Goal: Task Accomplishment & Management: Manage account settings

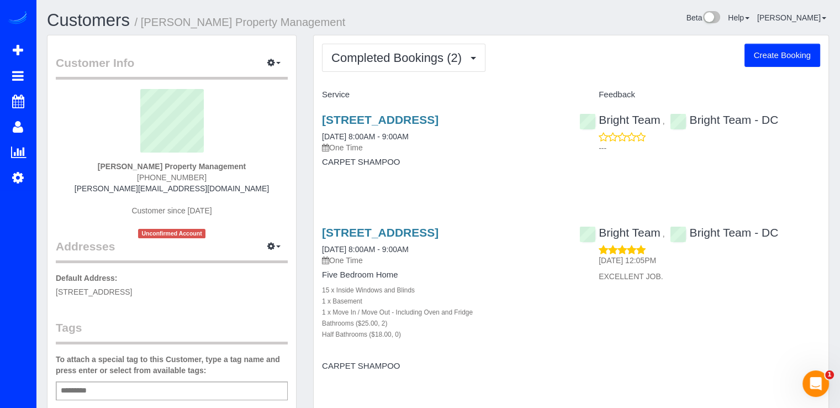
drag, startPoint x: 318, startPoint y: 116, endPoint x: 553, endPoint y: 110, distance: 234.3
click at [553, 110] on div "23408 Adagio Terrace, Ashburn, VA 20148 08/26/2025 8:00AM - 9:00AM One Time CAR…" at bounding box center [442, 146] width 257 height 85
copy link "[STREET_ADDRESS]"
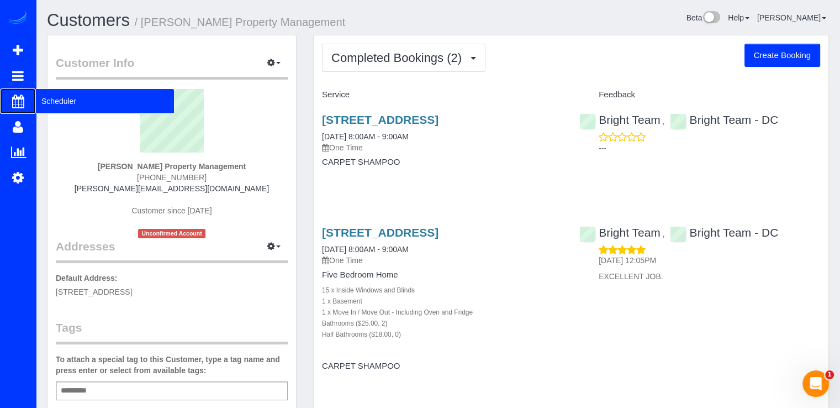
click at [39, 100] on span "Scheduler" at bounding box center [105, 100] width 138 height 25
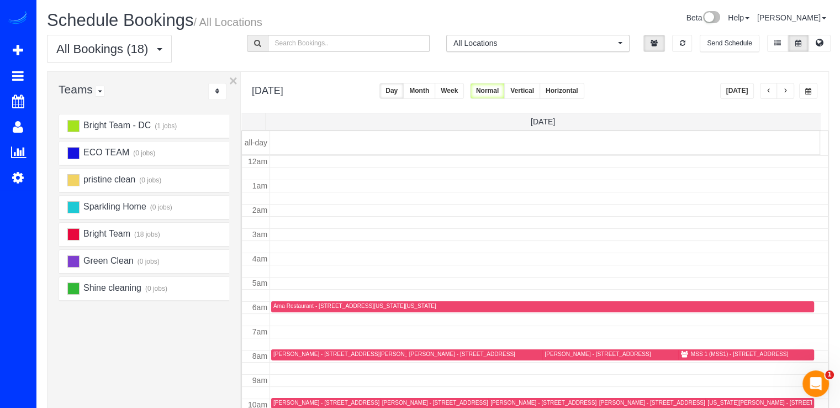
scroll to position [145, 0]
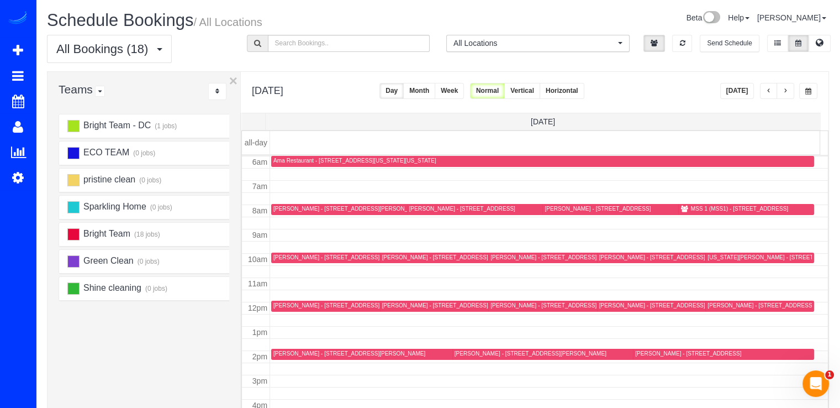
click at [793, 89] on button "button" at bounding box center [786, 91] width 18 height 16
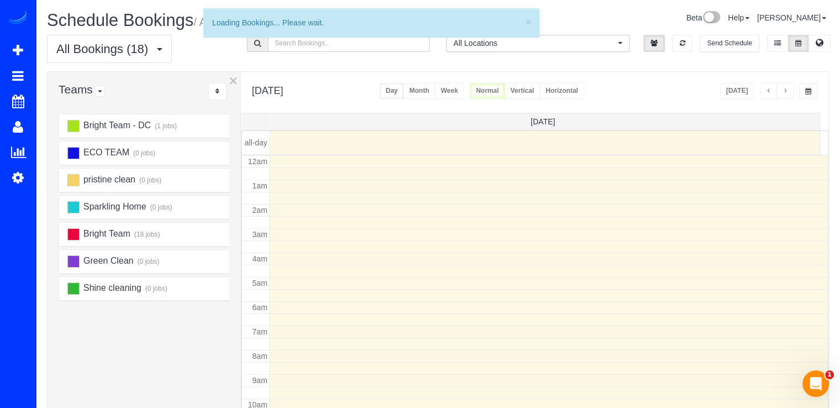
click at [791, 89] on button "button" at bounding box center [786, 91] width 18 height 16
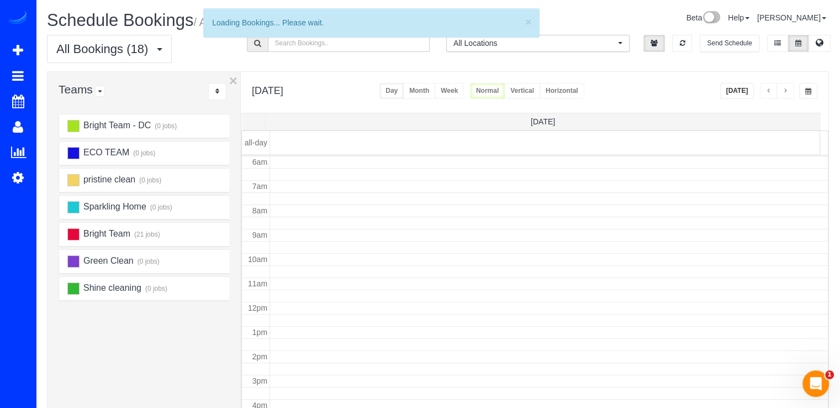
click at [791, 89] on button "button" at bounding box center [786, 91] width 18 height 16
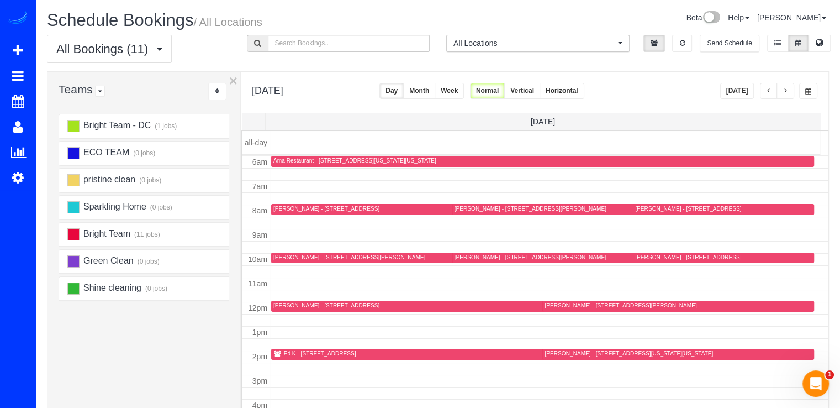
click at [791, 89] on button "button" at bounding box center [786, 91] width 18 height 16
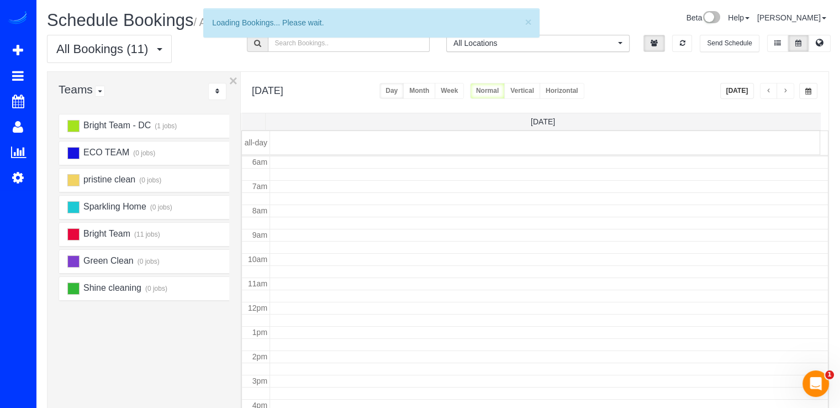
click at [791, 89] on button "button" at bounding box center [786, 91] width 18 height 16
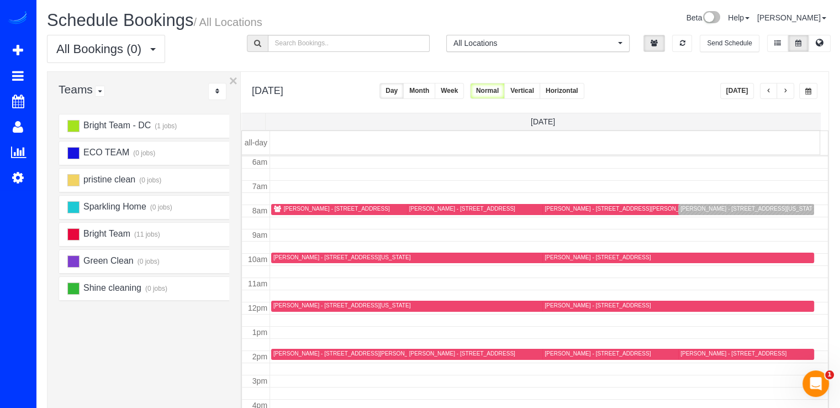
click at [791, 89] on button "button" at bounding box center [786, 91] width 18 height 16
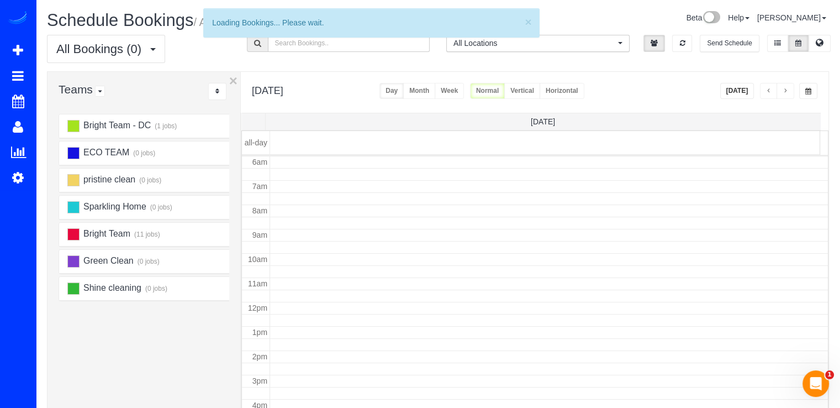
click at [791, 89] on button "button" at bounding box center [786, 91] width 18 height 16
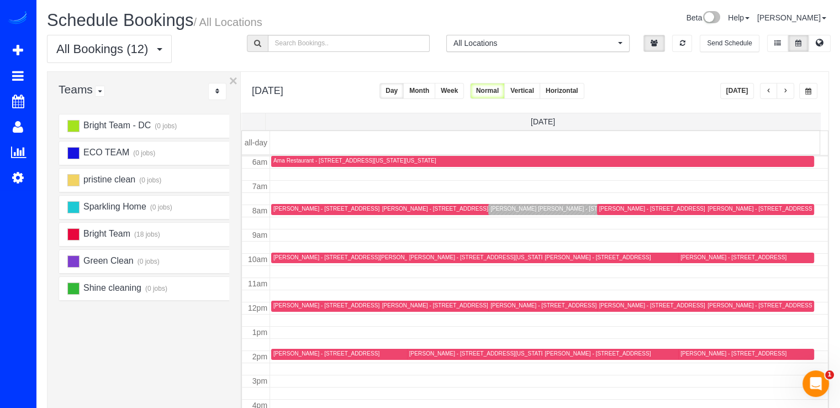
click at [791, 89] on button "button" at bounding box center [786, 91] width 18 height 16
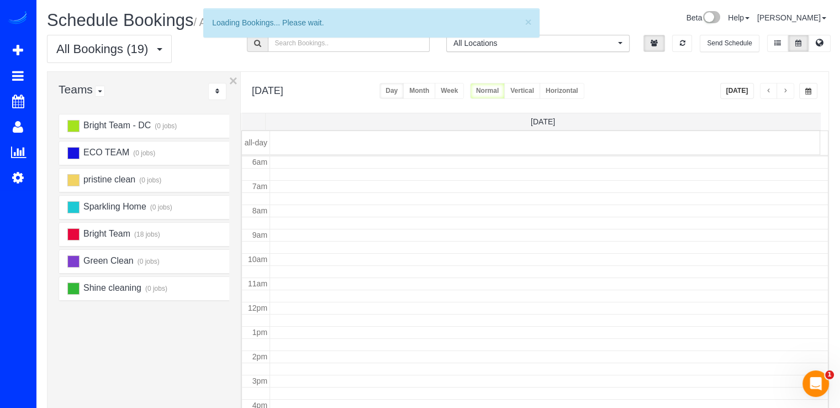
click at [791, 89] on button "button" at bounding box center [786, 91] width 18 height 16
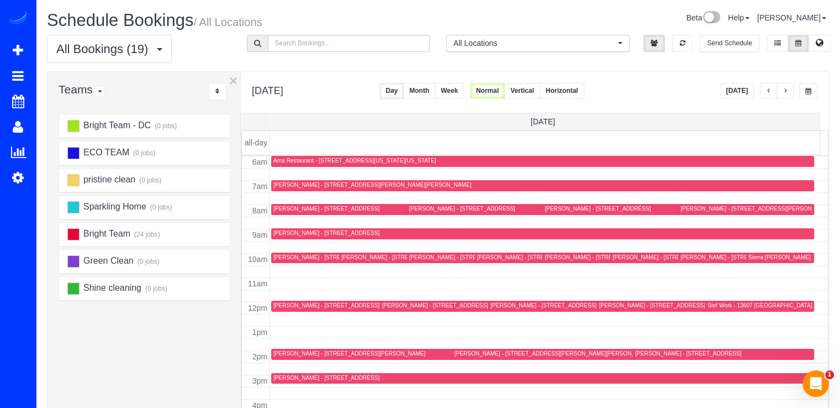
click at [791, 89] on button "button" at bounding box center [786, 91] width 18 height 16
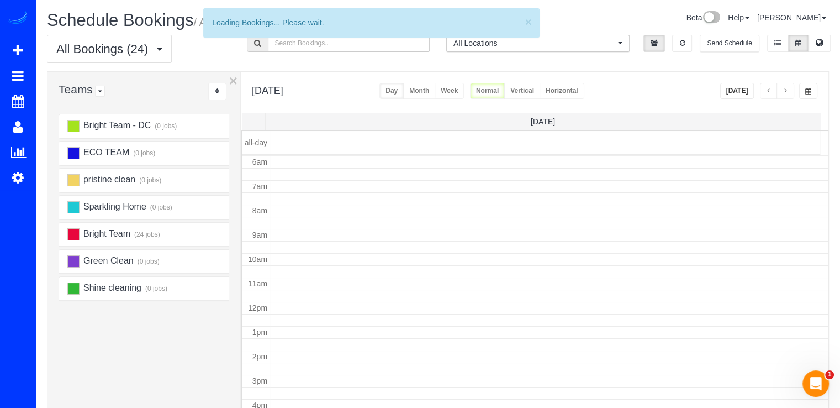
click at [791, 89] on button "button" at bounding box center [786, 91] width 18 height 16
click at [791, 90] on button "button" at bounding box center [786, 91] width 18 height 16
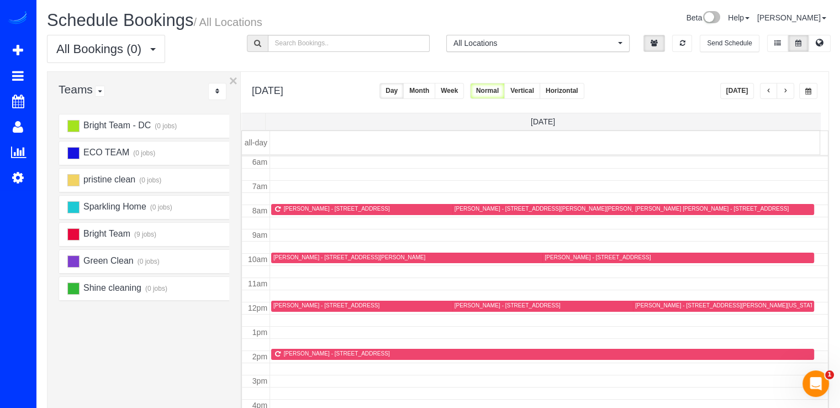
click at [791, 90] on button "button" at bounding box center [786, 91] width 18 height 16
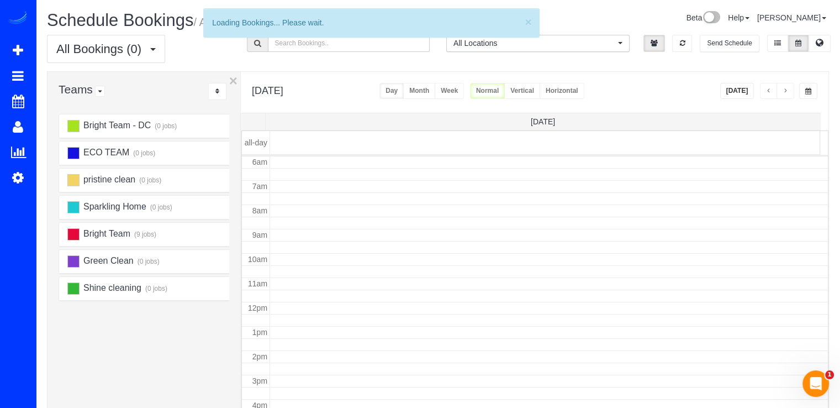
click at [791, 90] on button "button" at bounding box center [786, 91] width 18 height 16
click at [790, 90] on button "button" at bounding box center [786, 91] width 18 height 16
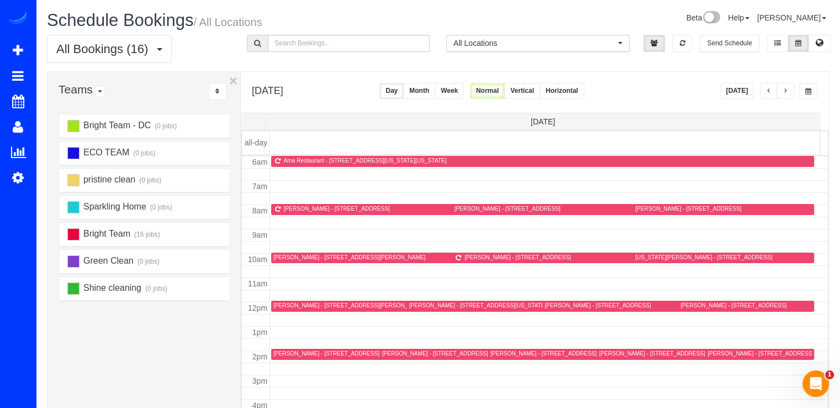
click at [790, 91] on button "button" at bounding box center [786, 91] width 18 height 16
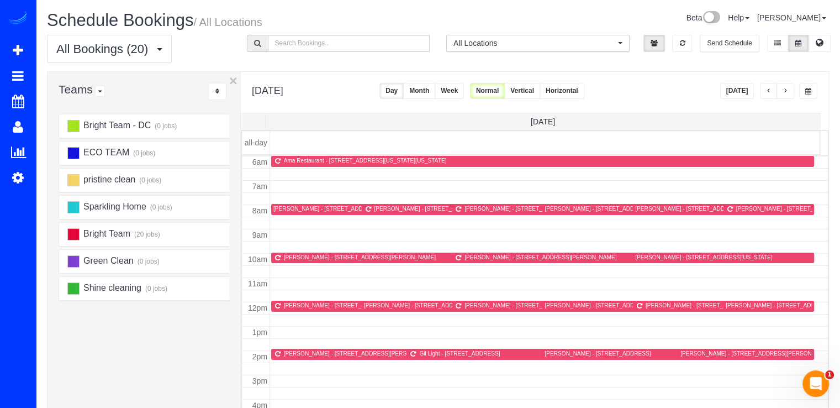
click at [790, 91] on button "button" at bounding box center [786, 91] width 18 height 16
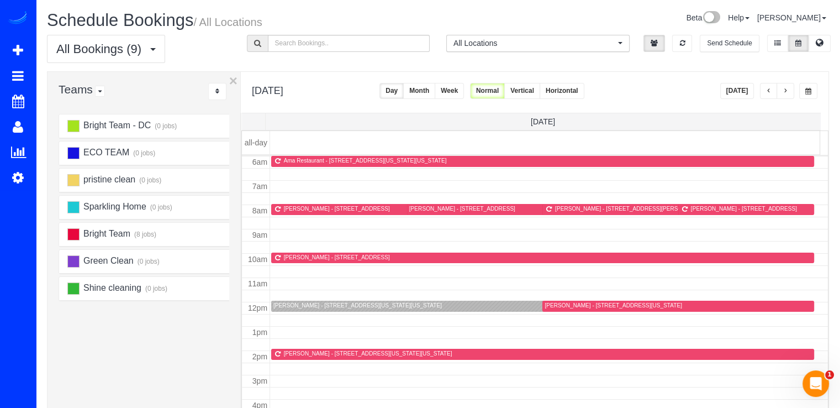
click at [294, 302] on div "Sarah Jackson - 806 Maryland Avenue Northeast, Unit 22, Washington, DC 20002" at bounding box center [357, 305] width 169 height 7
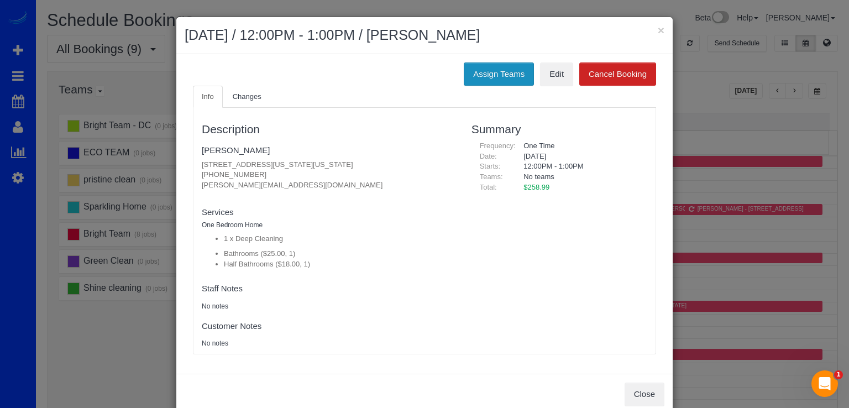
click at [478, 72] on button "Assign Teams" at bounding box center [499, 73] width 70 height 23
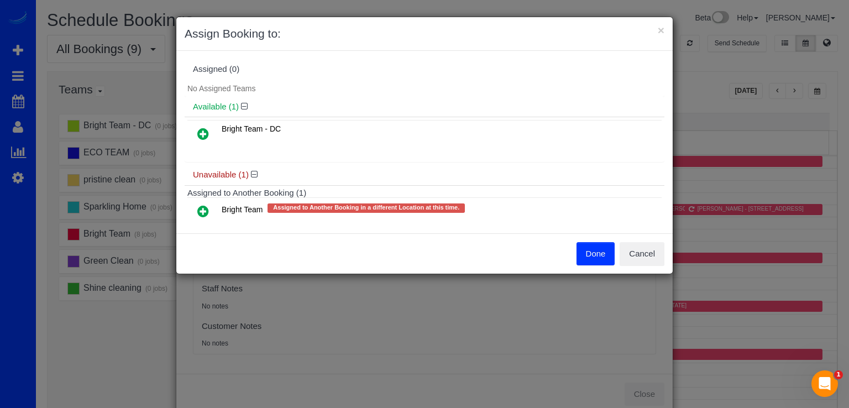
click at [203, 209] on icon at bounding box center [203, 210] width 12 height 13
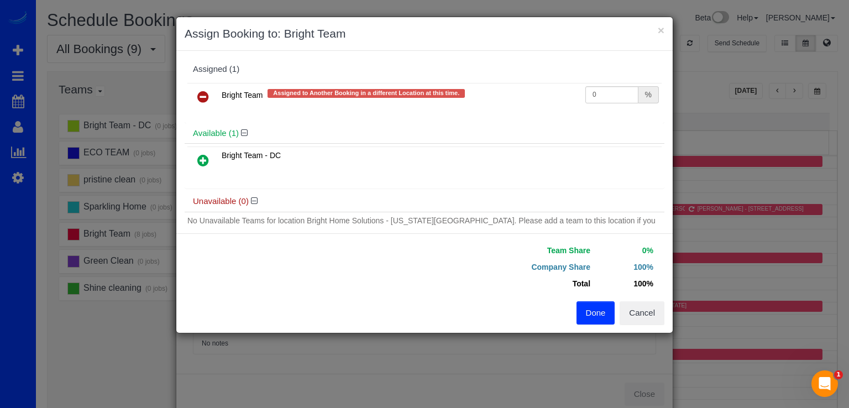
click at [595, 307] on button "Done" at bounding box center [595, 312] width 39 height 23
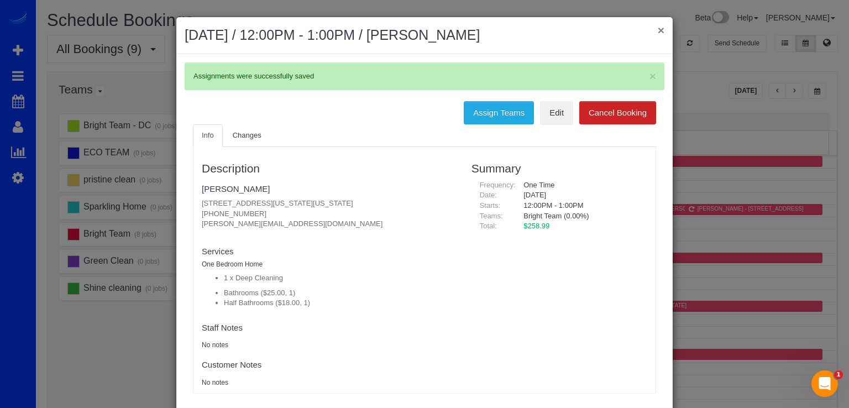
click at [657, 29] on button "×" at bounding box center [660, 30] width 7 height 12
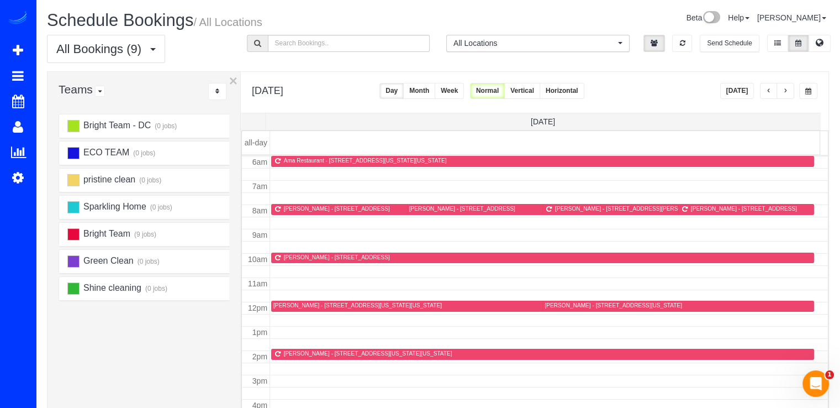
click at [702, 206] on div "William Hytche - 2713 Matapeake Dr, Upper Marlboro, MD 20774" at bounding box center [744, 208] width 106 height 7
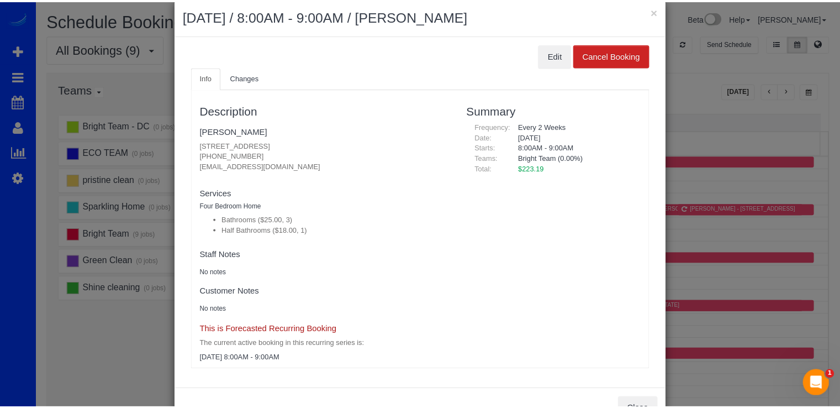
scroll to position [0, 0]
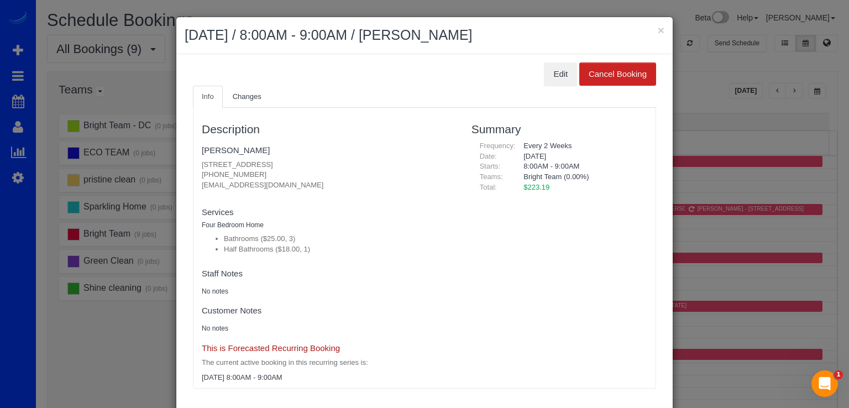
click at [661, 29] on div "× September 13, 2025 / 8:00AM - 9:00AM / William Hytche" at bounding box center [424, 35] width 496 height 37
click at [657, 26] on button "×" at bounding box center [660, 30] width 7 height 12
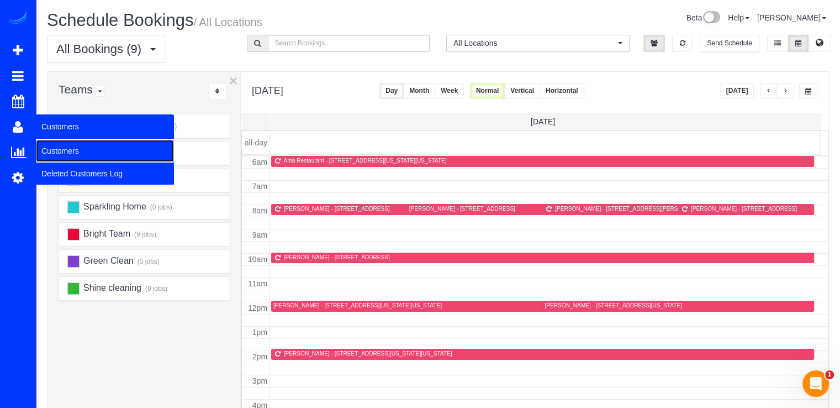
click at [69, 154] on link "Customers" at bounding box center [105, 151] width 138 height 22
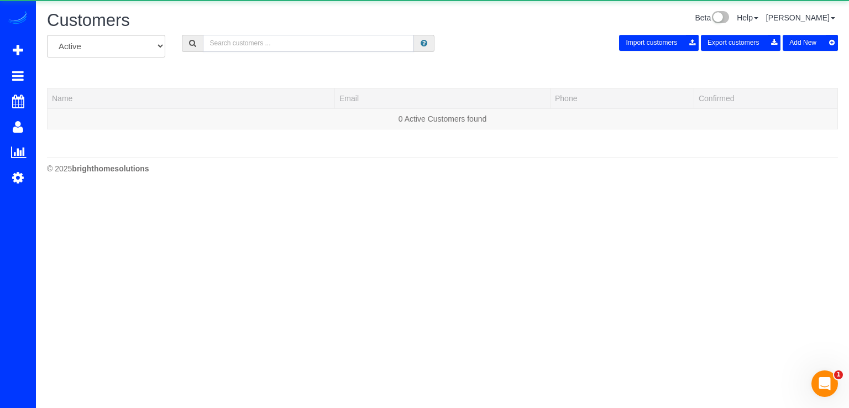
click at [272, 39] on input "text" at bounding box center [308, 43] width 211 height 17
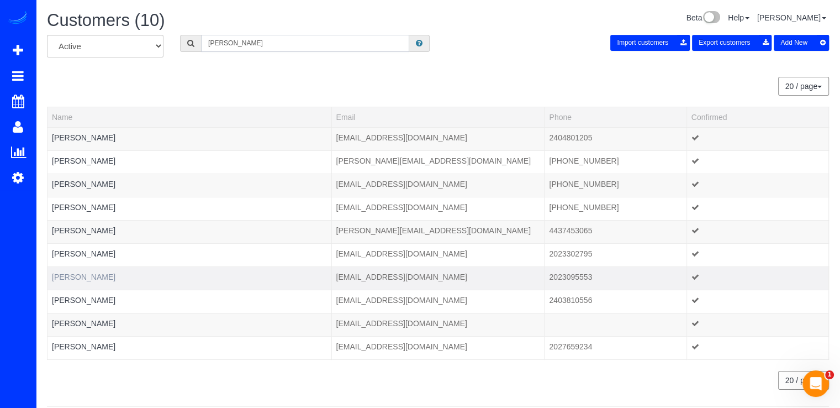
type input "Heather"
click at [80, 274] on link "Heather Musser" at bounding box center [84, 276] width 64 height 9
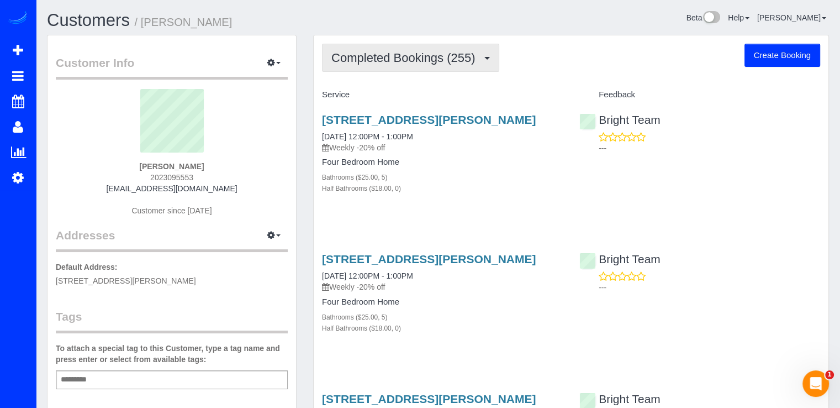
click at [443, 61] on span "Completed Bookings (255)" at bounding box center [406, 58] width 149 height 14
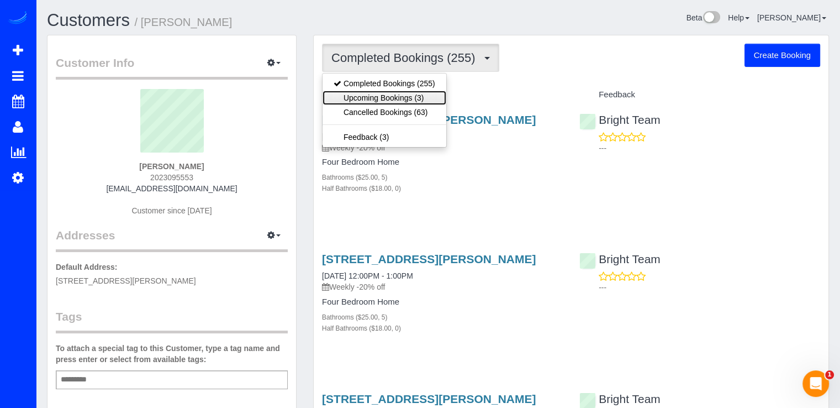
drag, startPoint x: 421, startPoint y: 99, endPoint x: 414, endPoint y: 111, distance: 13.6
click at [421, 100] on link "Upcoming Bookings (3)" at bounding box center [385, 98] width 124 height 14
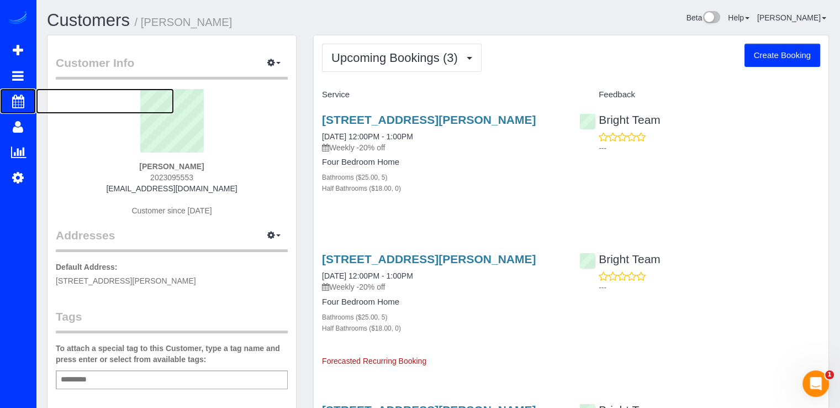
click at [80, 102] on span "Scheduler" at bounding box center [105, 100] width 138 height 25
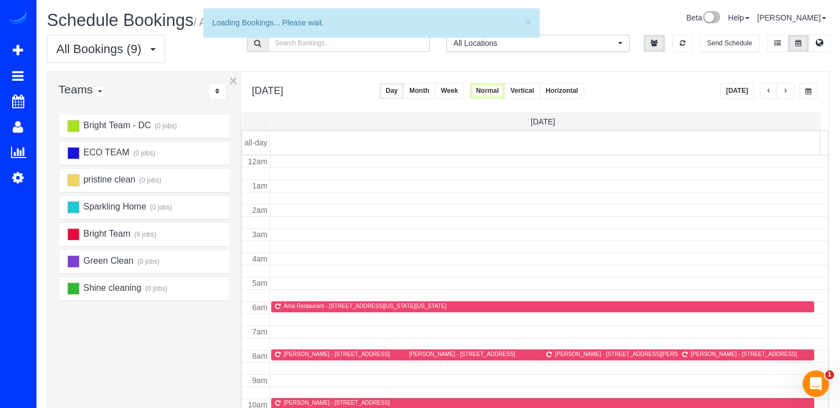
scroll to position [145, 0]
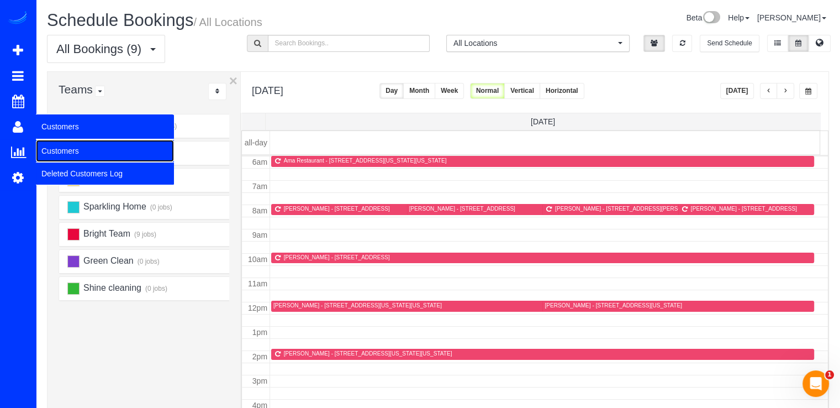
click at [45, 142] on link "Customers" at bounding box center [105, 151] width 138 height 22
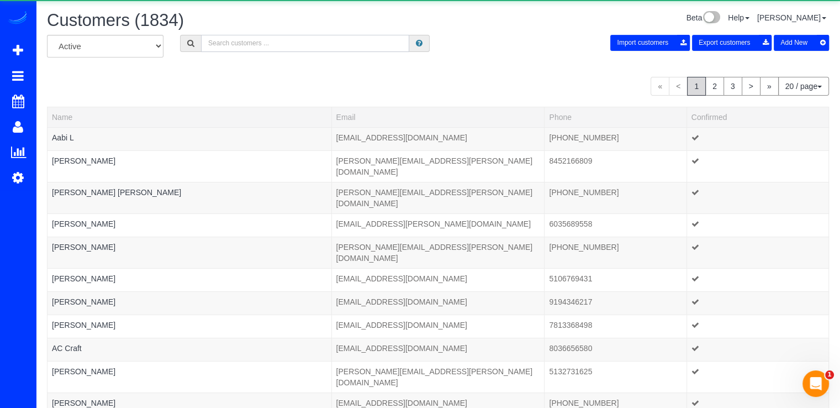
click at [224, 49] on input "text" at bounding box center [305, 43] width 208 height 17
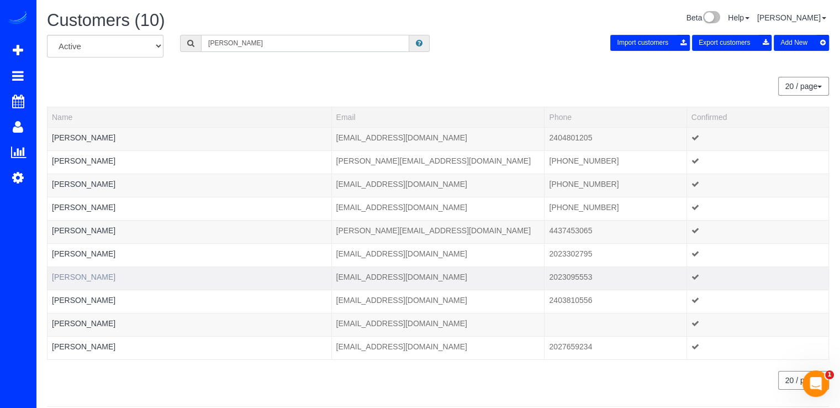
type input "Heather"
click at [98, 277] on link "Heather Musser" at bounding box center [84, 276] width 64 height 9
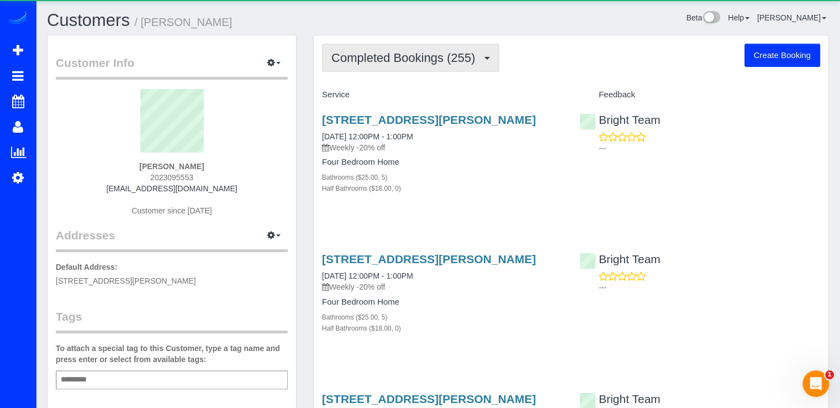
click at [446, 51] on span "Completed Bookings (255)" at bounding box center [406, 58] width 149 height 14
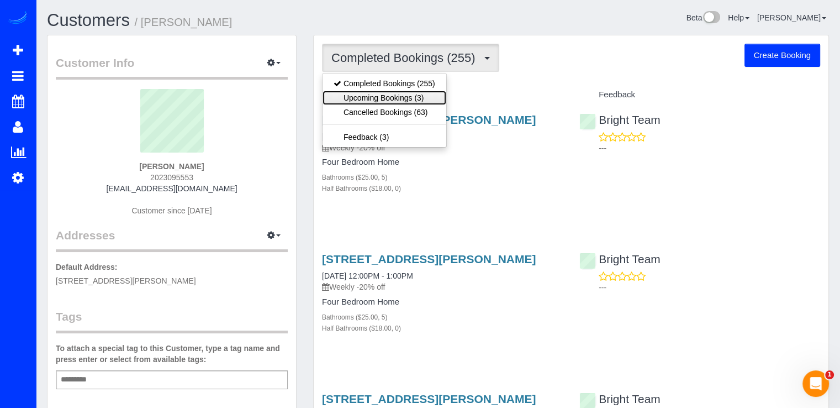
click at [436, 99] on link "Upcoming Bookings (3)" at bounding box center [385, 98] width 124 height 14
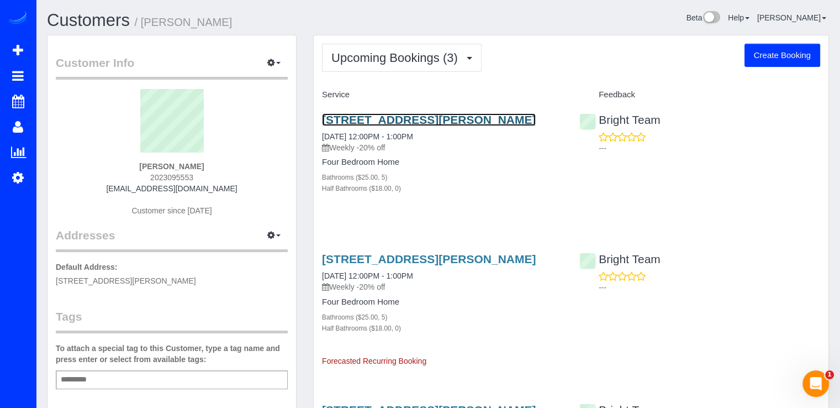
click at [409, 120] on link "1196 Janneys Lane, Alexandria, VA 22302" at bounding box center [429, 119] width 214 height 13
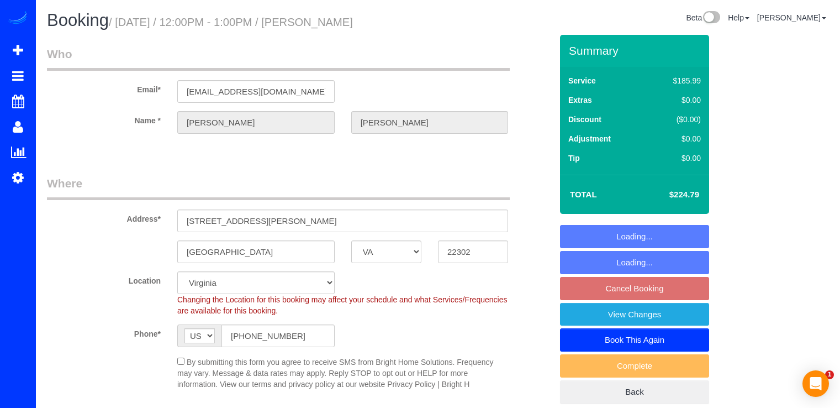
select select "VA"
select select "5"
select select "spot23"
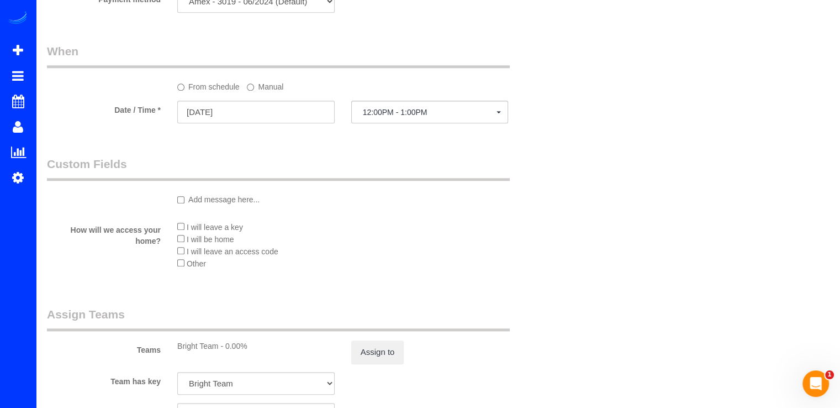
scroll to position [1160, 0]
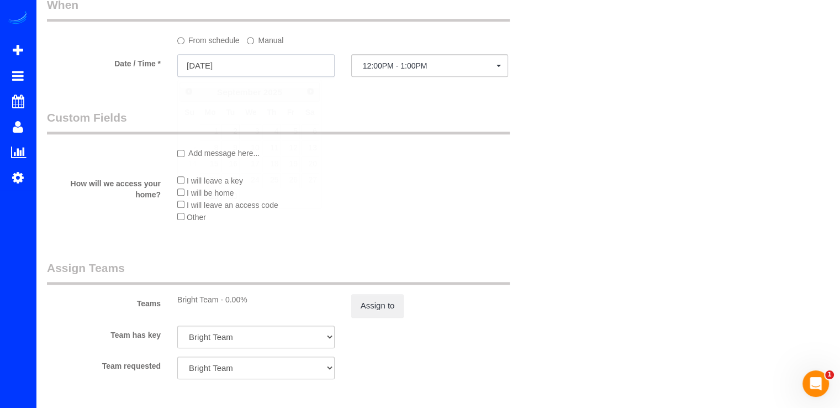
click at [292, 69] on input "[DATE]" at bounding box center [255, 65] width 157 height 23
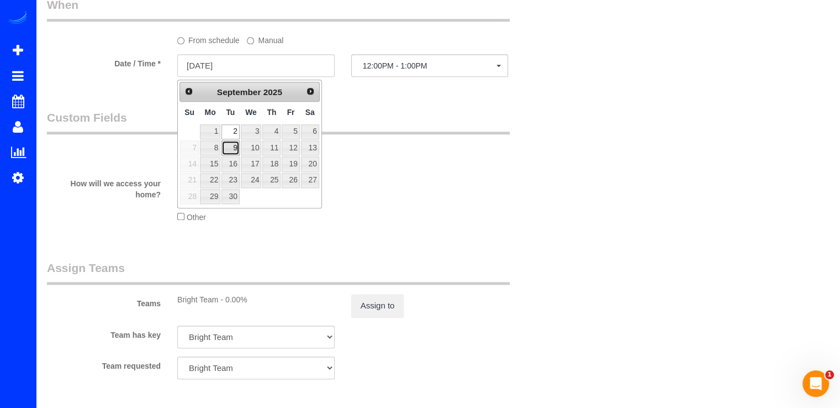
click at [230, 148] on link "9" at bounding box center [231, 147] width 18 height 15
type input "[DATE]"
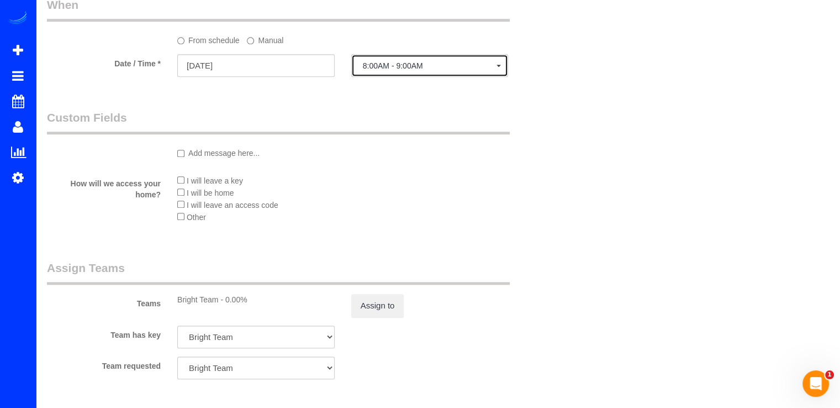
click at [400, 77] on button "8:00AM - 9:00AM" at bounding box center [429, 65] width 157 height 23
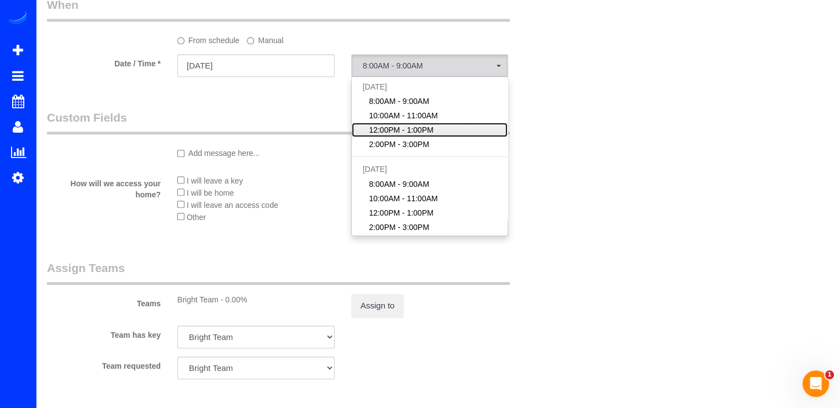
click at [402, 128] on span "12:00PM - 1:00PM" at bounding box center [401, 129] width 65 height 11
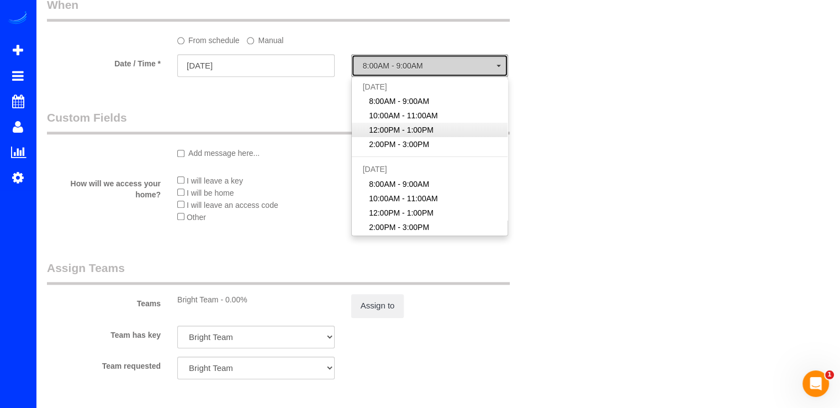
select select "spot43"
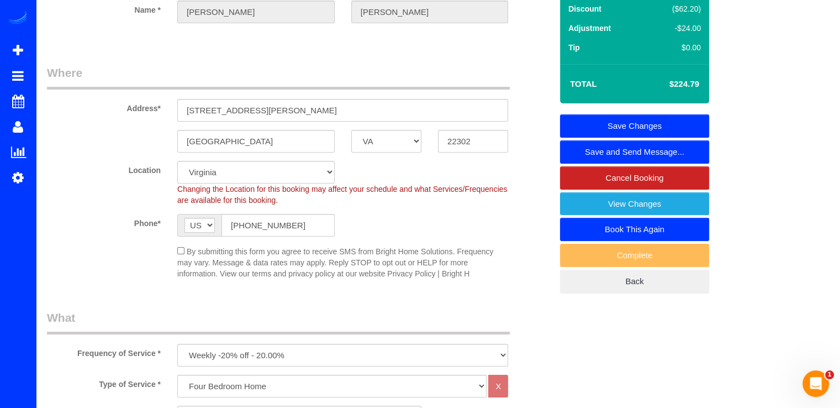
scroll to position [0, 0]
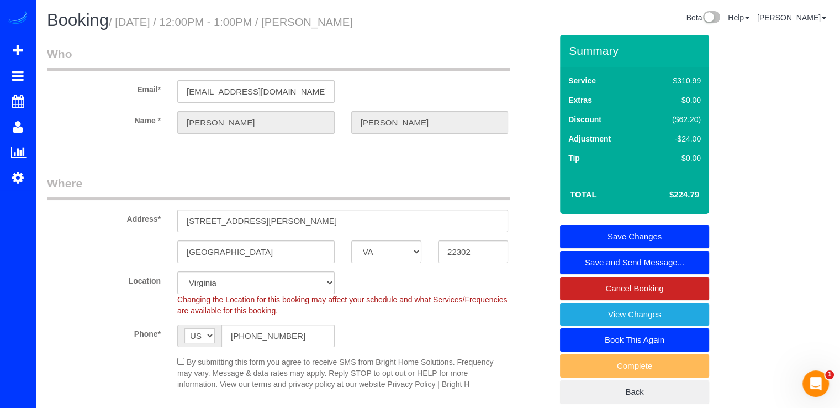
click at [636, 234] on link "Save Changes" at bounding box center [634, 236] width 149 height 23
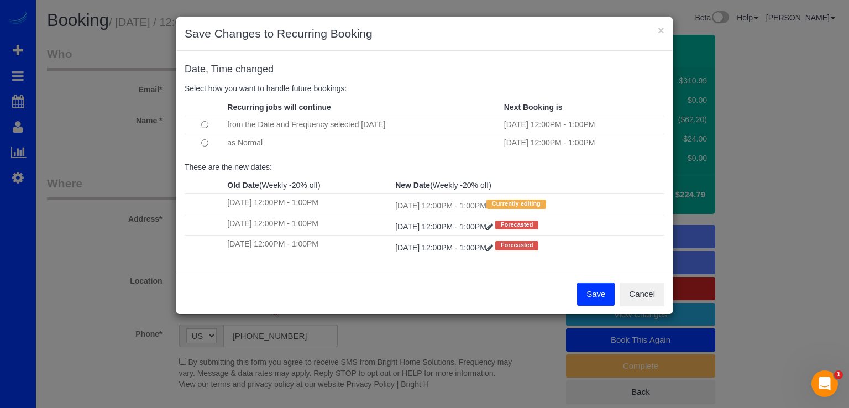
click at [584, 290] on button "Save" at bounding box center [596, 293] width 38 height 23
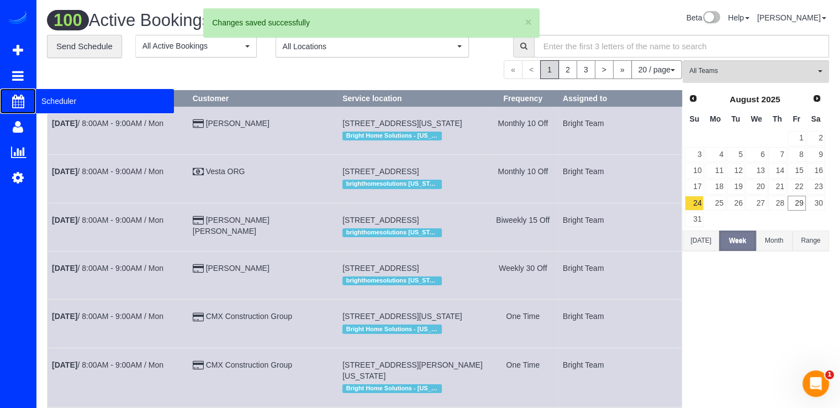
click at [38, 103] on span "Scheduler" at bounding box center [105, 100] width 138 height 25
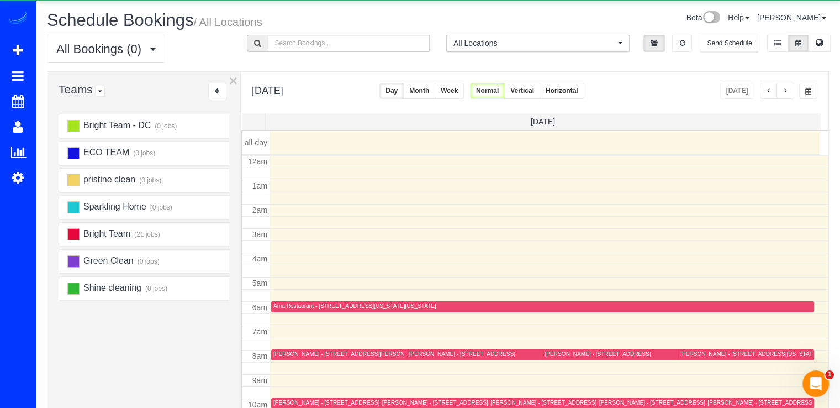
scroll to position [145, 0]
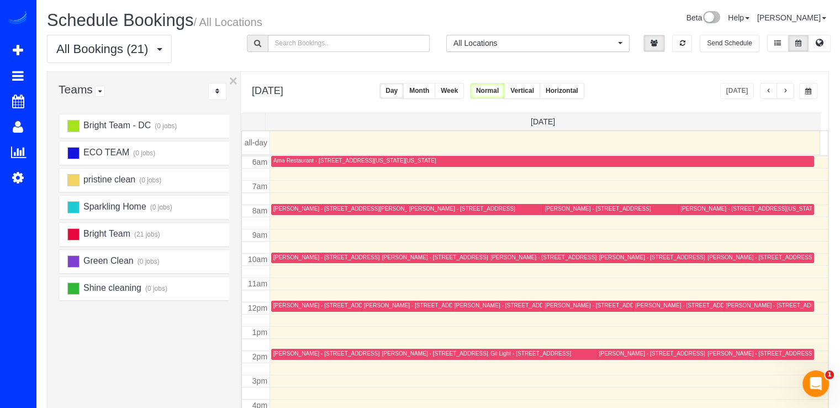
click at [790, 93] on button "button" at bounding box center [786, 91] width 18 height 16
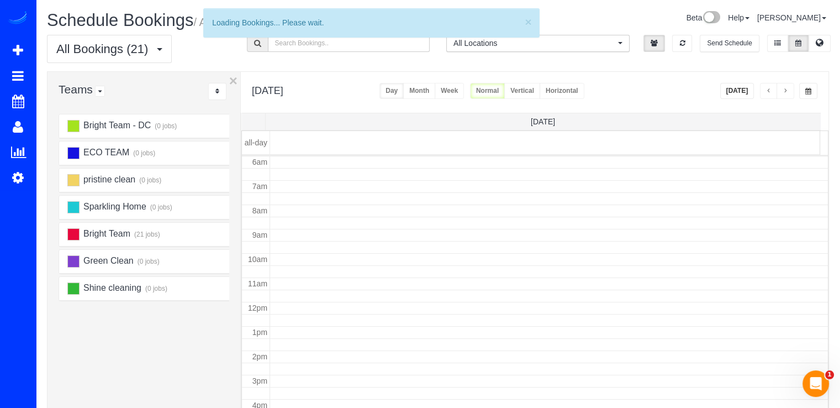
click at [790, 93] on button "button" at bounding box center [786, 91] width 18 height 16
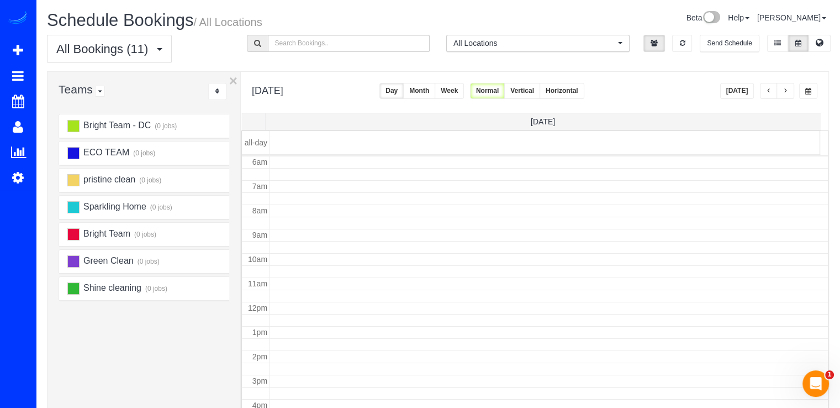
click at [790, 93] on button "button" at bounding box center [786, 91] width 18 height 16
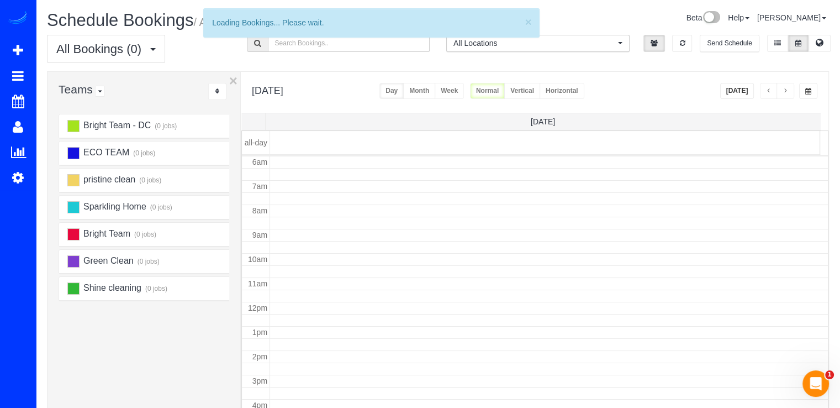
click at [790, 93] on button "button" at bounding box center [786, 91] width 18 height 16
click at [790, 92] on button "button" at bounding box center [786, 91] width 18 height 16
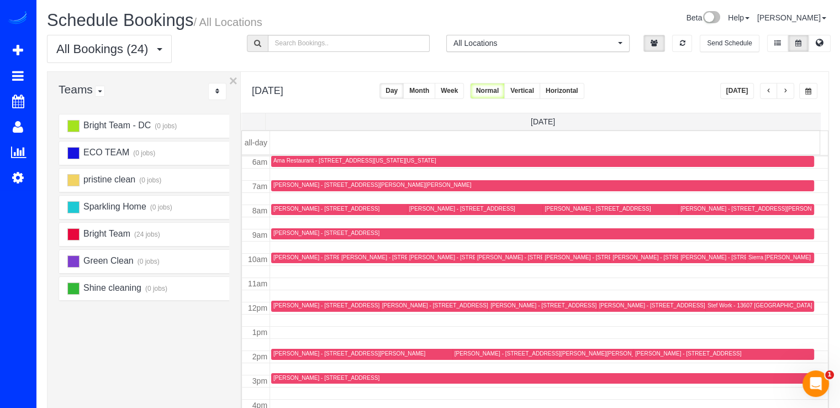
click at [790, 92] on button "button" at bounding box center [786, 91] width 18 height 16
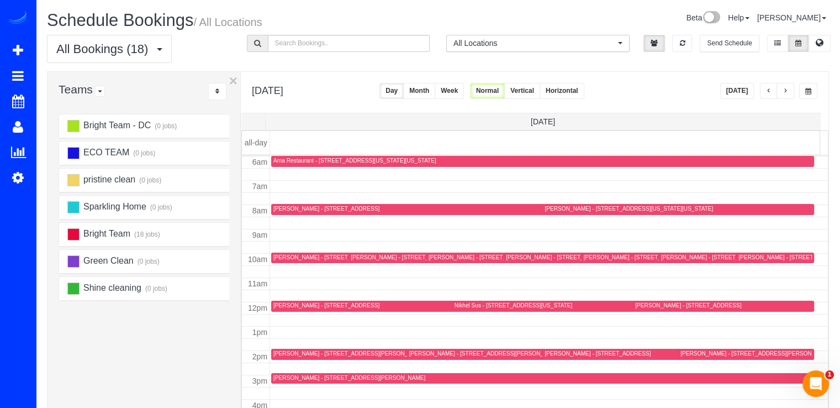
click at [790, 92] on button "button" at bounding box center [786, 91] width 18 height 16
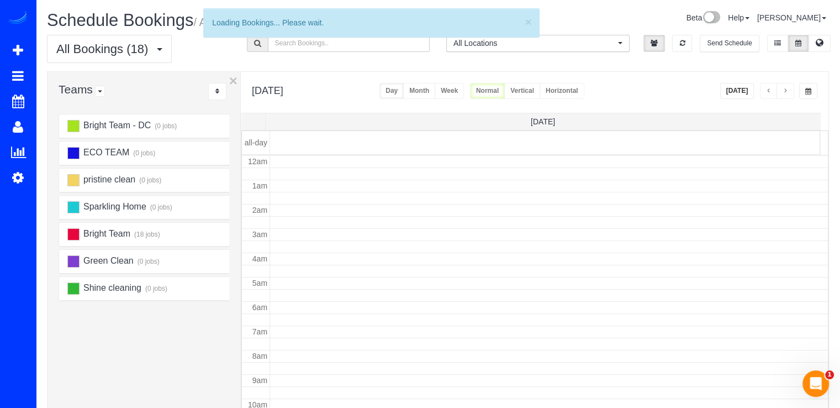
click at [790, 92] on button "button" at bounding box center [786, 91] width 18 height 16
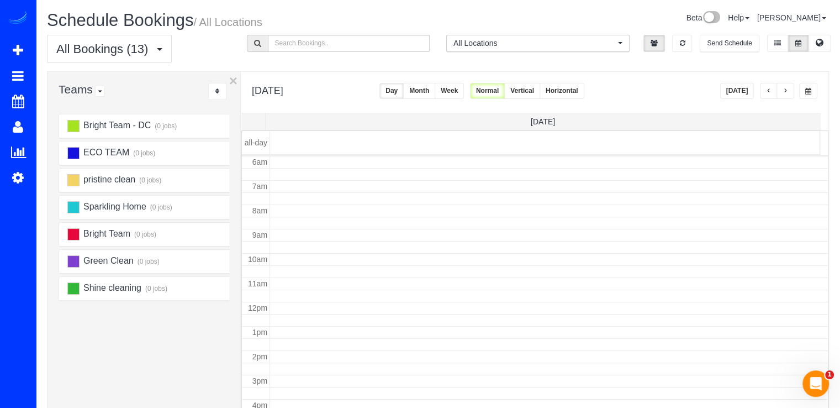
click at [790, 92] on button "button" at bounding box center [786, 91] width 18 height 16
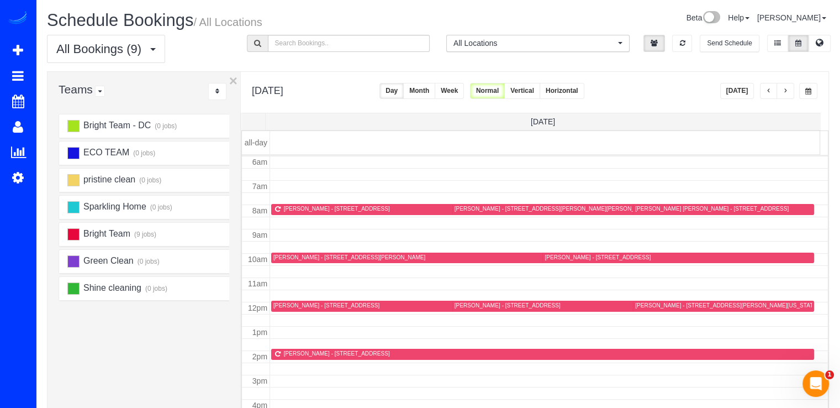
click at [790, 92] on button "button" at bounding box center [786, 91] width 18 height 16
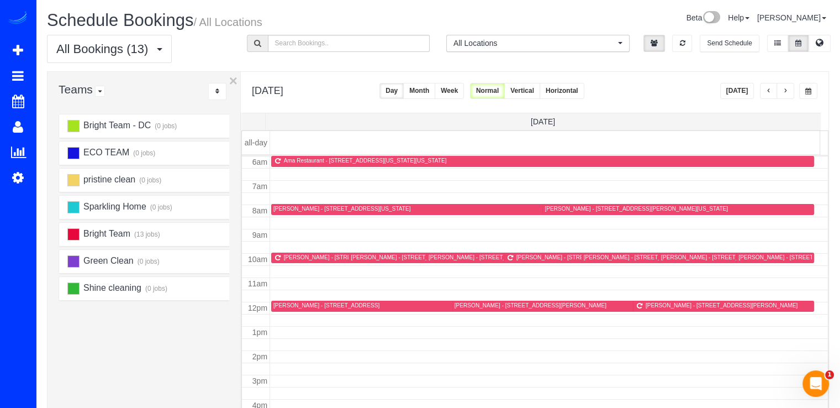
click at [763, 91] on button "button" at bounding box center [769, 91] width 18 height 16
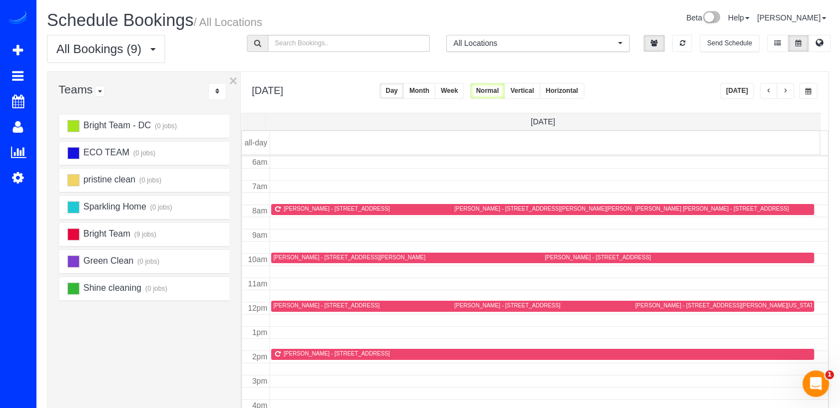
click at [744, 91] on button "Today" at bounding box center [737, 91] width 34 height 16
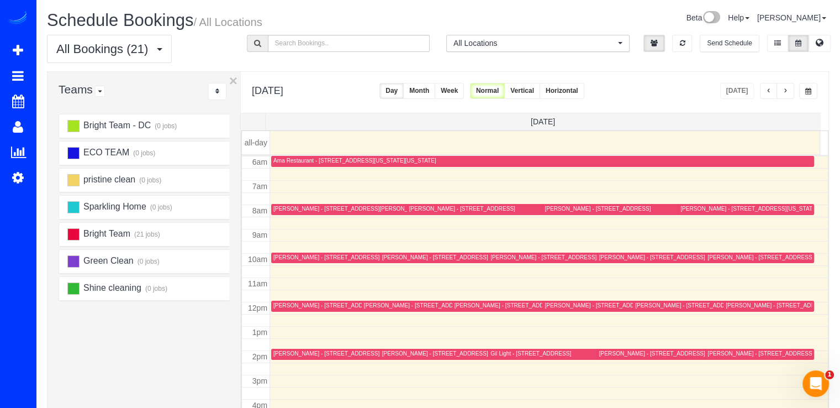
click at [791, 87] on button "button" at bounding box center [786, 91] width 18 height 16
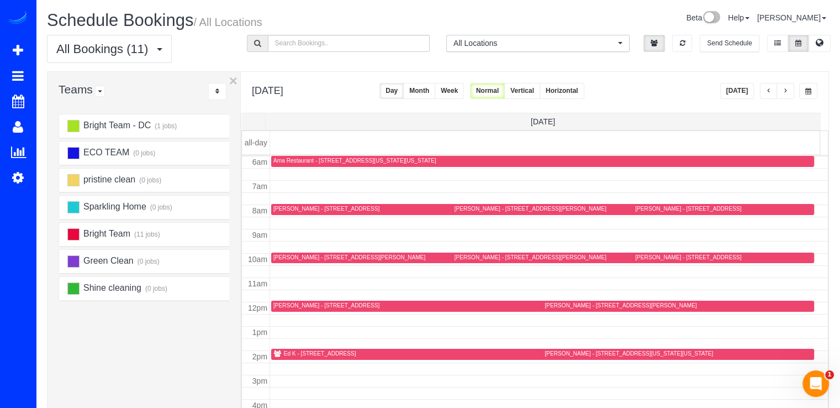
click at [787, 91] on span "button" at bounding box center [786, 91] width 6 height 7
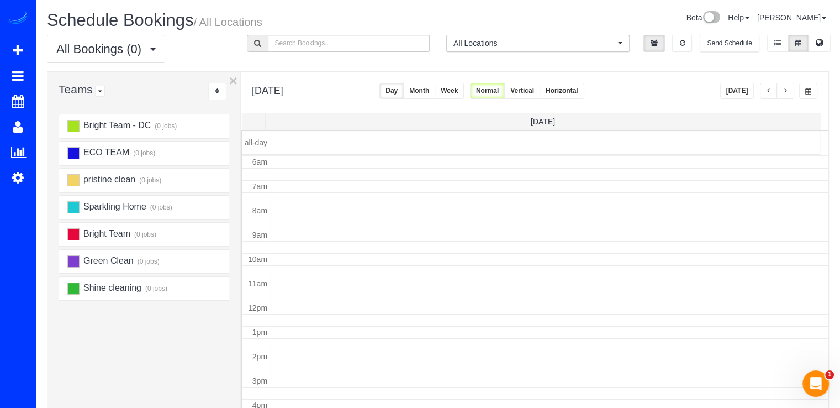
click at [790, 93] on button "button" at bounding box center [786, 91] width 18 height 16
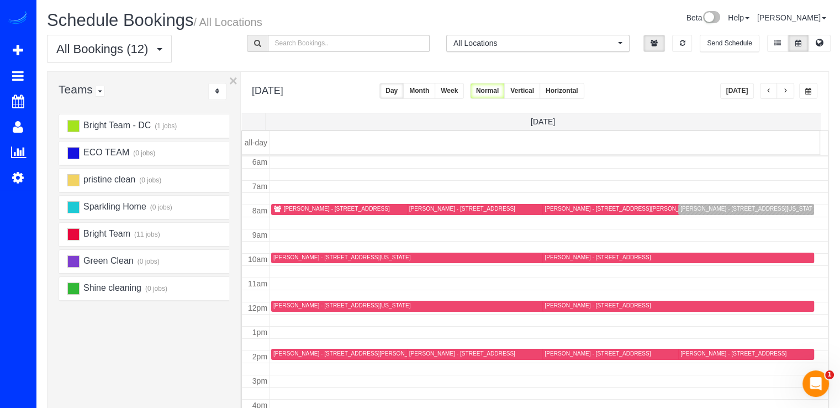
click at [787, 88] on span "button" at bounding box center [786, 91] width 6 height 7
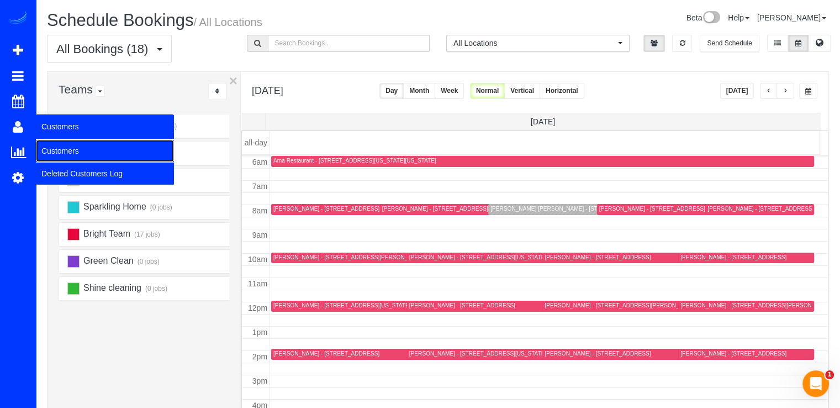
click at [62, 148] on link "Customers" at bounding box center [105, 151] width 138 height 22
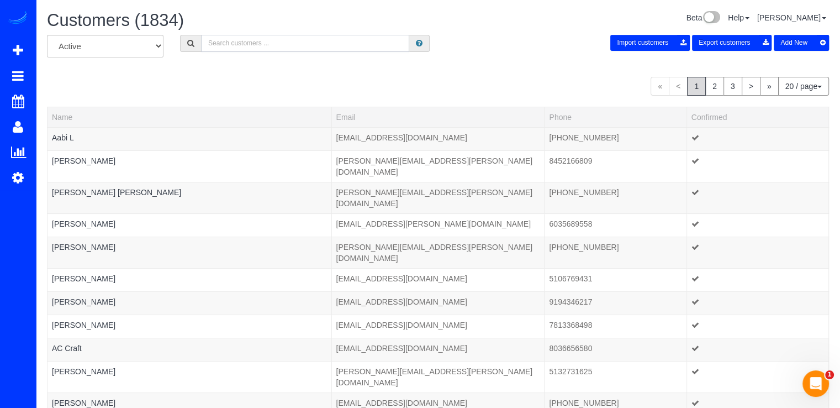
click at [294, 41] on input "text" at bounding box center [305, 43] width 208 height 17
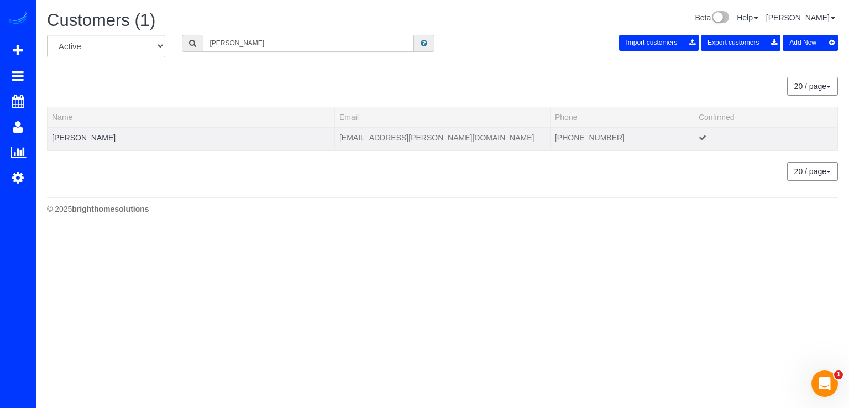
type input "Brittany watts"
click at [66, 130] on td "Brittany Watts" at bounding box center [191, 138] width 287 height 23
click at [69, 133] on link "Brittany Watts" at bounding box center [84, 137] width 64 height 9
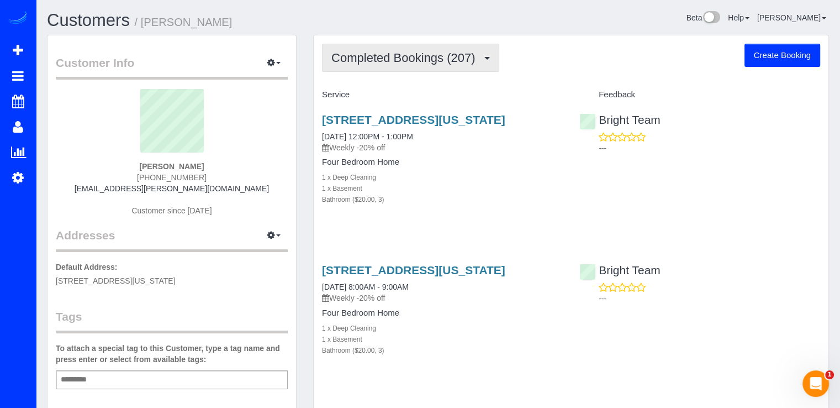
click at [491, 60] on button "Completed Bookings (207)" at bounding box center [410, 58] width 177 height 28
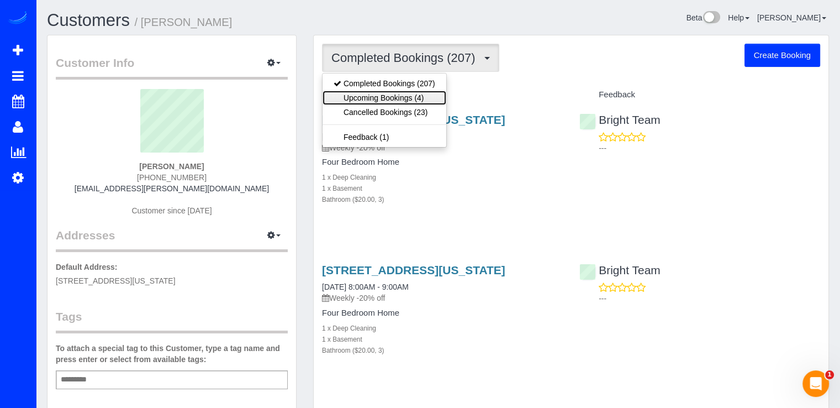
click at [433, 99] on link "Upcoming Bookings (4)" at bounding box center [385, 98] width 124 height 14
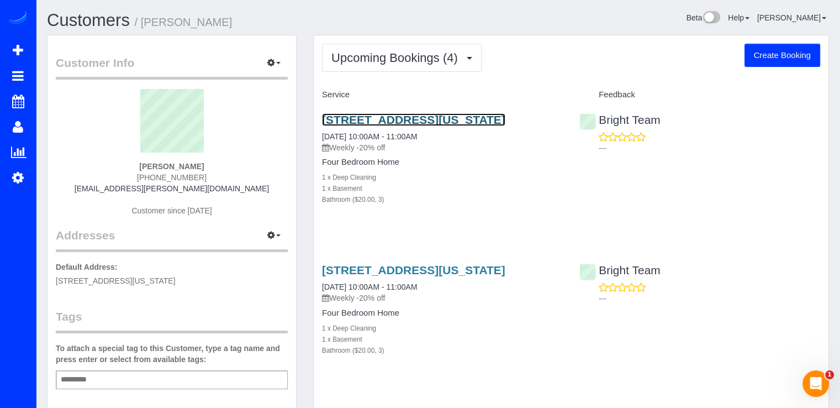
click at [391, 122] on link "209 S St Ne, Washington, DC 20002" at bounding box center [413, 119] width 183 height 13
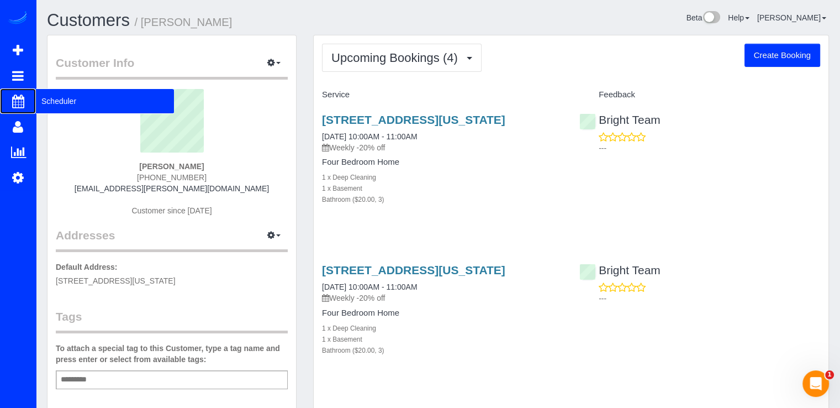
click at [53, 98] on span "Scheduler" at bounding box center [105, 100] width 138 height 25
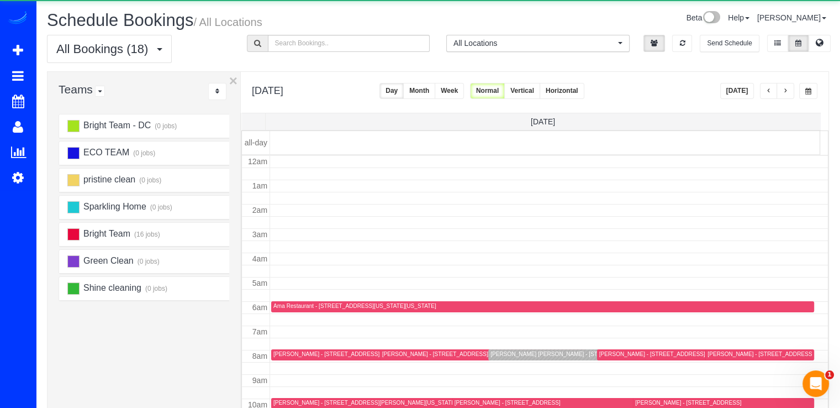
scroll to position [145, 0]
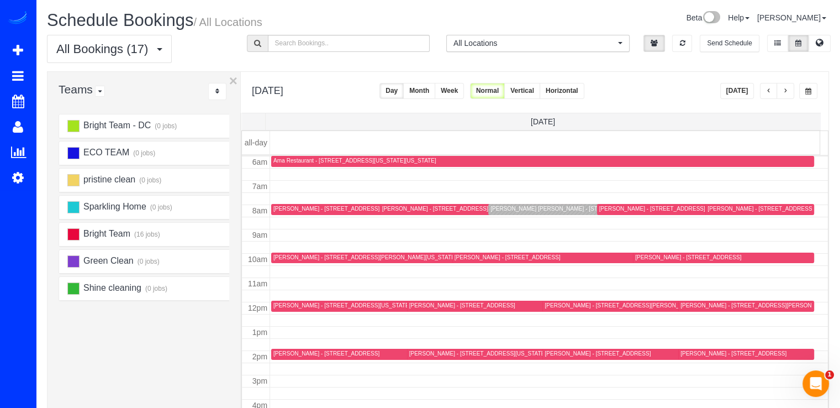
click at [787, 86] on button "button" at bounding box center [786, 91] width 18 height 16
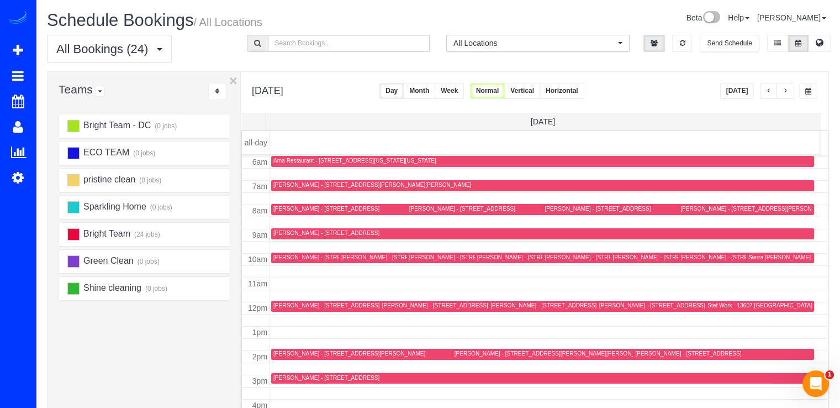
click at [787, 86] on button "button" at bounding box center [786, 91] width 18 height 16
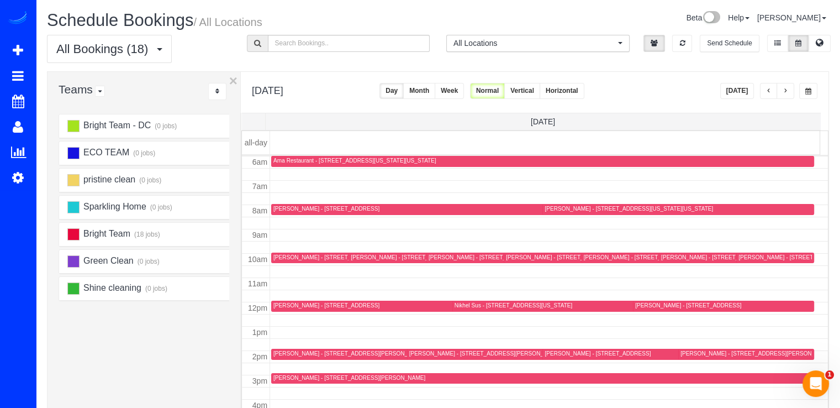
click at [744, 93] on button "Today" at bounding box center [737, 91] width 34 height 16
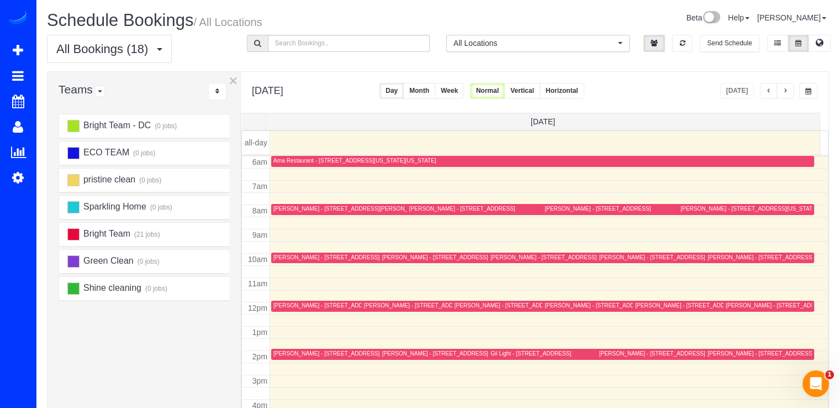
click at [788, 89] on span "button" at bounding box center [786, 91] width 6 height 7
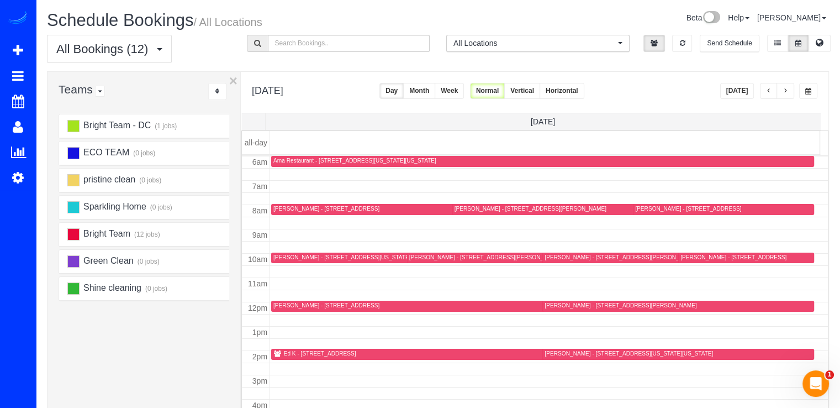
click at [466, 212] on div "Monica Tarzy - 5704 Brewer House Cir Unit T4, Rockville, MD 20852" at bounding box center [628, 209] width 346 height 8
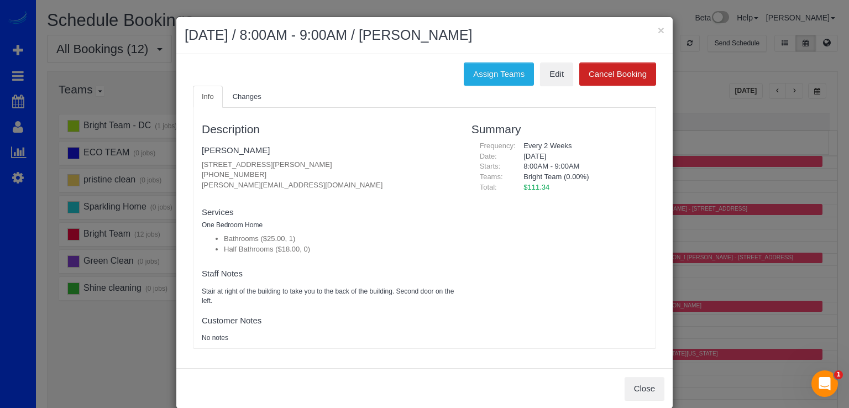
click at [650, 24] on div "× August 30, 2025 / 8:00AM - 9:00AM / Monica Tarzy" at bounding box center [424, 35] width 496 height 37
click at [664, 34] on div "× August 30, 2025 / 8:00AM - 9:00AM / Monica Tarzy" at bounding box center [424, 35] width 496 height 37
click at [664, 33] on div "× August 30, 2025 / 8:00AM - 9:00AM / Monica Tarzy" at bounding box center [424, 35] width 496 height 37
click at [659, 27] on button "×" at bounding box center [660, 30] width 7 height 12
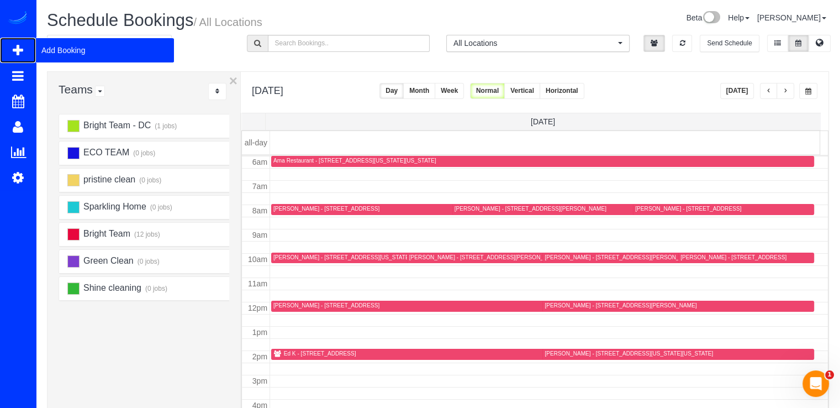
click at [48, 43] on span "Add Booking" at bounding box center [105, 50] width 138 height 25
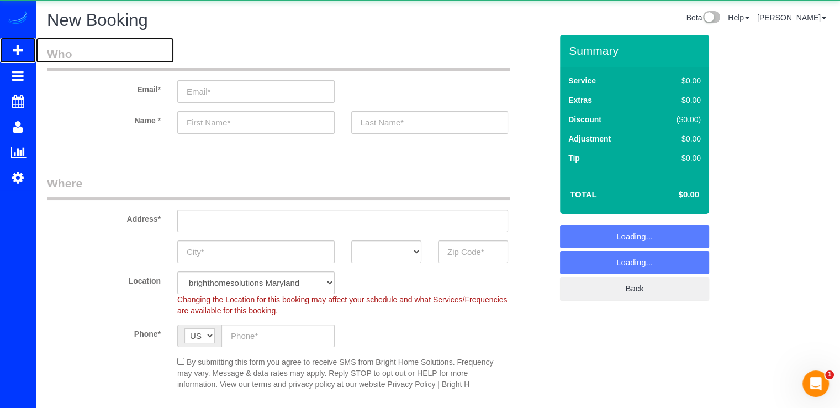
select select "object:4220"
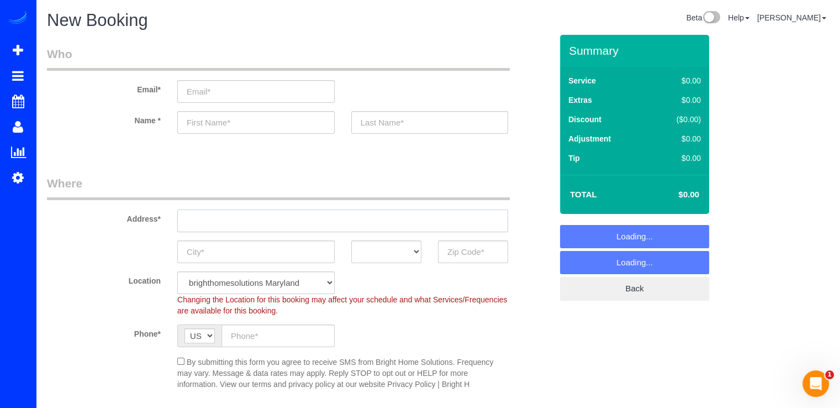
click at [225, 222] on input "text" at bounding box center [342, 220] width 331 height 23
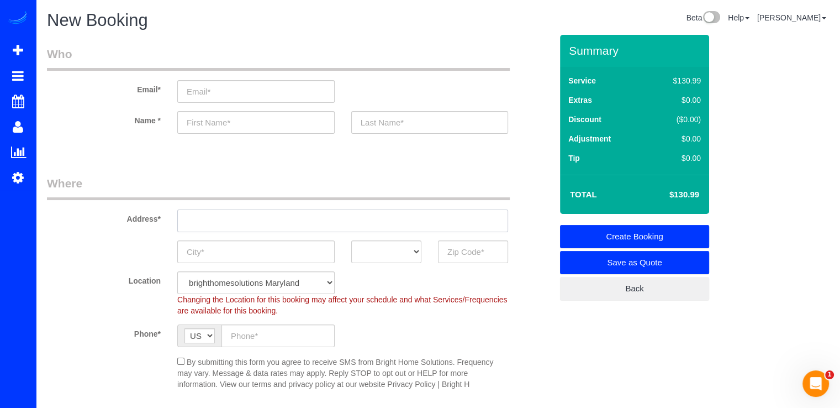
paste input "11705 Coldstream Dr, Potomac, MD 20854"
type input "11705 Coldstream Dr, Potomac, MD 20854"
click at [218, 122] on input "text" at bounding box center [255, 122] width 157 height 23
type input "Jonathan"
click at [376, 120] on input "text" at bounding box center [429, 122] width 157 height 23
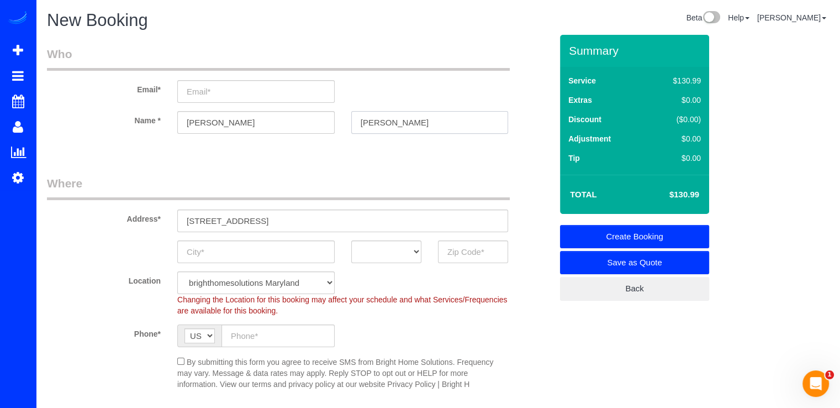
type input "Dykes"
click at [226, 92] on input "email" at bounding box center [255, 91] width 157 height 23
paste input "jonathan.dykes@gmail.com"
type input "jonathan.dykes@gmail.com"
click at [238, 251] on input "text" at bounding box center [255, 251] width 157 height 23
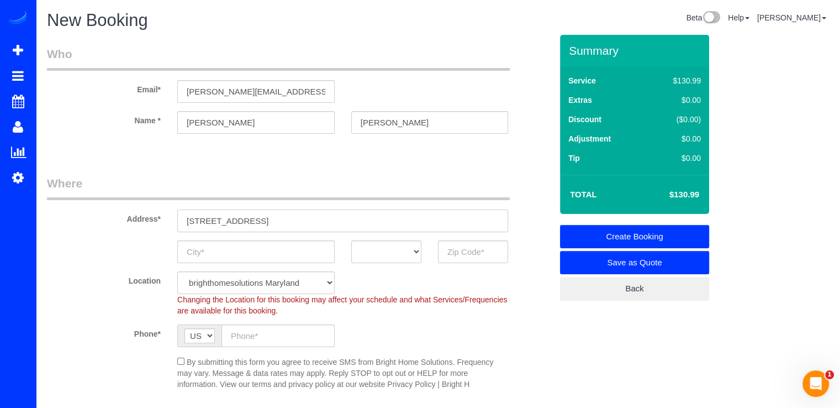
drag, startPoint x: 267, startPoint y: 220, endPoint x: 303, endPoint y: 220, distance: 35.4
click at [303, 220] on input "11705 Coldstream Dr, Potomac, MD 20854" at bounding box center [342, 220] width 331 height 23
click at [286, 250] on input "text" at bounding box center [255, 251] width 157 height 23
paste input "Potomac"
type input "Potomac"
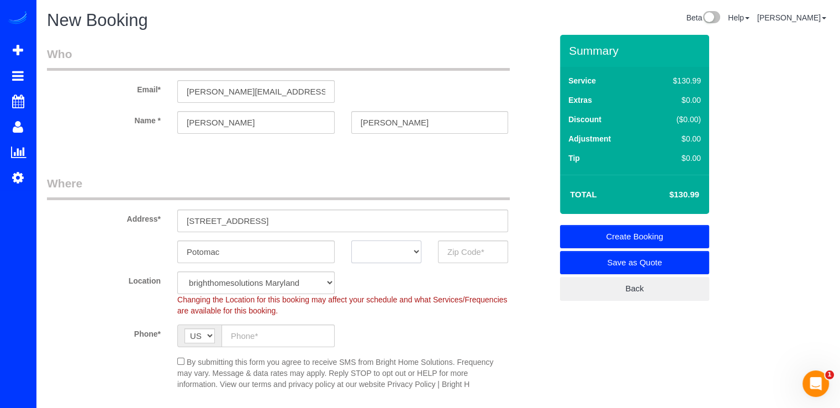
click at [390, 257] on select "AK AL AR AZ CA CO CT DC DE FL GA HI IA ID IL IN KS KY LA MA MD ME MI MN MO MS M…" at bounding box center [386, 251] width 70 height 23
select select "MD"
click at [351, 240] on select "AK AL AR AZ CA CO CT DC DE FL GA HI IA ID IL IN KS KY LA MA MD ME MI MN MO MS M…" at bounding box center [386, 251] width 70 height 23
click at [453, 251] on input "text" at bounding box center [473, 251] width 70 height 23
type input "20854"
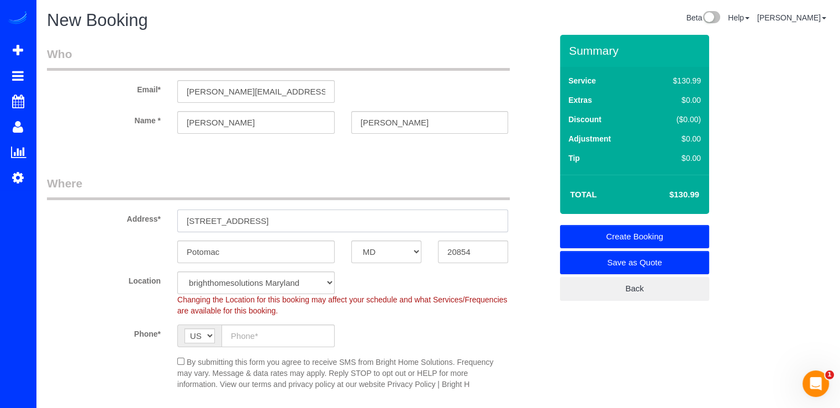
drag, startPoint x: 398, startPoint y: 217, endPoint x: 266, endPoint y: 223, distance: 131.6
click at [266, 223] on input "11705 Coldstream Dr, Potomac, MD 20854" at bounding box center [342, 220] width 331 height 23
type input "11705 Coldstream Dr"
drag, startPoint x: 269, startPoint y: 340, endPoint x: 251, endPoint y: 320, distance: 26.2
click at [269, 340] on input "text" at bounding box center [278, 335] width 113 height 23
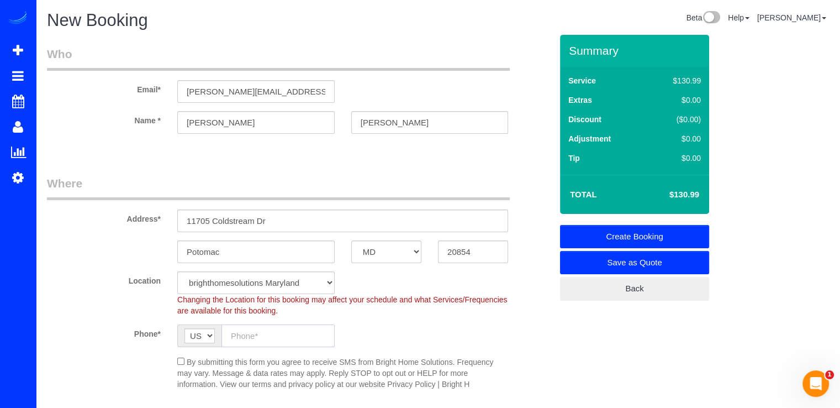
paste input "(301) 467-1544"
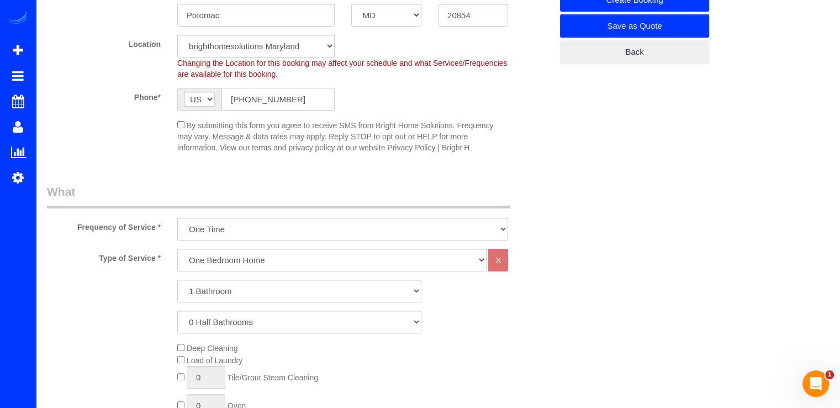
scroll to position [276, 0]
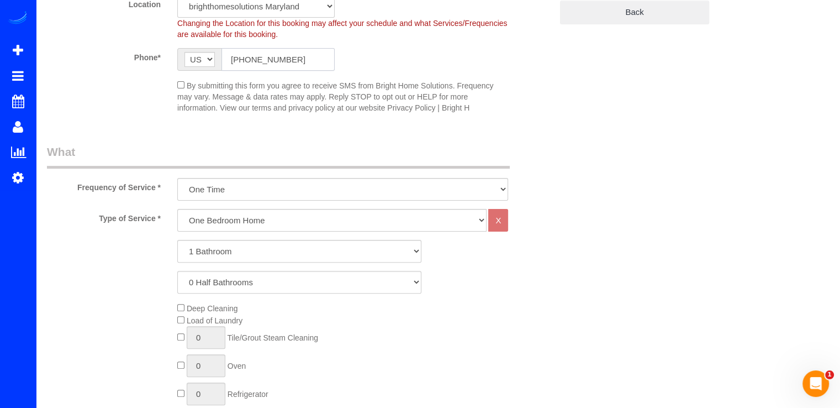
type input "(301) 467-1544"
click at [269, 225] on select "One Bedroom Home Two Bedroom Home Three Bedroom Home Four Bedroom Home Five Bed…" at bounding box center [331, 220] width 309 height 23
drag, startPoint x: 681, startPoint y: 57, endPoint x: 676, endPoint y: 79, distance: 22.0
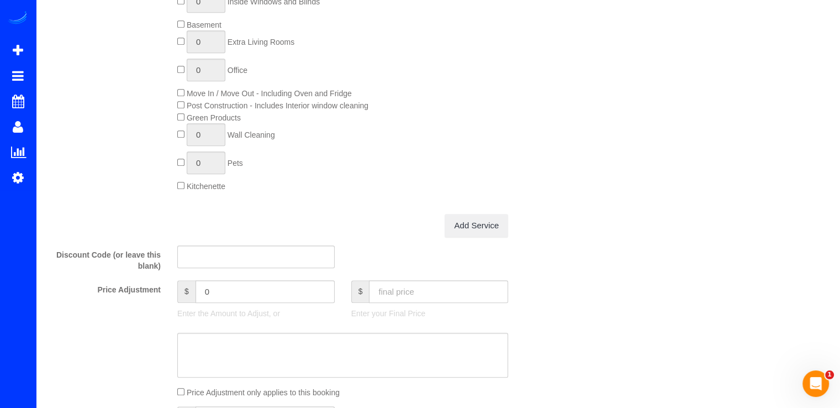
scroll to position [718, 0]
click at [404, 299] on input "text" at bounding box center [438, 294] width 139 height 23
type input "110"
type input "-20.99"
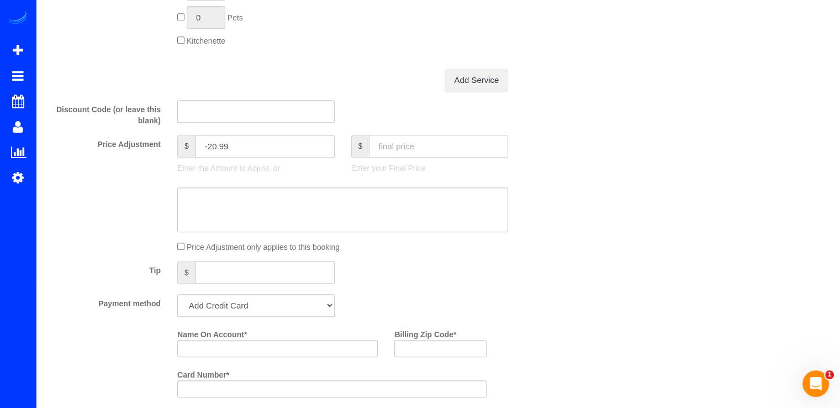
scroll to position [939, 0]
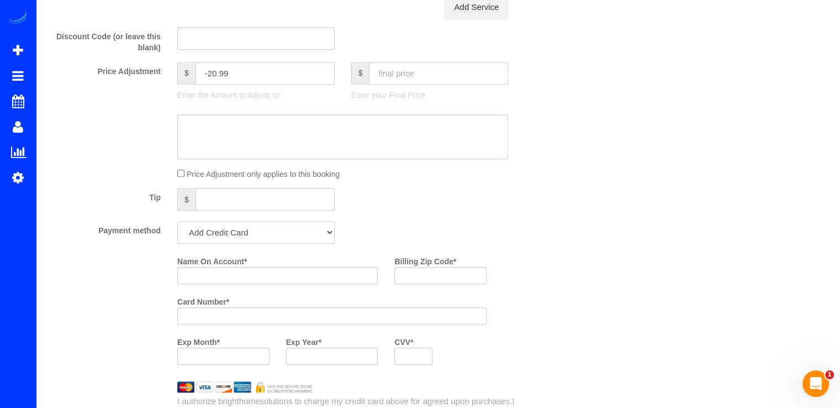
click at [264, 230] on select "Add Credit Card Cash Check Paypal" at bounding box center [255, 232] width 157 height 23
select select "string:check"
click at [177, 224] on select "Add Credit Card Cash Check Paypal" at bounding box center [255, 232] width 157 height 23
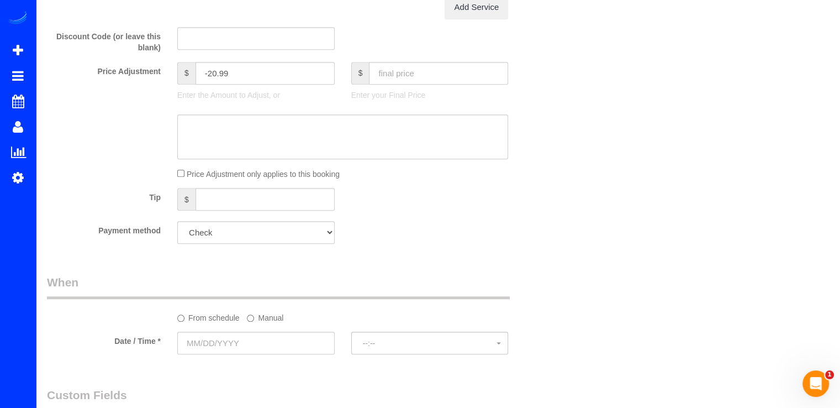
click at [265, 359] on fieldset "When From schedule Manual Date / Time * --:-- --:--" at bounding box center [299, 319] width 505 height 91
click at [264, 356] on div at bounding box center [255, 355] width 157 height 2
click at [264, 349] on input "text" at bounding box center [255, 343] width 157 height 23
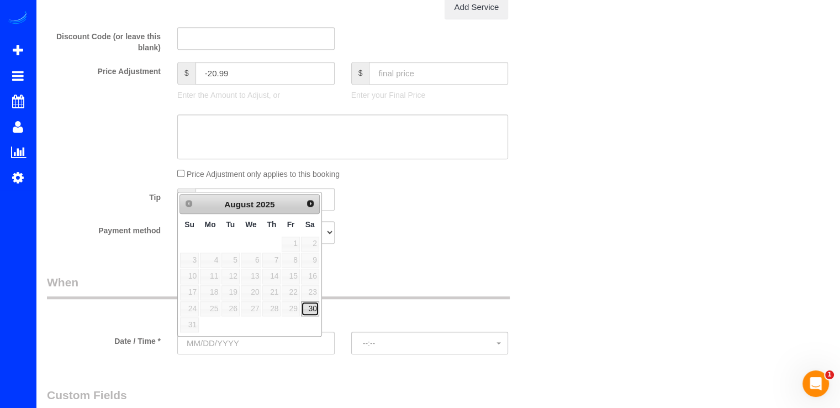
drag, startPoint x: 310, startPoint y: 304, endPoint x: 348, endPoint y: 343, distance: 54.3
click at [309, 304] on link "30" at bounding box center [310, 308] width 18 height 15
type input "[DATE]"
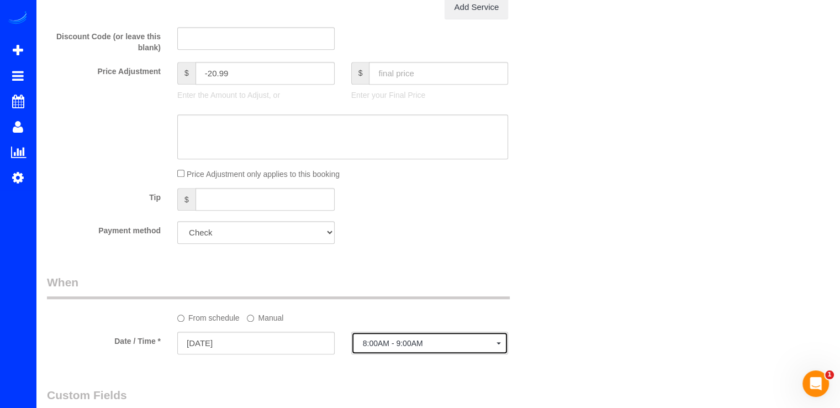
click at [404, 354] on button "8:00AM - 9:00AM" at bounding box center [429, 343] width 157 height 23
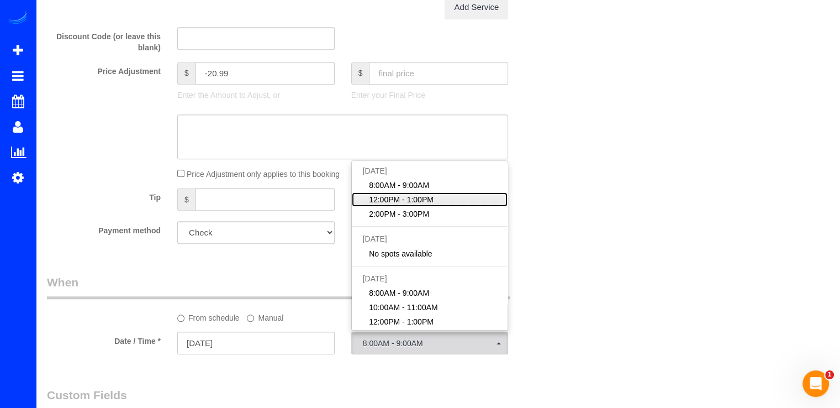
click at [418, 200] on span "12:00PM - 1:00PM" at bounding box center [401, 199] width 65 height 11
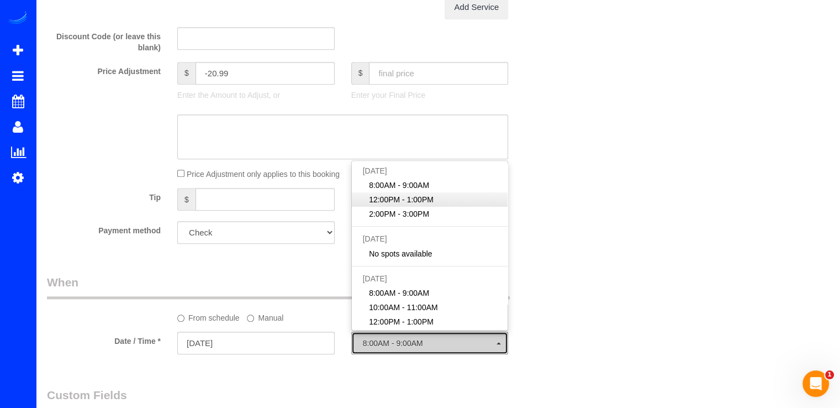
select select "spot61"
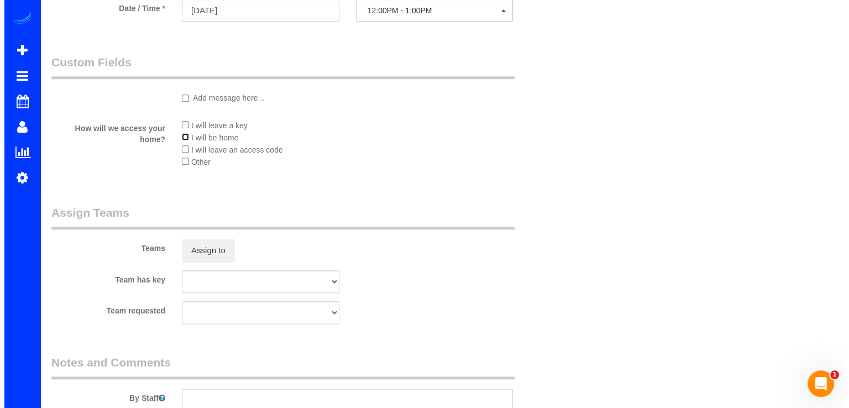
scroll to position [1326, 0]
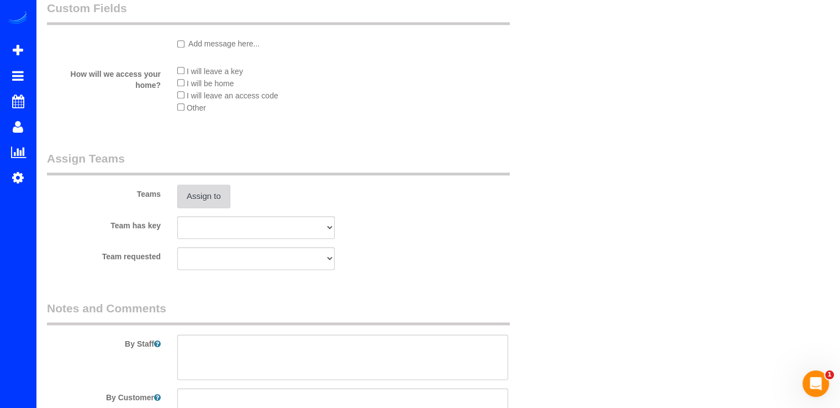
click at [197, 207] on button "Assign to" at bounding box center [203, 196] width 53 height 23
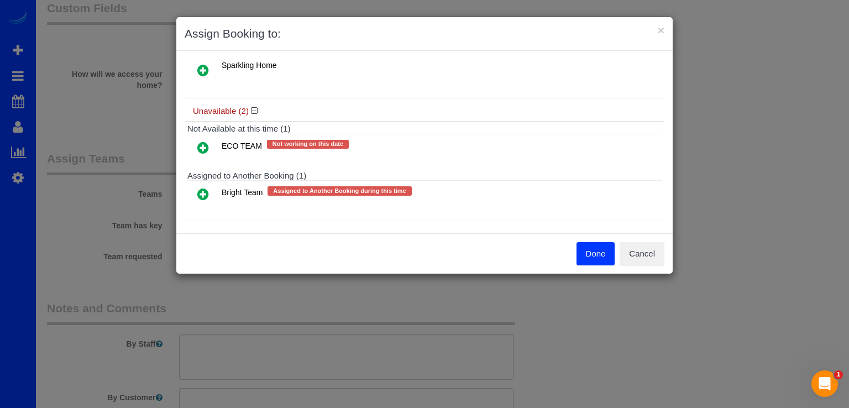
click at [205, 189] on icon at bounding box center [203, 193] width 12 height 13
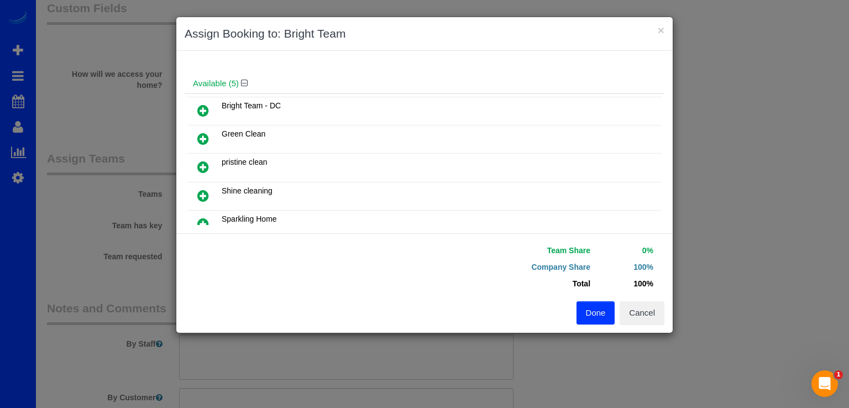
scroll to position [0, 0]
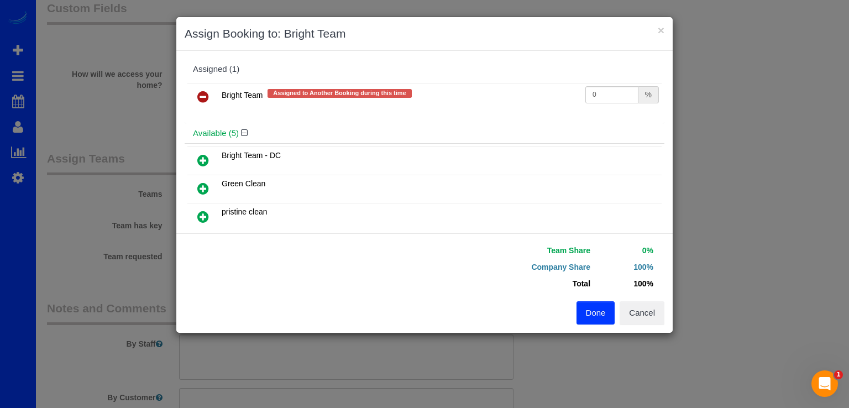
click at [206, 158] on icon at bounding box center [203, 160] width 12 height 13
click at [592, 318] on button "Done" at bounding box center [595, 312] width 39 height 23
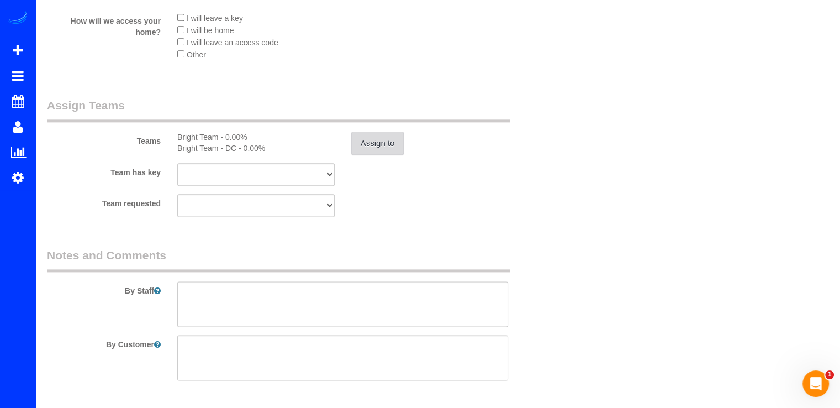
scroll to position [1423, 0]
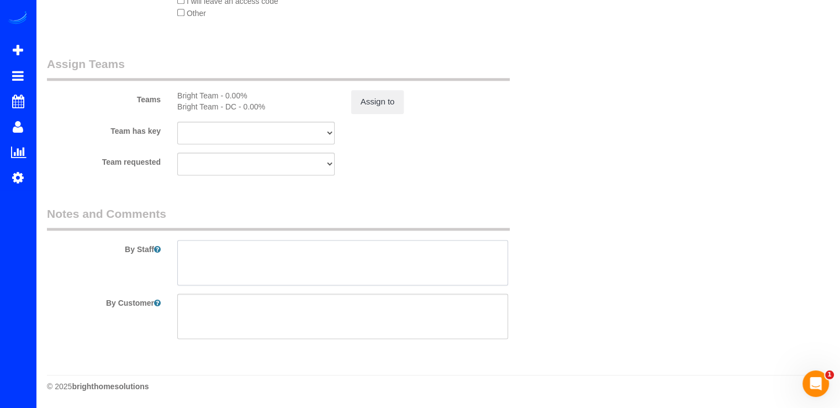
click at [225, 252] on textarea at bounding box center [342, 262] width 331 height 45
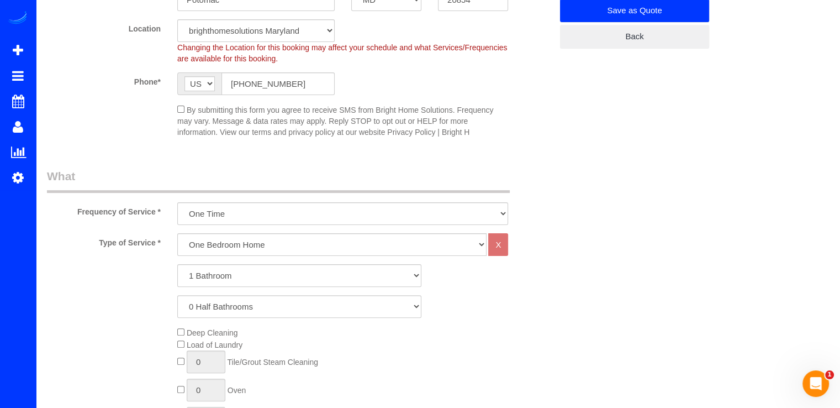
scroll to position [97, 0]
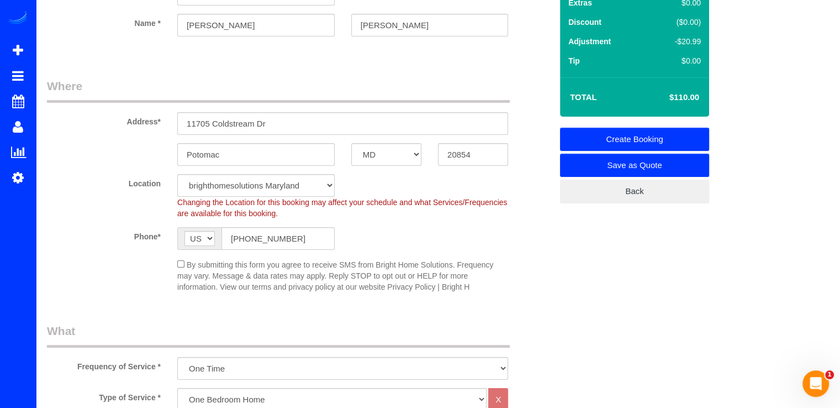
type textarea "Basement Cleaning ONLY."
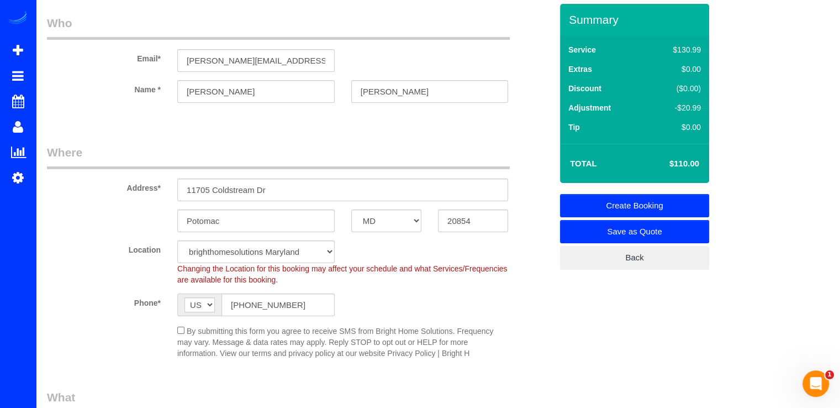
scroll to position [0, 0]
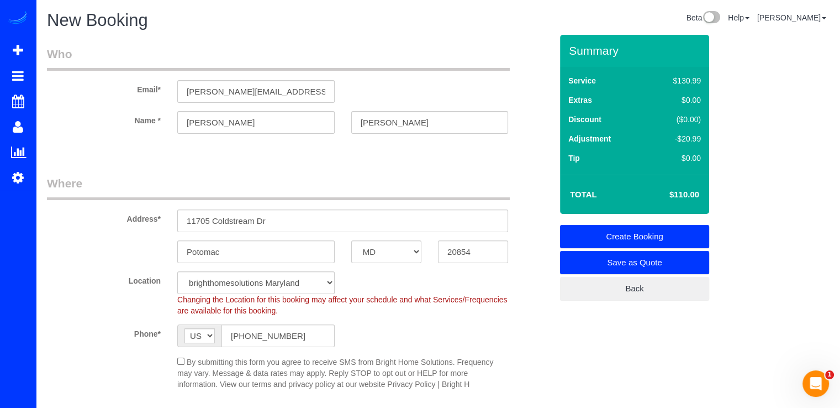
click at [645, 232] on link "Create Booking" at bounding box center [634, 236] width 149 height 23
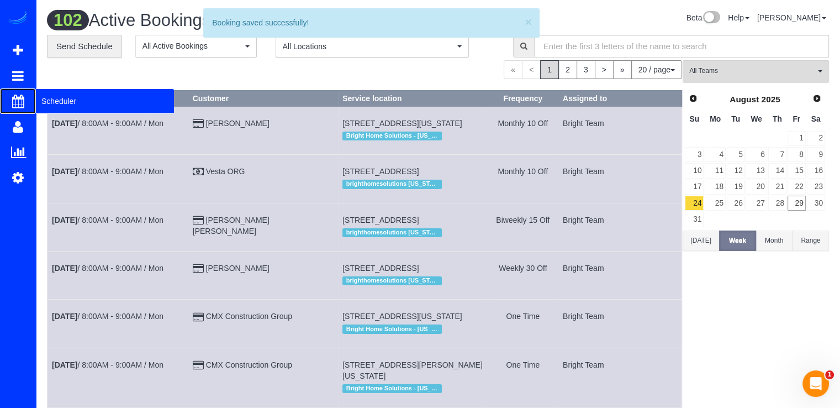
click at [55, 103] on span "Scheduler" at bounding box center [105, 100] width 138 height 25
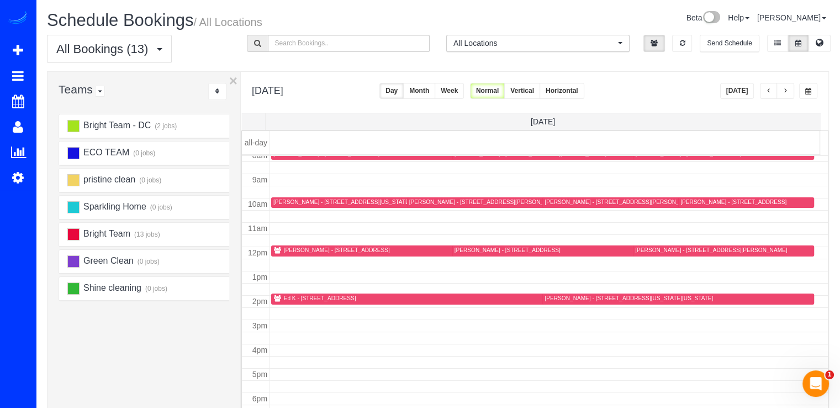
scroll to position [145, 0]
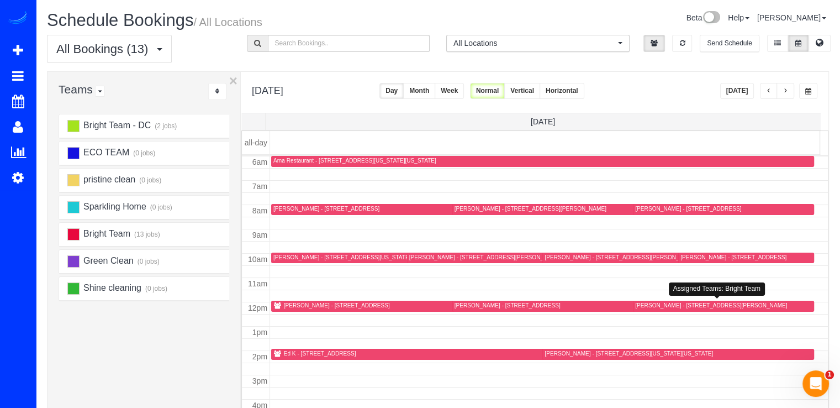
click at [648, 305] on div "Meagan Sheffler - 3262 Bidle Rd, Middletown, MD 21769" at bounding box center [711, 305] width 152 height 7
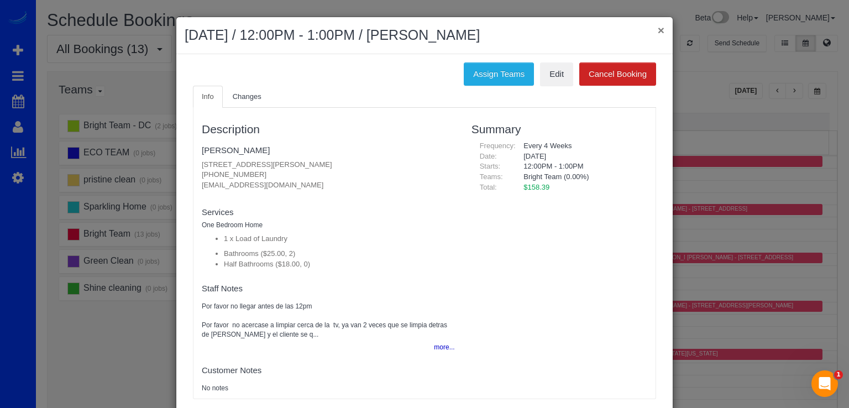
click at [657, 25] on button "×" at bounding box center [660, 30] width 7 height 12
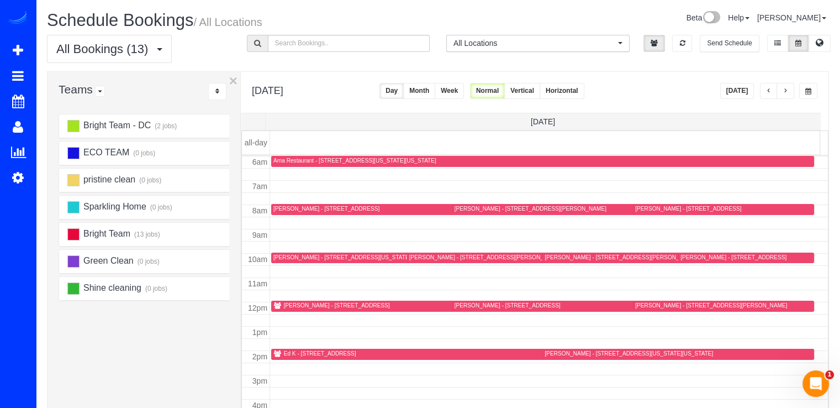
click at [791, 93] on button "button" at bounding box center [786, 91] width 18 height 16
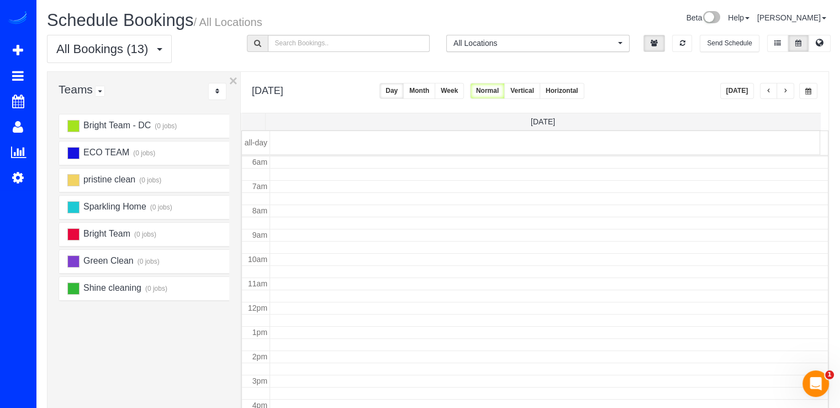
click at [791, 93] on button "button" at bounding box center [786, 91] width 18 height 16
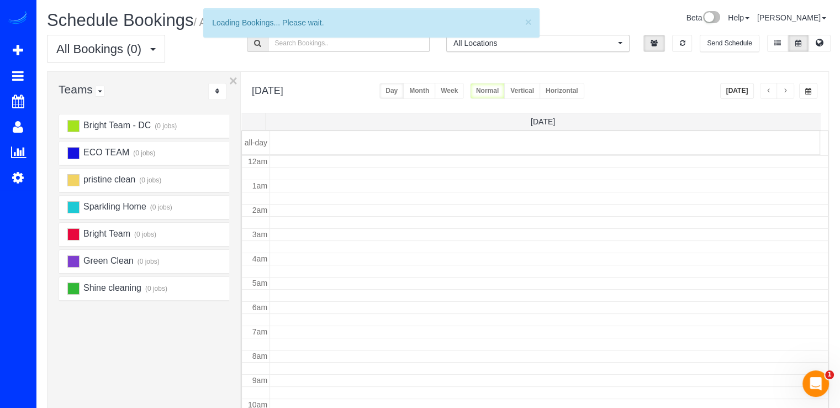
click at [791, 93] on button "button" at bounding box center [786, 91] width 18 height 16
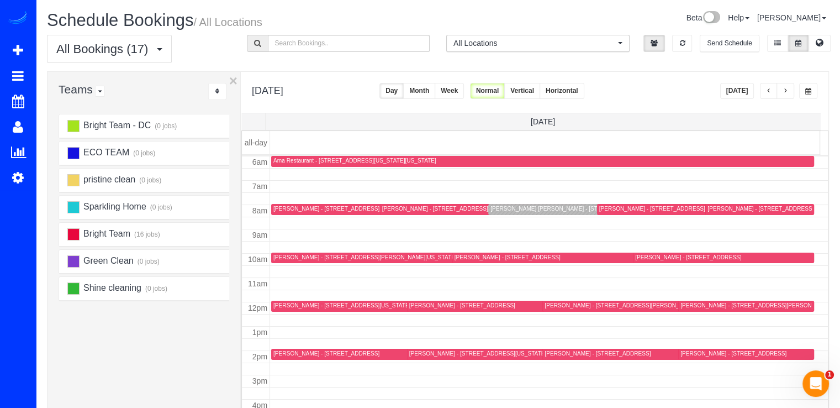
click at [791, 93] on button "button" at bounding box center [786, 91] width 18 height 16
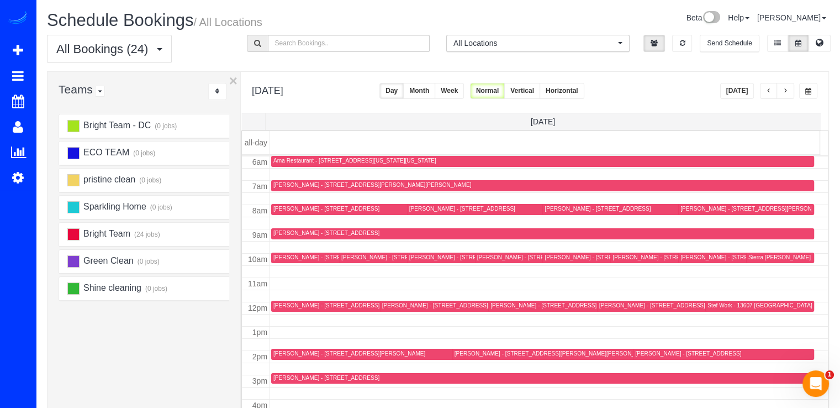
click at [790, 96] on button "button" at bounding box center [786, 91] width 18 height 16
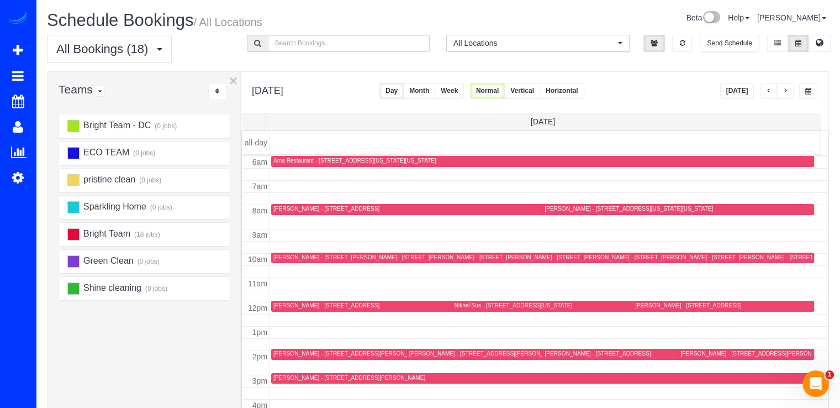
click at [749, 91] on button "Today" at bounding box center [737, 91] width 34 height 16
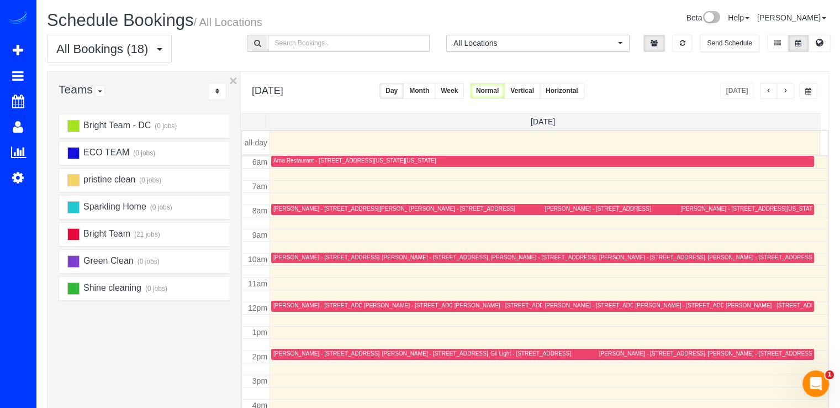
click at [791, 91] on button "button" at bounding box center [786, 91] width 18 height 16
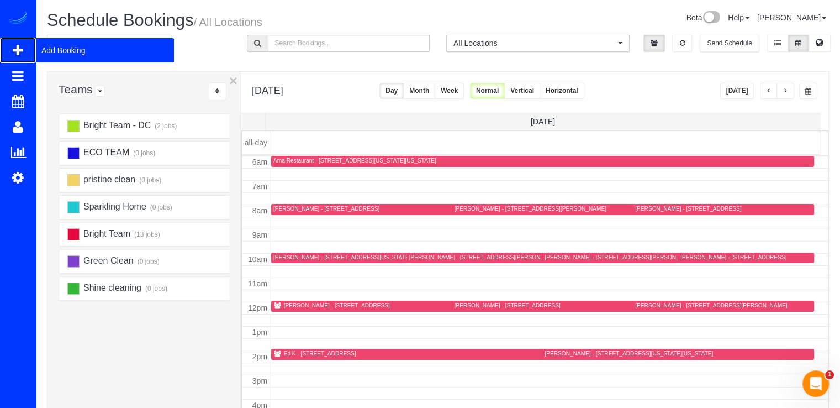
click at [51, 50] on span "Add Booking" at bounding box center [105, 50] width 138 height 25
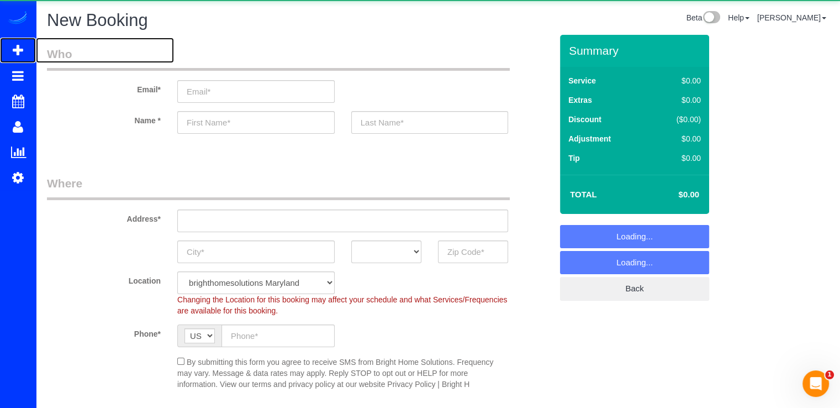
select select "object:5719"
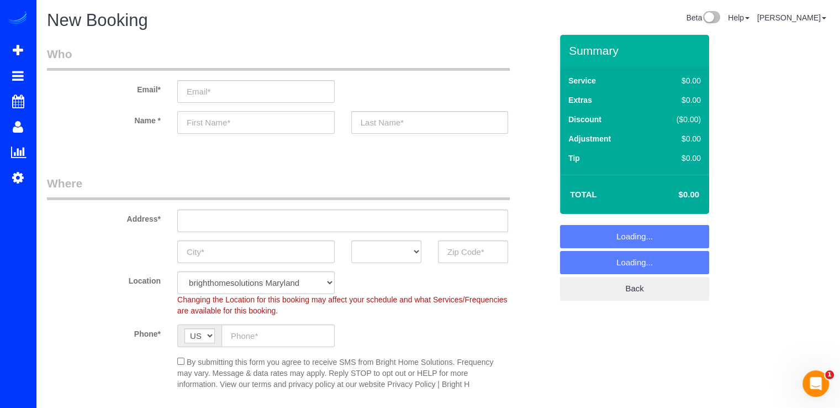
drag, startPoint x: 206, startPoint y: 114, endPoint x: 207, endPoint y: 120, distance: 6.2
click at [206, 115] on input "text" at bounding box center [255, 122] width 157 height 23
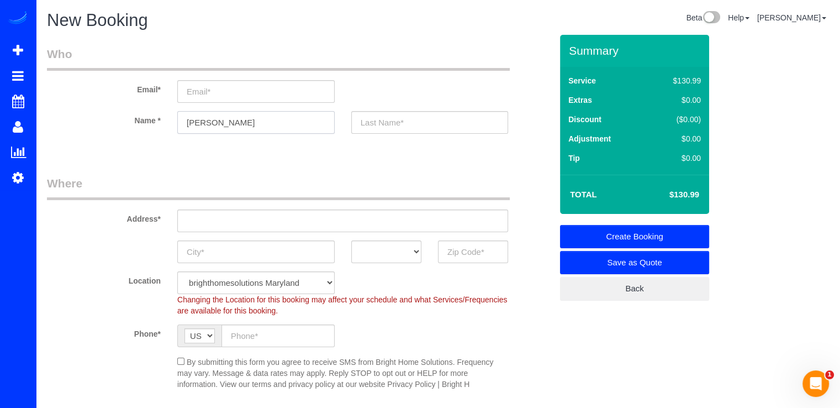
type input "Sabine"
click at [285, 94] on input "email" at bounding box center [255, 91] width 157 height 23
paste input "Thank you! We’ve created your booking for 8/27 at 8-9am . A confirmation email …"
type input "Thank you! We’ve created your booking for 8/27 at 8-9am . A confirmation email …"
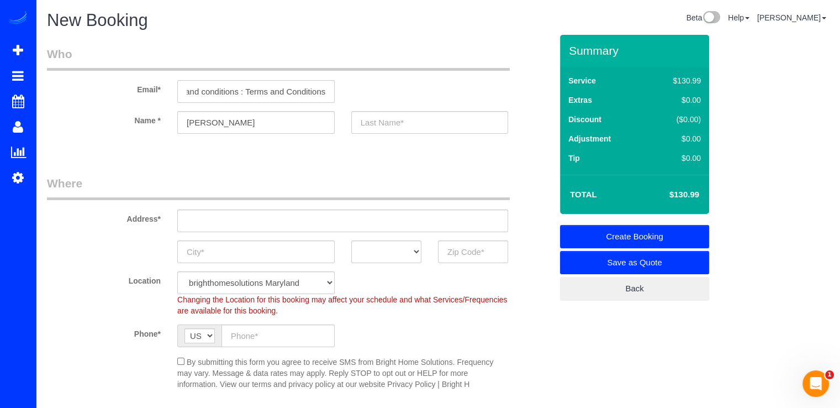
click at [272, 89] on input "Thank you! We’ve created your booking for 8/27 at 8-9am . A confirmation email …" at bounding box center [255, 91] width 157 height 23
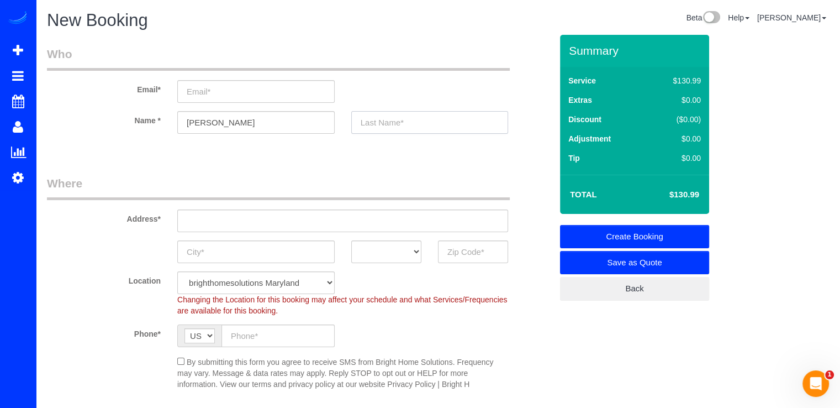
click at [397, 129] on input "text" at bounding box center [429, 122] width 157 height 23
type input "Campbell"
click at [216, 215] on input "text" at bounding box center [342, 220] width 331 height 23
paste input "3531 Tribeca Trail, Laurel, MD 20724"
type input "3531 Tribeca Trail, Laurel, MD 20724"
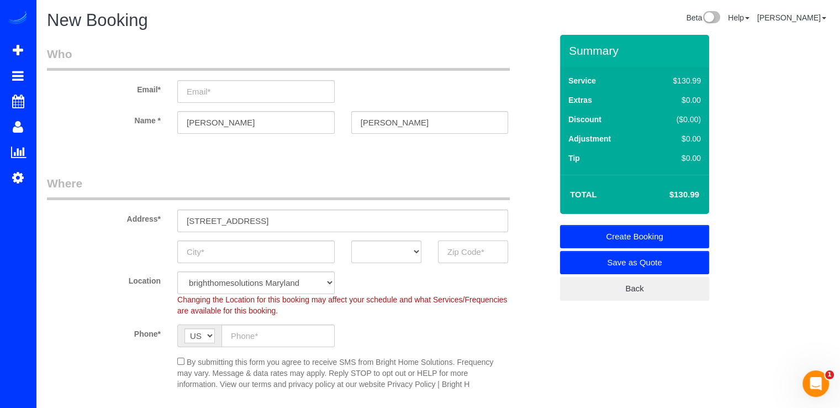
click at [474, 257] on input "text" at bounding box center [473, 251] width 70 height 23
type input "20724"
click at [385, 250] on select "AK AL AR AZ CA CO CT DC DE FL GA HI IA ID IL IN KS KY LA MA MD ME MI MN MO MS M…" at bounding box center [386, 251] width 70 height 23
select select "MD"
click at [351, 240] on select "AK AL AR AZ CA CO CT DC DE FL GA HI IA ID IL IN KS KY LA MA MD ME MI MN MO MS M…" at bounding box center [386, 251] width 70 height 23
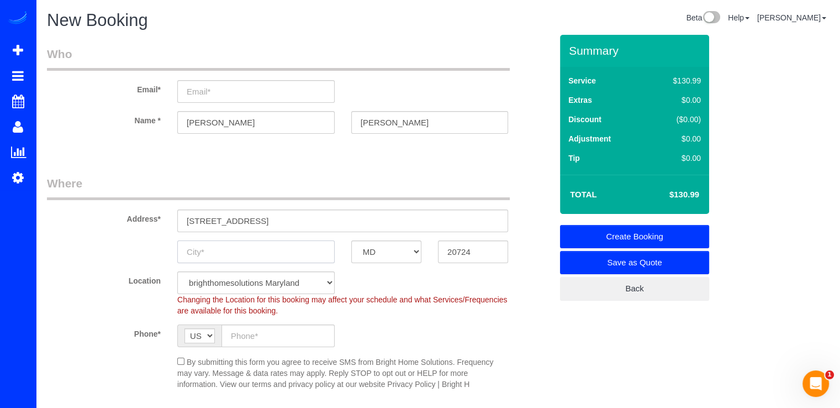
click at [277, 250] on input "text" at bounding box center [255, 251] width 157 height 23
type input "Laurel"
drag, startPoint x: 338, startPoint y: 218, endPoint x: 255, endPoint y: 220, distance: 83.4
click at [255, 220] on input "3531 Tribeca Trail, Laurel, MD 20724" at bounding box center [342, 220] width 331 height 23
drag, startPoint x: 257, startPoint y: 220, endPoint x: 187, endPoint y: 219, distance: 70.2
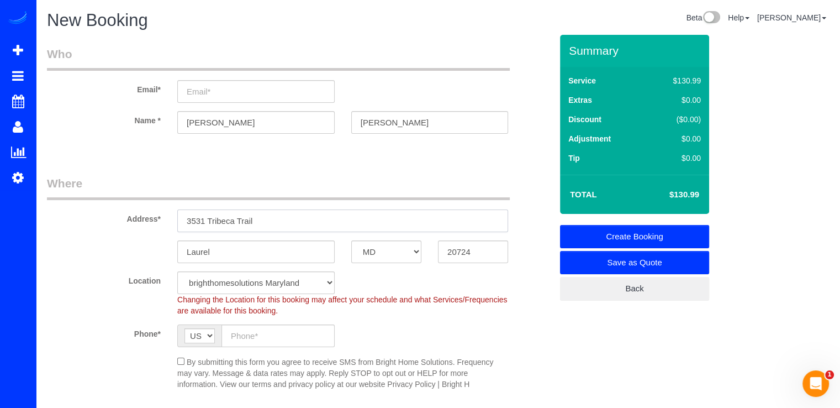
click at [187, 219] on input "3531 Tribeca Trail" at bounding box center [342, 220] width 331 height 23
type input "3531 Tribeca Trail"
click at [239, 98] on input "email" at bounding box center [255, 91] width 157 height 23
paste input "sabineac@msn.com"
type input "sabineac@msn.com"
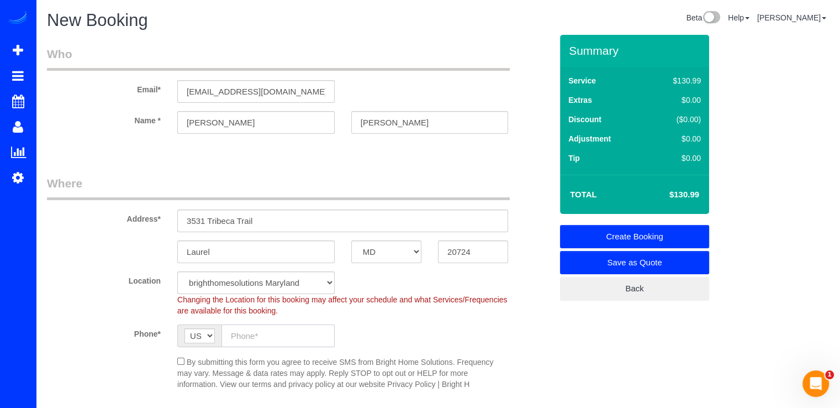
click at [238, 336] on input "text" at bounding box center [278, 335] width 113 height 23
paste input "(301) 661-1687"
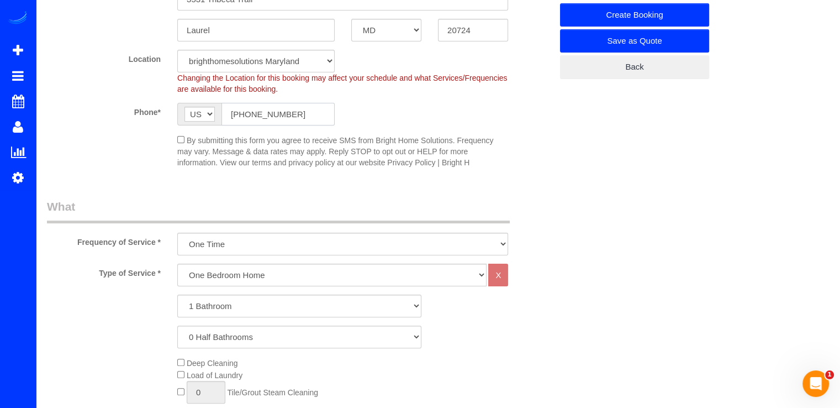
scroll to position [276, 0]
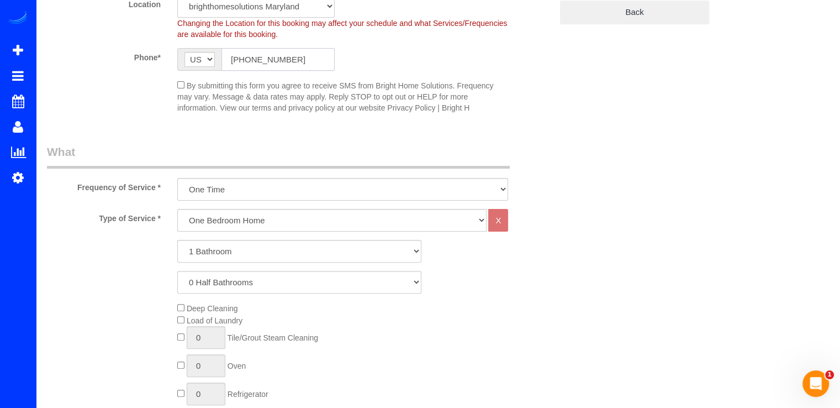
type input "(301) 661-1687"
click at [231, 228] on select "One Bedroom Home Two Bedroom Home Three Bedroom Home Four Bedroom Home Five Bed…" at bounding box center [331, 220] width 309 height 23
select select "256"
click at [177, 209] on select "One Bedroom Home Two Bedroom Home Three Bedroom Home Four Bedroom Home Five Bed…" at bounding box center [331, 220] width 309 height 23
drag, startPoint x: 206, startPoint y: 255, endPoint x: 214, endPoint y: 254, distance: 8.3
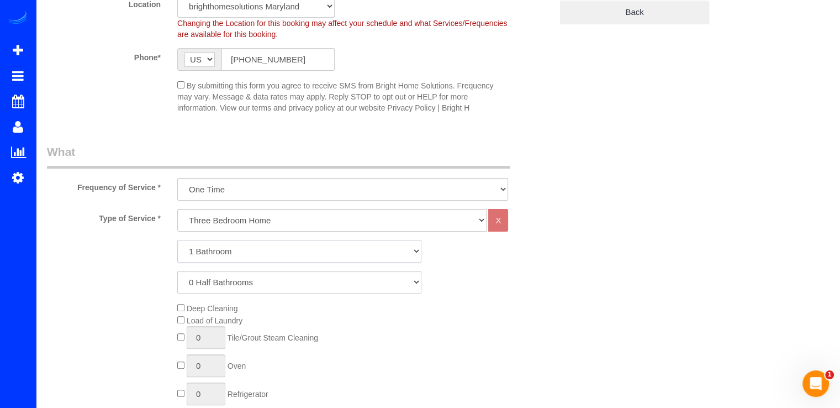
click at [206, 254] on select "1 Bathroom 2 Bathrooms 3 Bathrooms 4 Bathrooms 5 Bathrooms 6 Bathrooms 7 Bathro…" at bounding box center [299, 251] width 244 height 23
select select "2"
click at [177, 240] on select "1 Bathroom 2 Bathrooms 3 Bathrooms 4 Bathrooms 5 Bathrooms 6 Bathrooms 7 Bathro…" at bounding box center [299, 251] width 244 height 23
drag, startPoint x: 215, startPoint y: 281, endPoint x: 223, endPoint y: 291, distance: 13.4
click at [215, 281] on select "0 Half Bathrooms 1 Half Bathroom 2 Half Bathrooms 3 Half Bathrooms 4 Half Bathr…" at bounding box center [299, 282] width 244 height 23
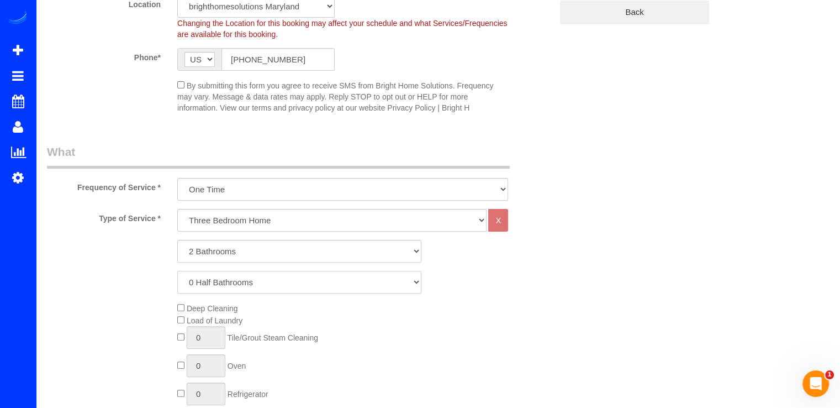
select select "2"
click at [177, 271] on select "0 Half Bathrooms 1 Half Bathroom 2 Half Bathrooms 3 Half Bathrooms 4 Half Bathr…" at bounding box center [299, 282] width 244 height 23
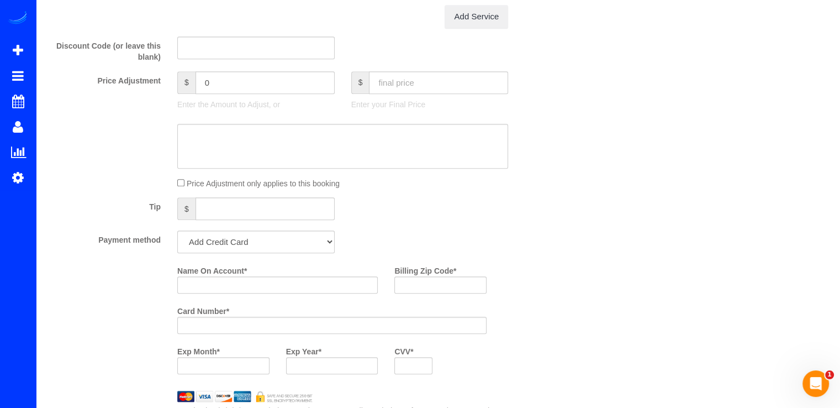
scroll to position [995, 0]
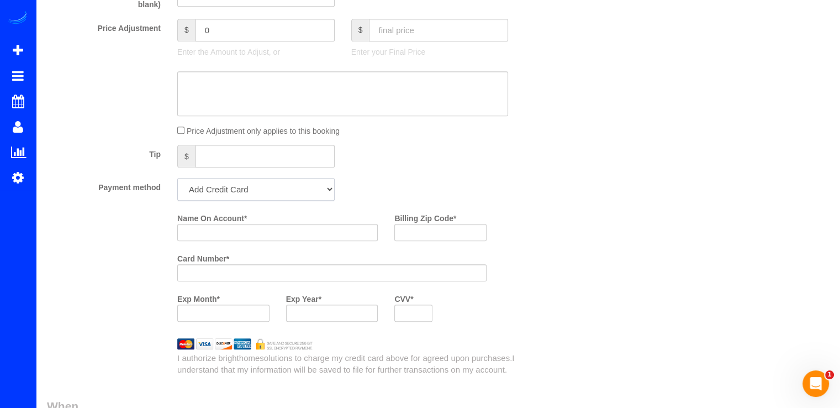
click at [244, 192] on select "Add Credit Card Cash Check Paypal" at bounding box center [255, 189] width 157 height 23
select select "string:check"
click at [177, 181] on select "Add Credit Card Cash Check Paypal" at bounding box center [255, 189] width 157 height 23
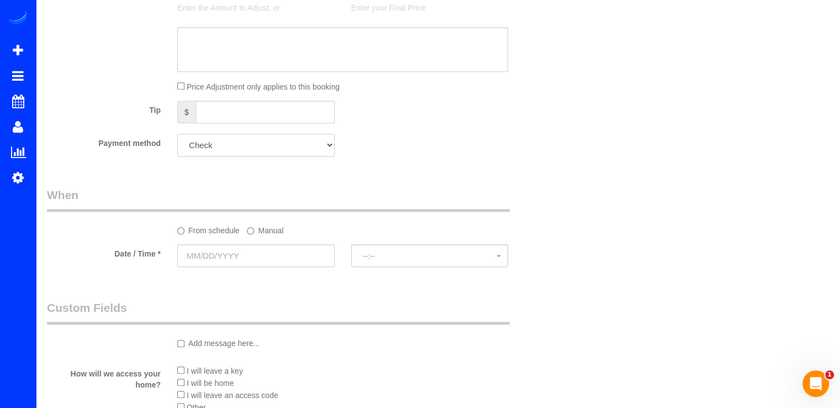
scroll to position [1160, 0]
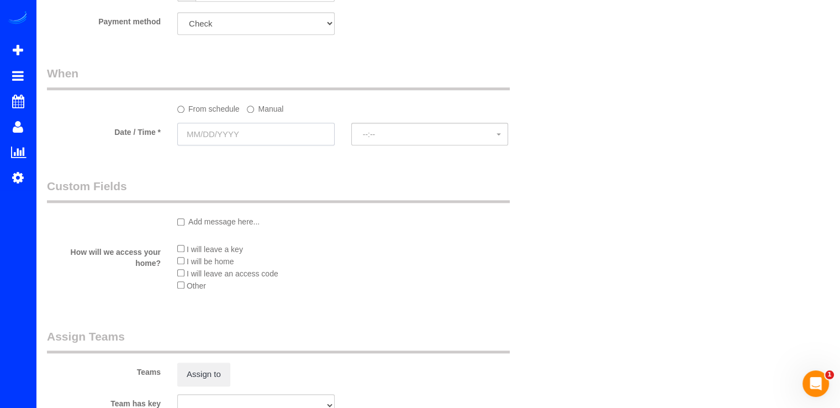
click at [234, 136] on input "text" at bounding box center [255, 134] width 157 height 23
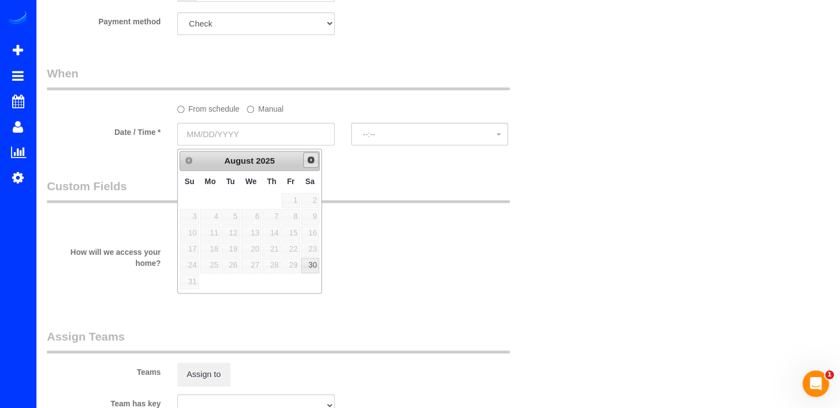
click at [310, 162] on span "Next" at bounding box center [311, 159] width 9 height 9
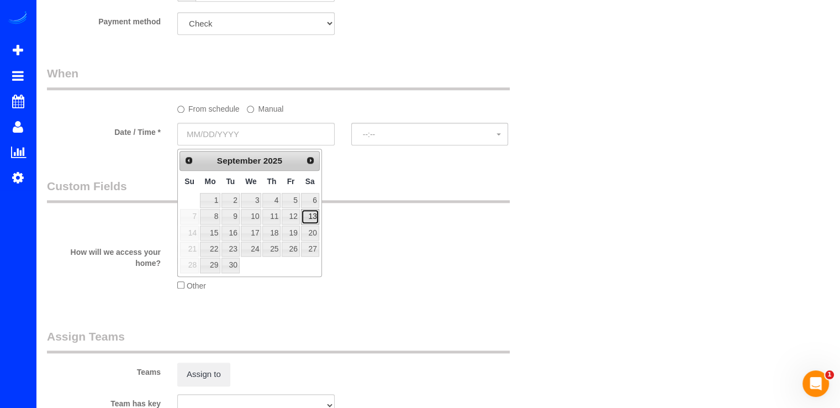
click at [310, 218] on link "13" at bounding box center [310, 216] width 18 height 15
type input "09/13/2025"
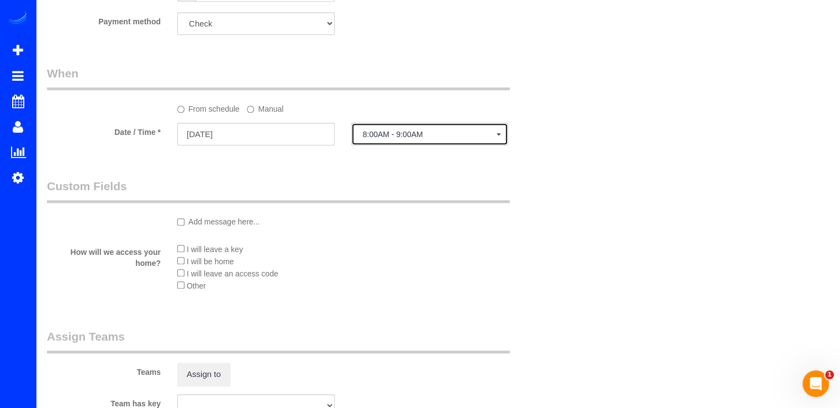
click at [418, 145] on button "8:00AM - 9:00AM" at bounding box center [429, 134] width 157 height 23
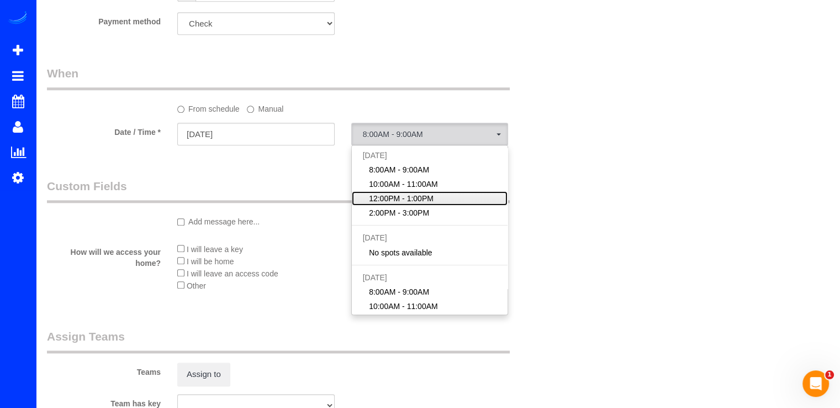
click at [393, 202] on span "12:00PM - 1:00PM" at bounding box center [401, 198] width 65 height 11
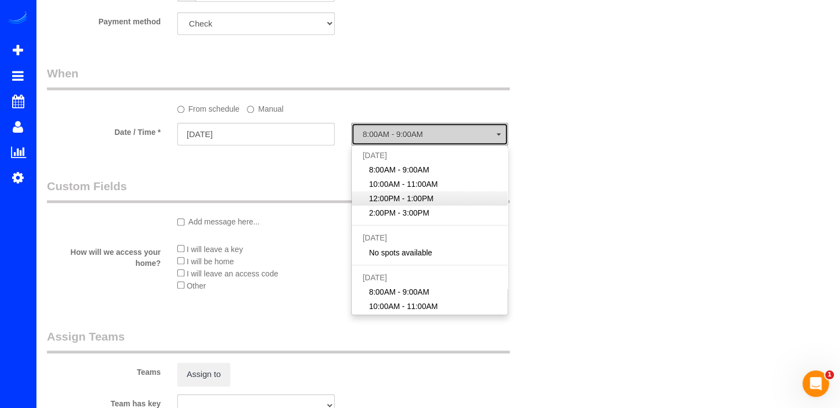
select select "spot80"
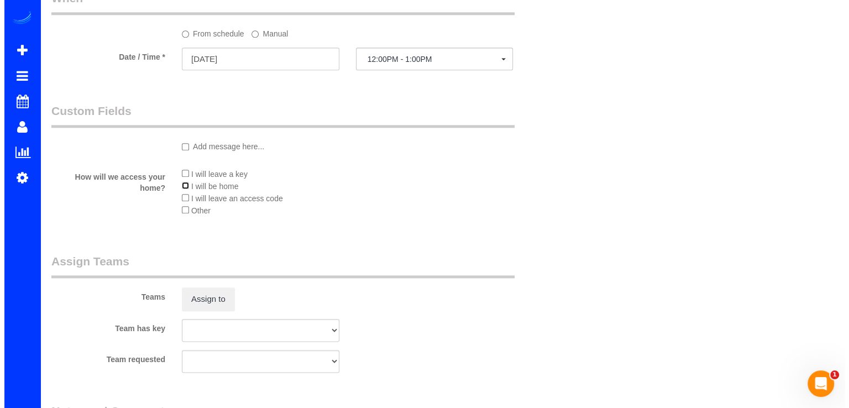
scroll to position [1381, 0]
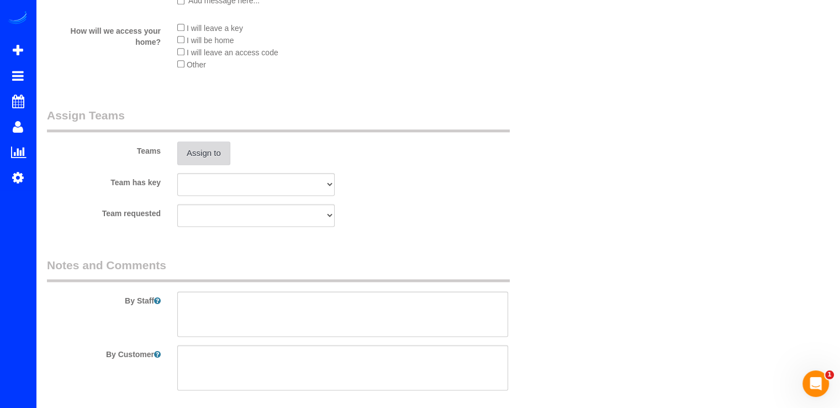
click at [208, 162] on button "Assign to" at bounding box center [203, 152] width 53 height 23
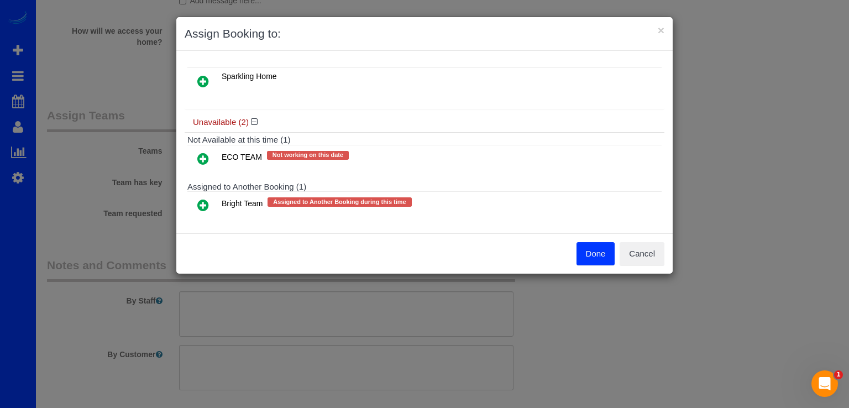
click at [204, 202] on icon at bounding box center [203, 204] width 12 height 13
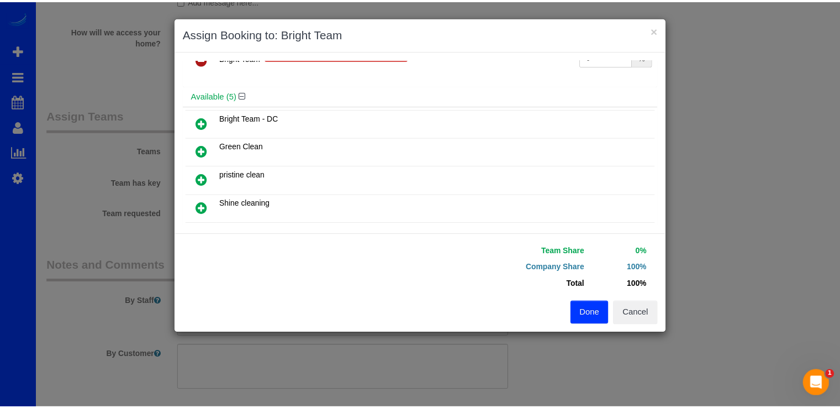
scroll to position [55, 0]
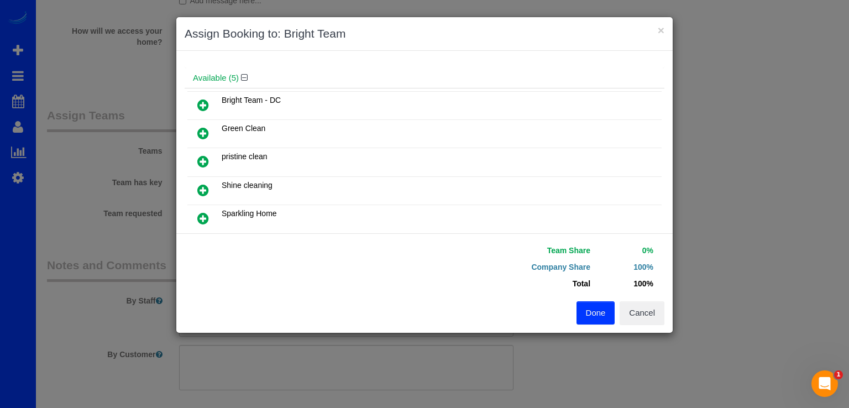
click at [201, 107] on icon at bounding box center [203, 104] width 12 height 13
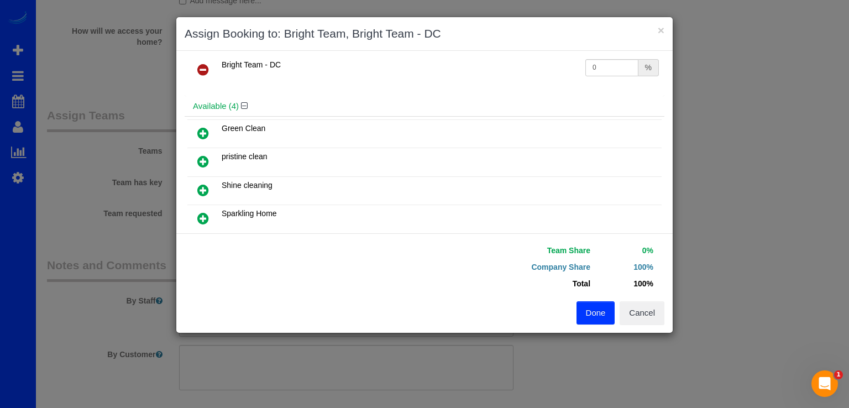
click at [587, 314] on button "Done" at bounding box center [595, 312] width 39 height 23
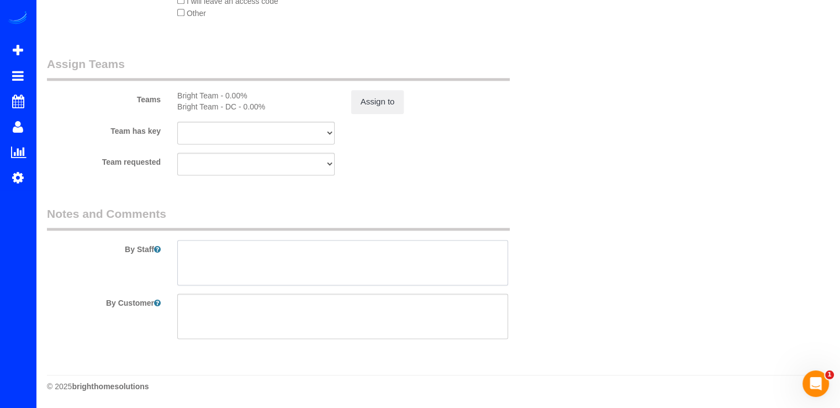
click at [216, 268] on textarea at bounding box center [342, 262] width 331 height 45
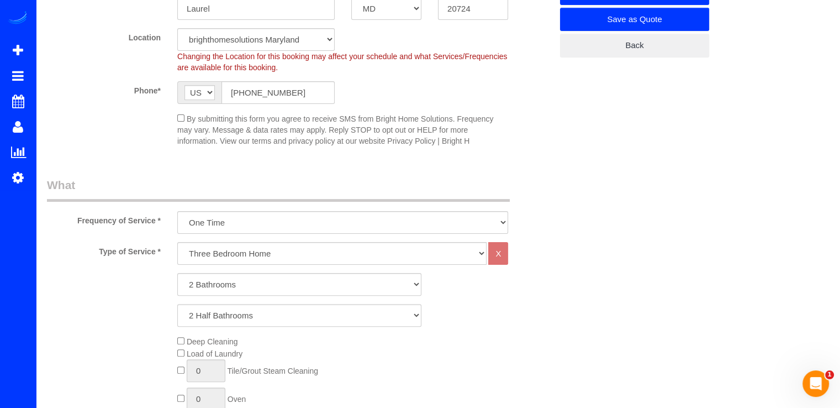
scroll to position [332, 0]
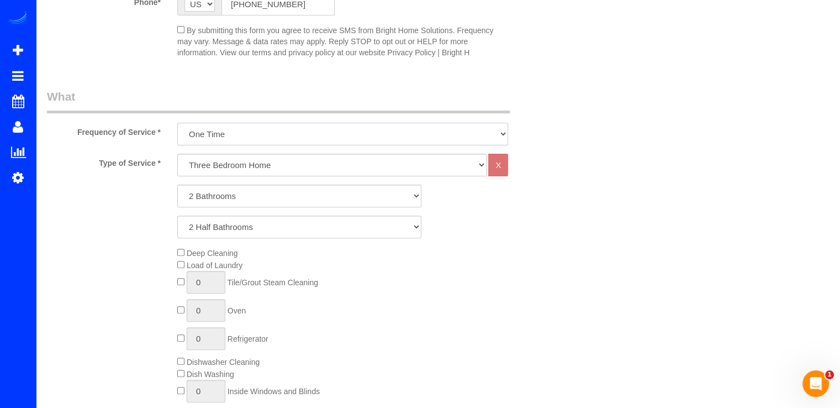
click at [271, 123] on select "Every Three Months triweekly -15% off - 15.00% Biweekly -20% off - 20.00% Month…" at bounding box center [342, 134] width 331 height 23
select select "object:5722"
click at [177, 123] on select "Every Three Months triweekly -15% off - 15.00% Biweekly -20% off - 20.00% Month…" at bounding box center [342, 134] width 331 height 23
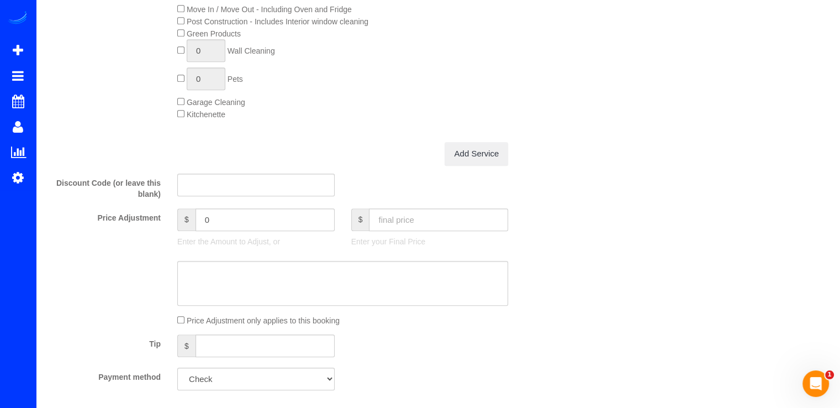
scroll to position [774, 0]
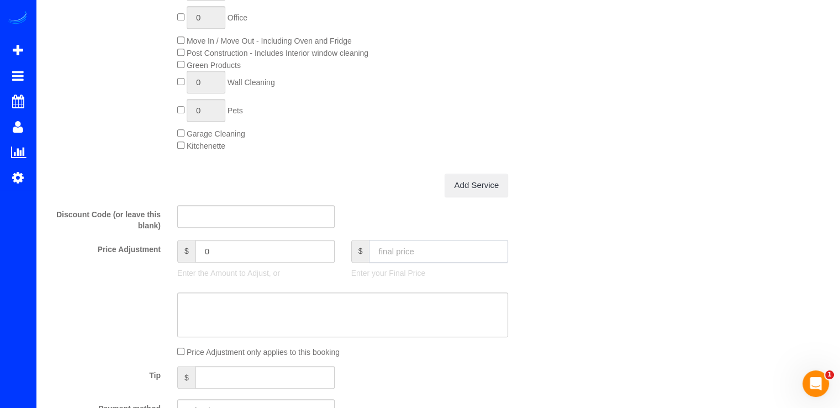
click at [412, 248] on input "text" at bounding box center [438, 251] width 139 height 23
type input "291.99"
type input "58.4"
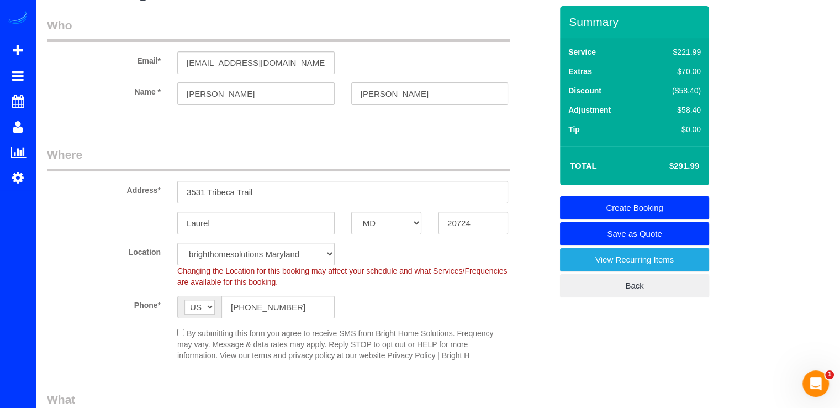
scroll to position [0, 0]
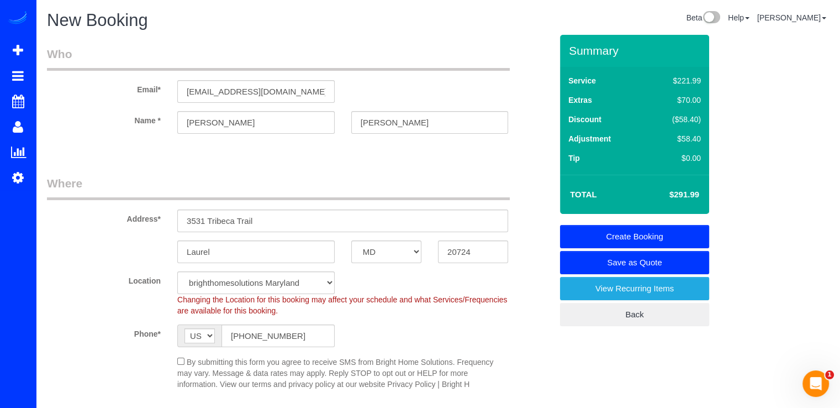
click at [657, 232] on link "Create Booking" at bounding box center [634, 236] width 149 height 23
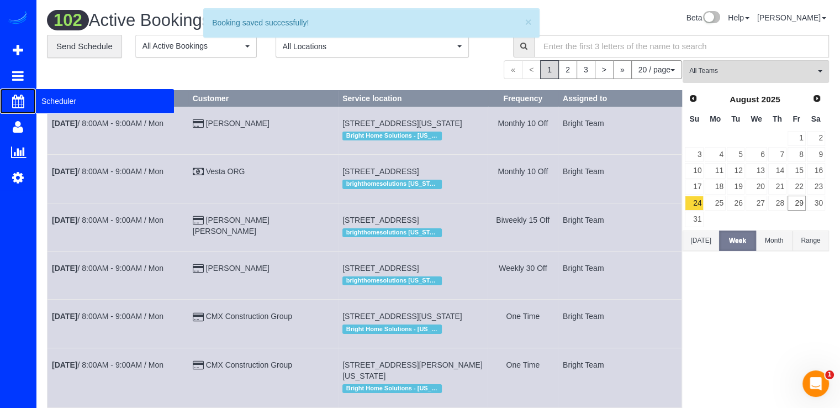
click at [53, 98] on span "Scheduler" at bounding box center [105, 100] width 138 height 25
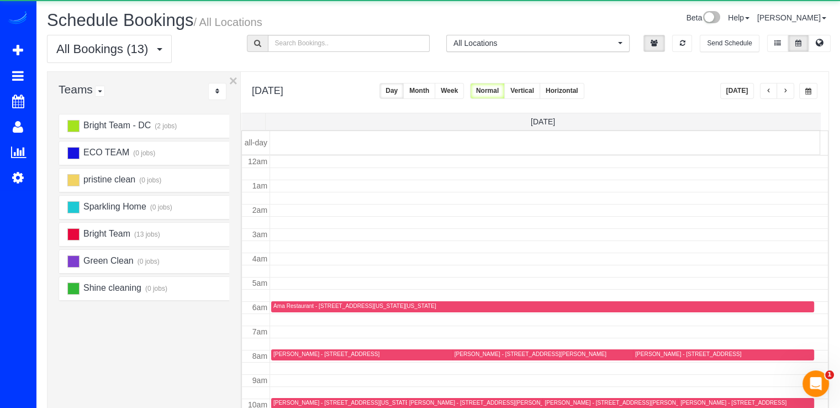
scroll to position [145, 0]
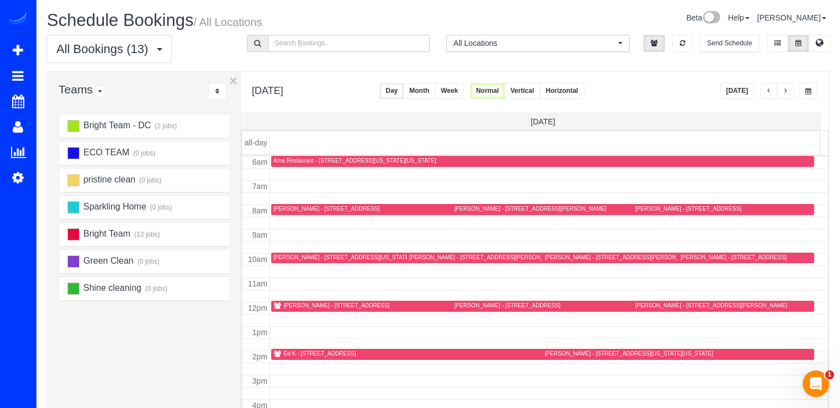
click at [318, 43] on input "text" at bounding box center [349, 43] width 162 height 17
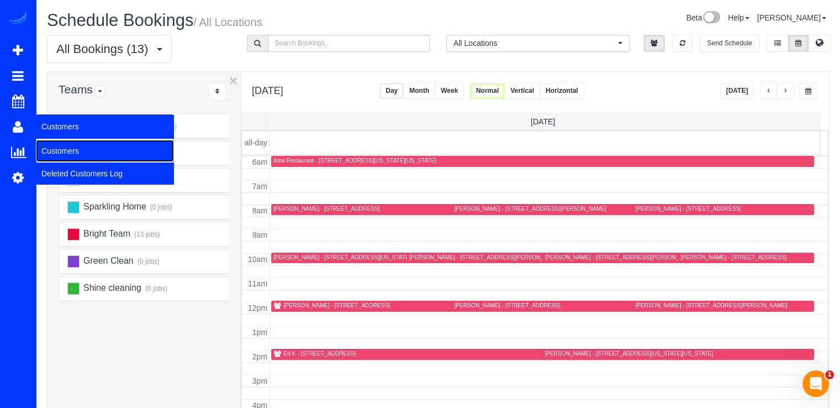
click at [57, 153] on link "Customers" at bounding box center [105, 151] width 138 height 22
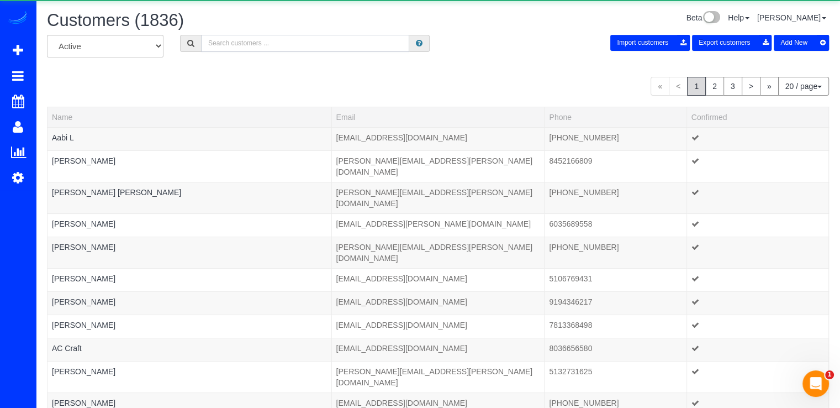
click at [250, 43] on input "text" at bounding box center [305, 43] width 208 height 17
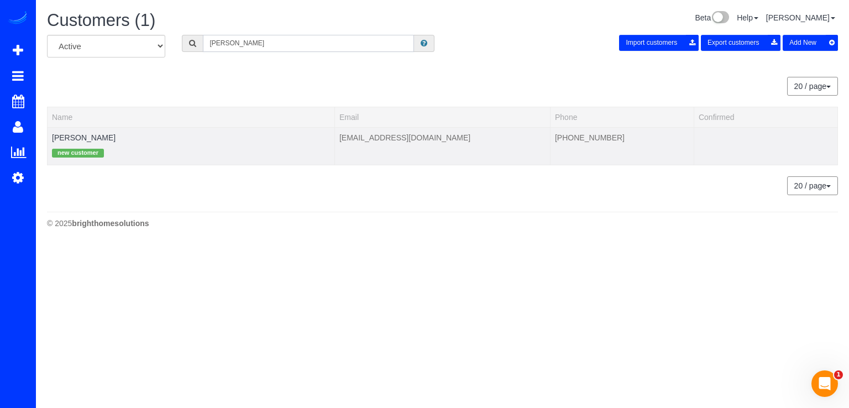
type input "Sabine"
click at [96, 130] on td "Sabine Campbell new customer" at bounding box center [191, 146] width 287 height 38
click at [92, 135] on link "Sabine Campbell" at bounding box center [84, 137] width 64 height 9
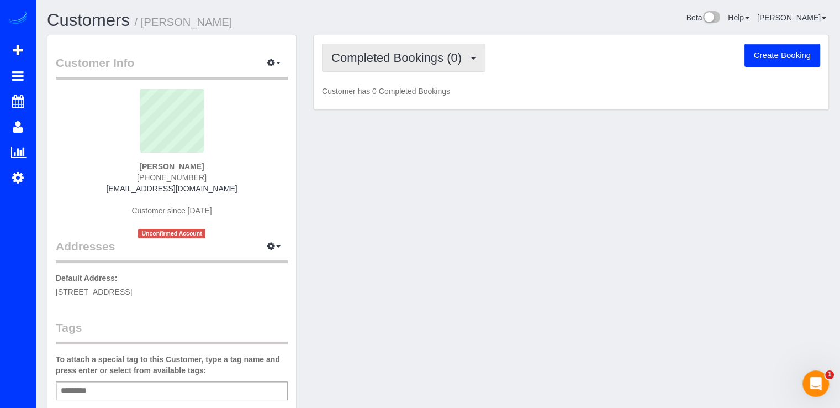
click at [438, 68] on button "Completed Bookings (0)" at bounding box center [404, 58] width 164 height 28
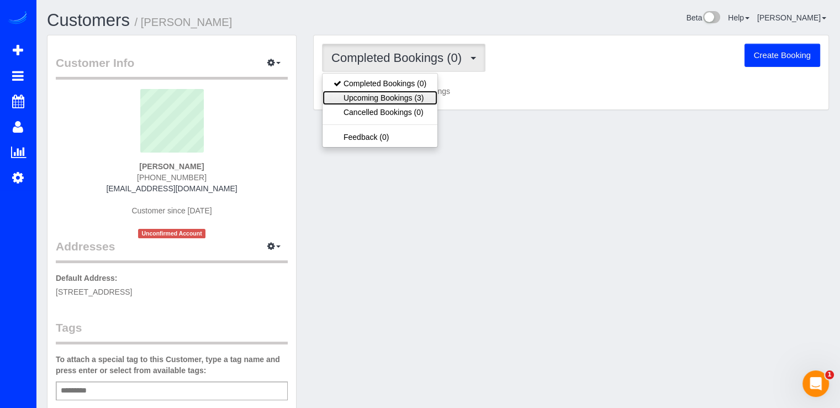
click at [424, 98] on link "Upcoming Bookings (3)" at bounding box center [380, 98] width 115 height 14
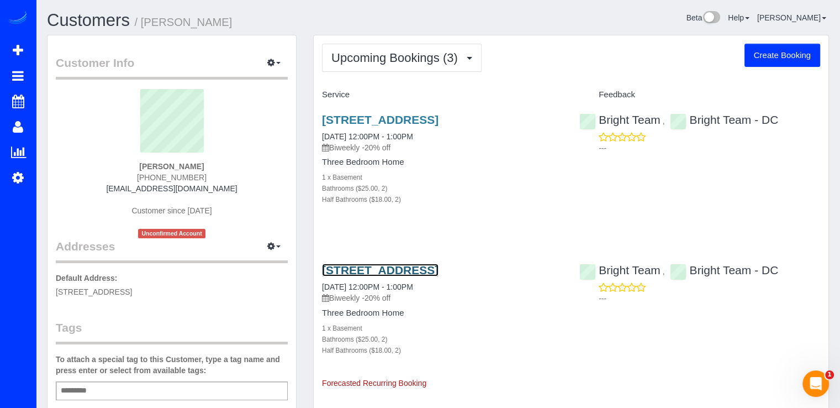
click at [348, 267] on link "3531 Tribeca Trail, Laurel, MD 20724" at bounding box center [380, 270] width 117 height 13
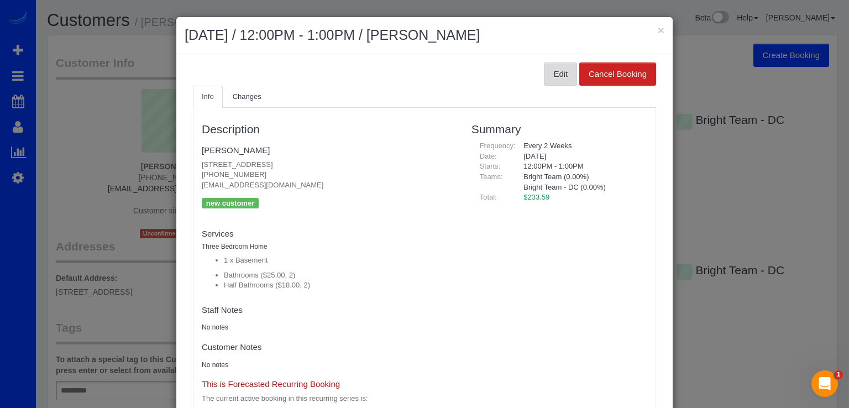
click at [546, 78] on button "Edit" at bounding box center [560, 73] width 33 height 23
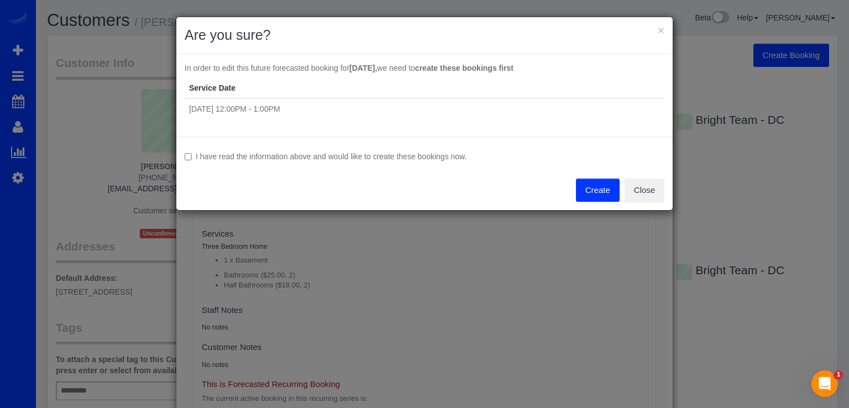
click at [590, 186] on button "Create" at bounding box center [598, 189] width 44 height 23
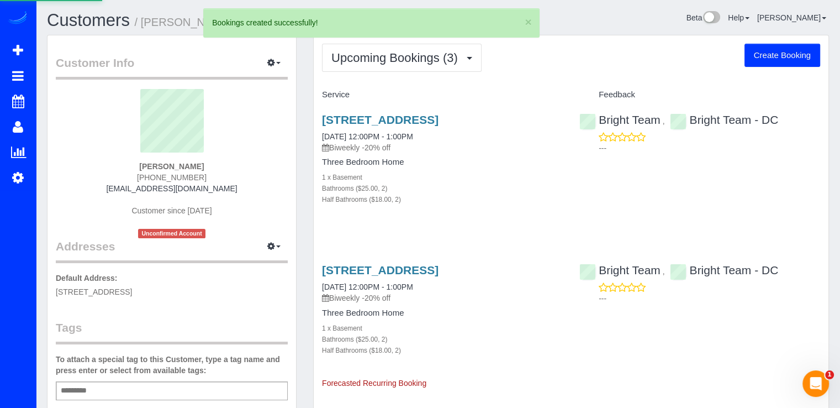
select select "MD"
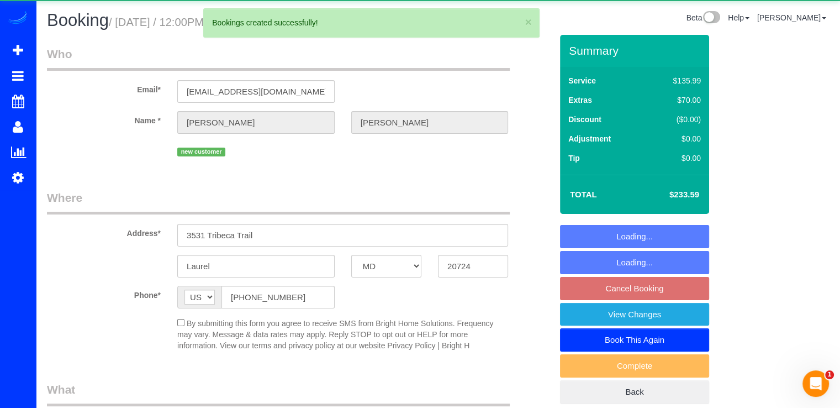
select select "object:8145"
select select "spot99"
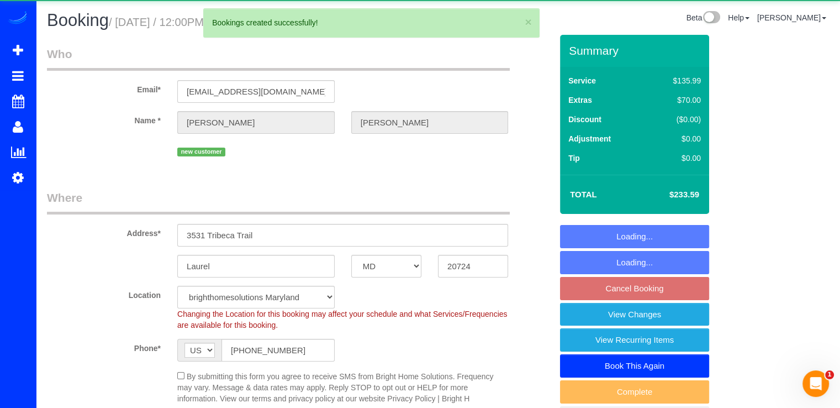
select select "2"
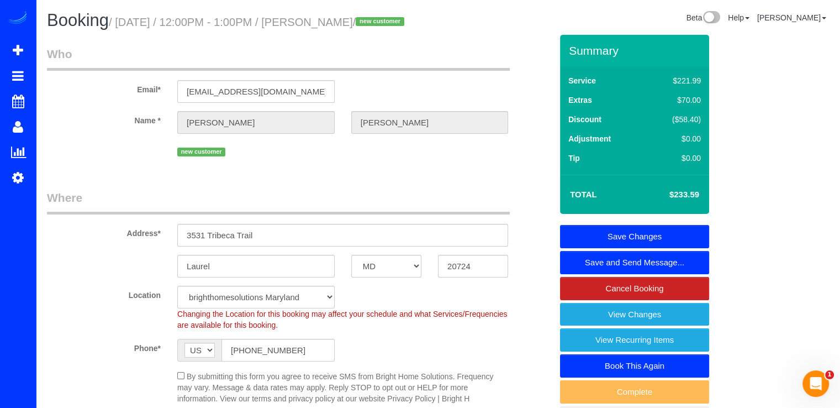
click at [686, 248] on link "Save Changes" at bounding box center [634, 236] width 149 height 23
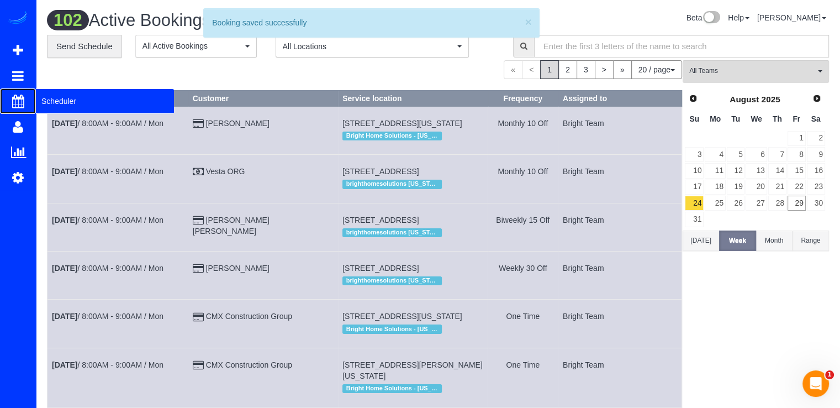
drag, startPoint x: 44, startPoint y: 97, endPoint x: 52, endPoint y: 76, distance: 22.6
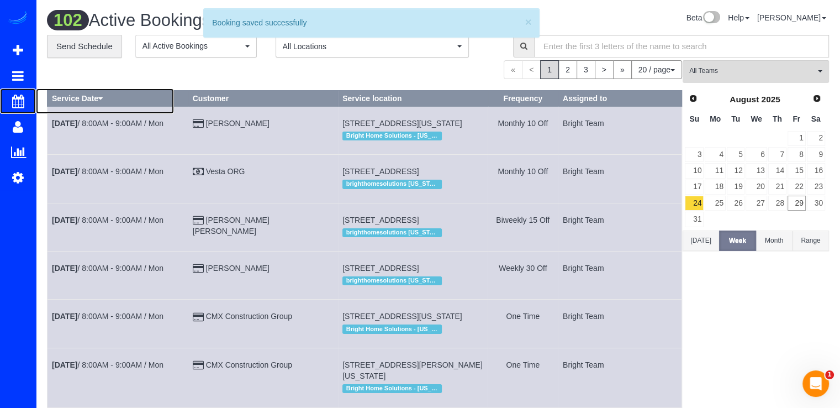
click at [44, 98] on span "Scheduler" at bounding box center [105, 100] width 138 height 25
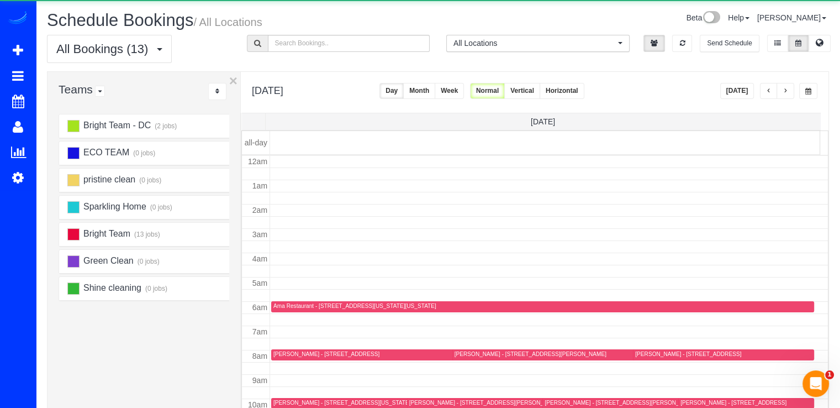
scroll to position [145, 0]
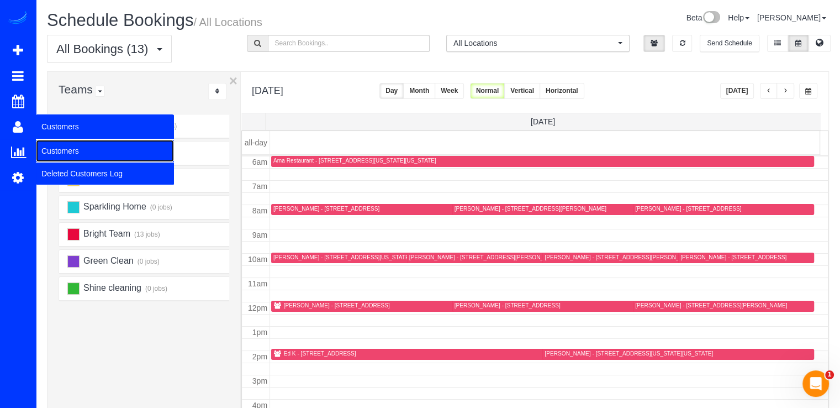
click at [52, 143] on link "Customers" at bounding box center [105, 151] width 138 height 22
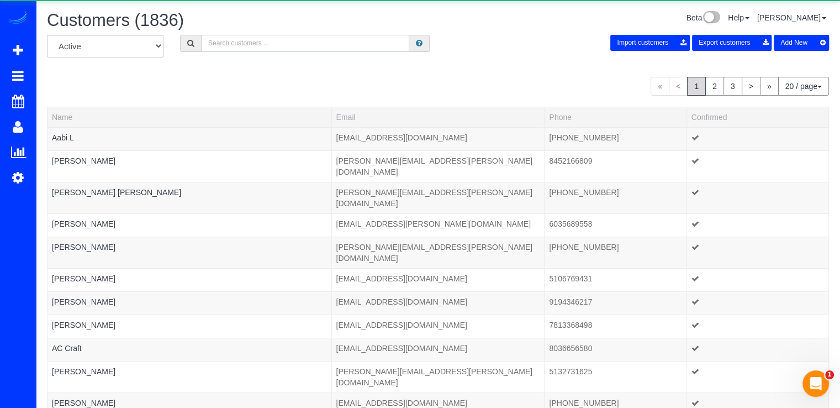
click at [246, 38] on input "text" at bounding box center [305, 43] width 208 height 17
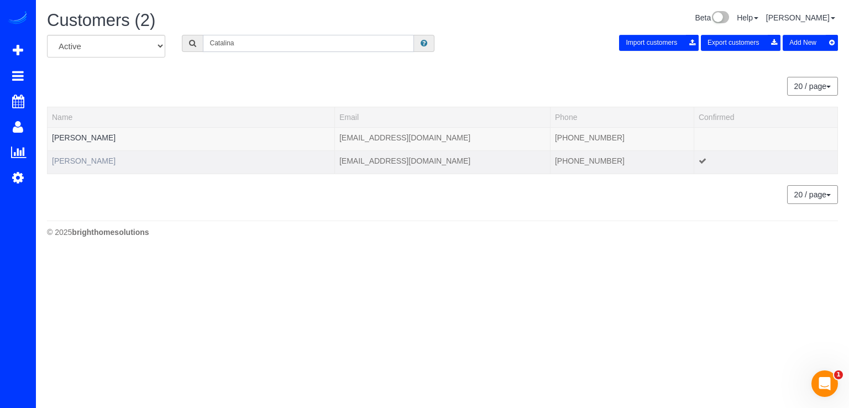
type input "Catalina"
click at [69, 161] on link "Catalina Talero" at bounding box center [84, 160] width 64 height 9
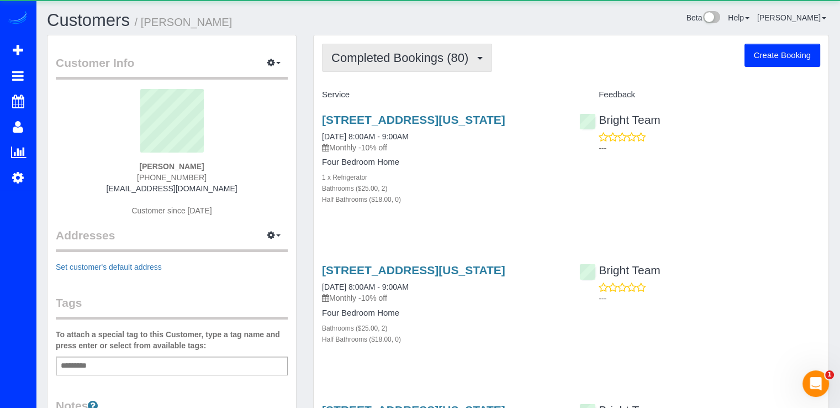
click at [425, 62] on span "Completed Bookings (80)" at bounding box center [403, 58] width 143 height 14
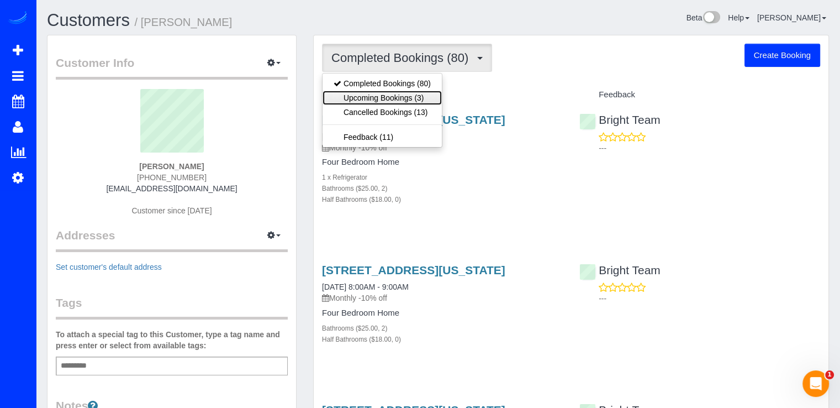
click at [428, 93] on link "Upcoming Bookings (3)" at bounding box center [382, 98] width 119 height 14
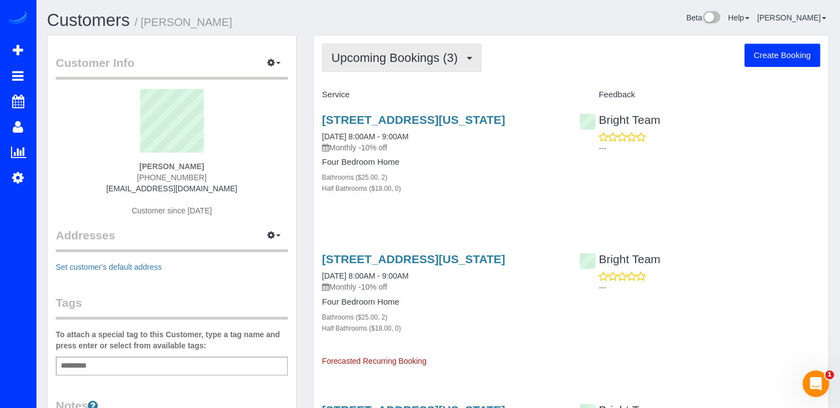
click at [433, 67] on button "Upcoming Bookings (3)" at bounding box center [402, 58] width 160 height 28
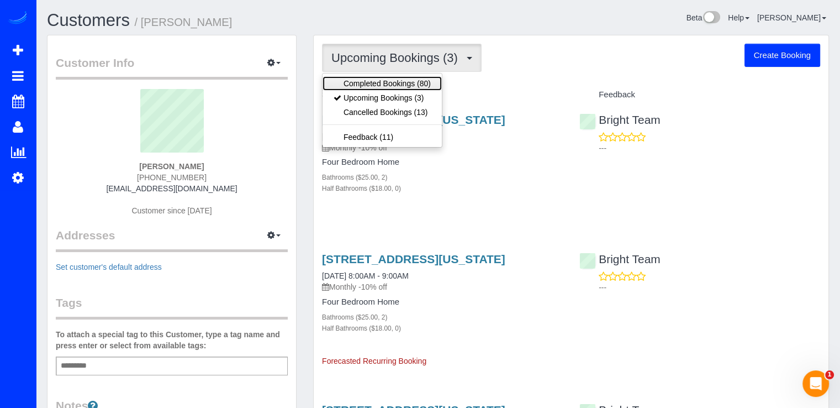
click at [422, 85] on link "Completed Bookings (80)" at bounding box center [382, 83] width 119 height 14
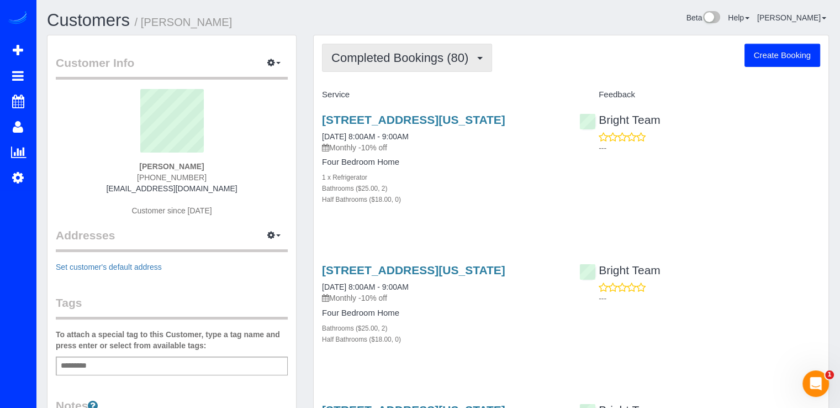
click at [441, 67] on button "Completed Bookings (80)" at bounding box center [407, 58] width 170 height 28
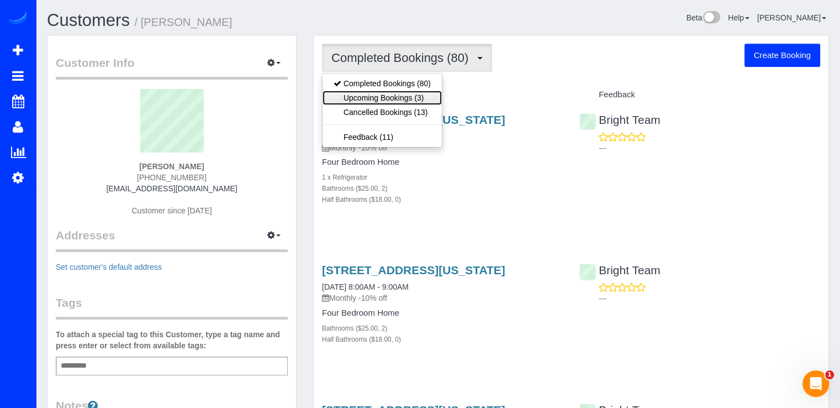
click at [426, 91] on link "Upcoming Bookings (3)" at bounding box center [382, 98] width 119 height 14
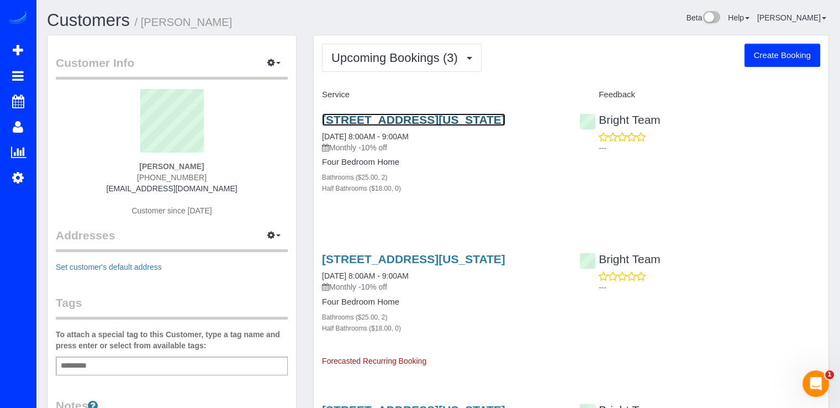
click at [376, 120] on link "1354 4th St Sw, Washington, DC 20024" at bounding box center [413, 119] width 183 height 13
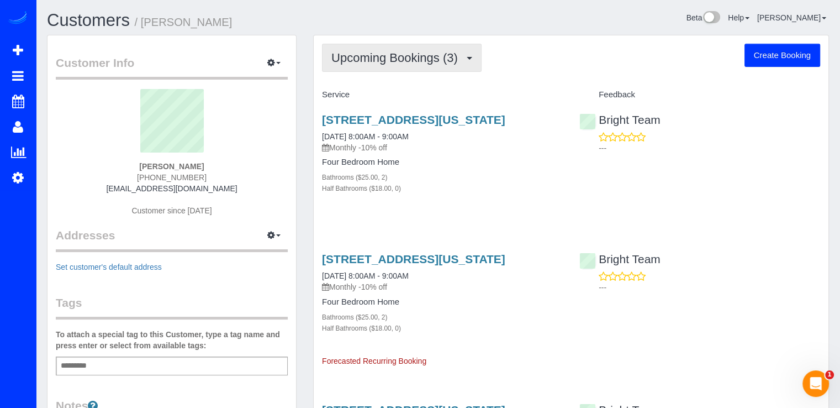
click at [409, 65] on button "Upcoming Bookings (3)" at bounding box center [402, 58] width 160 height 28
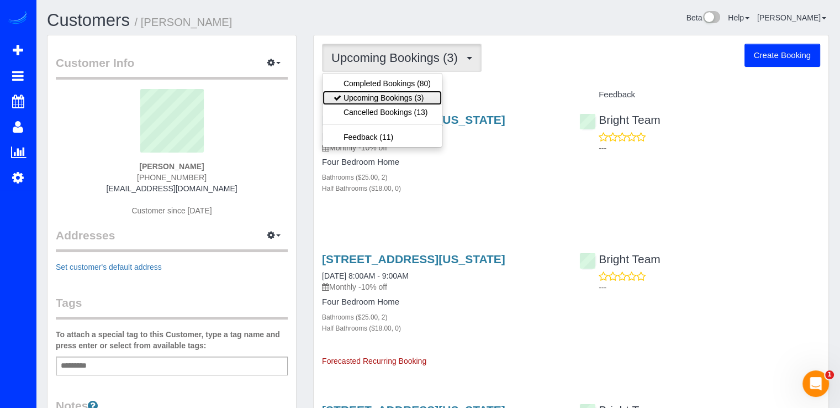
click at [394, 93] on link "Upcoming Bookings (3)" at bounding box center [382, 98] width 119 height 14
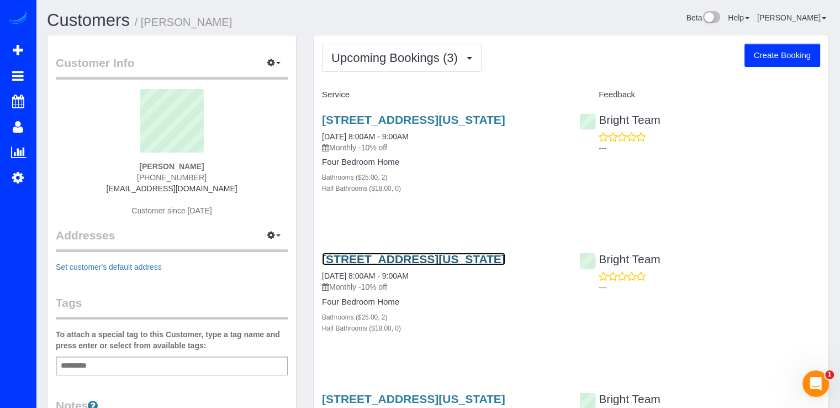
click at [366, 260] on link "1354 4th St Sw, Washington, DC 20024" at bounding box center [413, 258] width 183 height 13
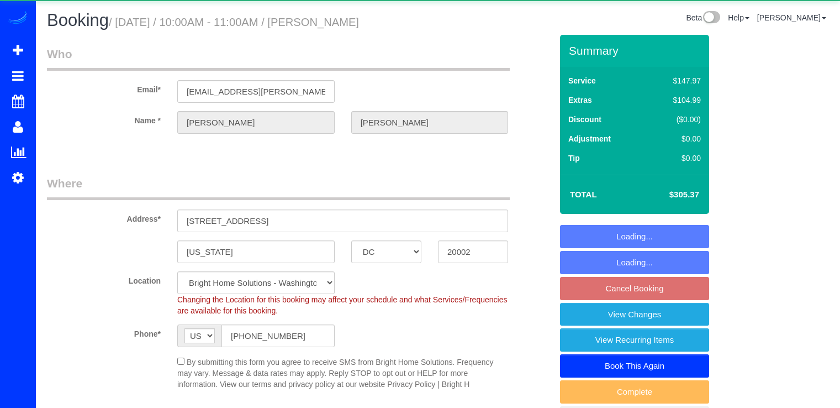
select select "DC"
select select "3"
select select "string:check"
select select "spot2"
select select "7"
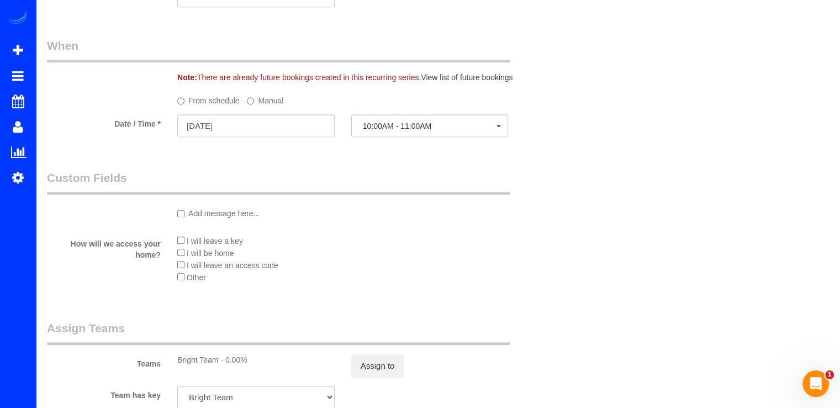
scroll to position [939, 0]
click at [280, 125] on input "[DATE]" at bounding box center [255, 125] width 157 height 23
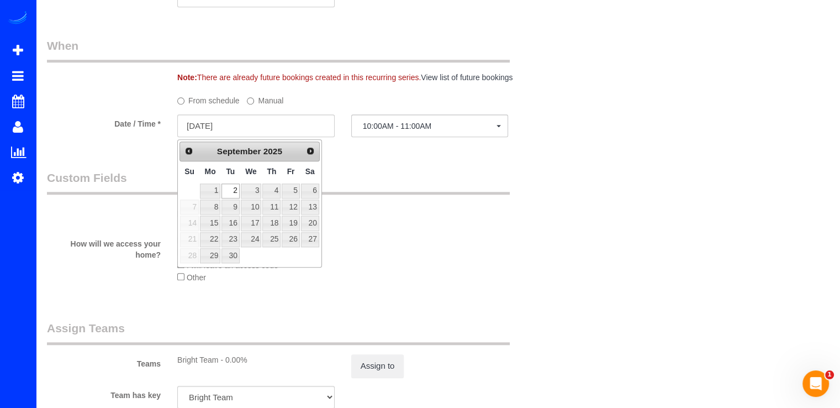
click at [190, 158] on div "Prev Next September 2025" at bounding box center [250, 151] width 140 height 20
click at [190, 153] on span "Prev" at bounding box center [188, 150] width 9 height 9
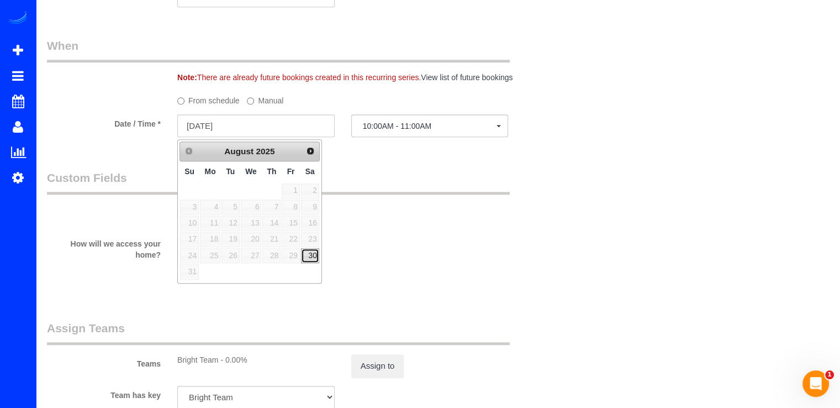
click at [312, 258] on link "30" at bounding box center [310, 255] width 18 height 15
type input "[DATE]"
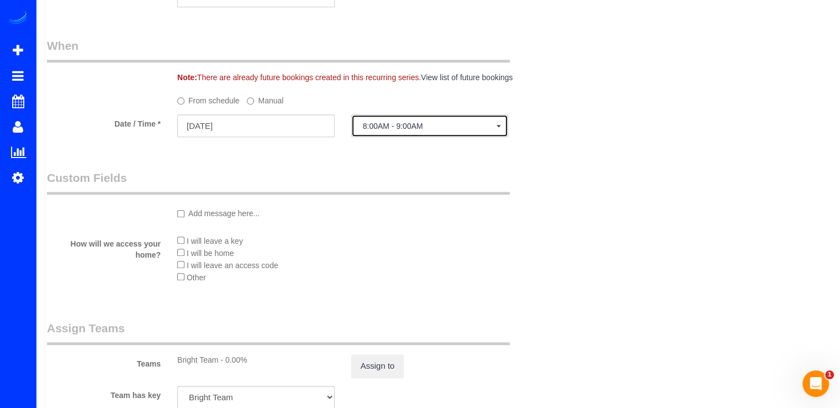
click at [444, 137] on button "8:00AM - 9:00AM" at bounding box center [429, 125] width 157 height 23
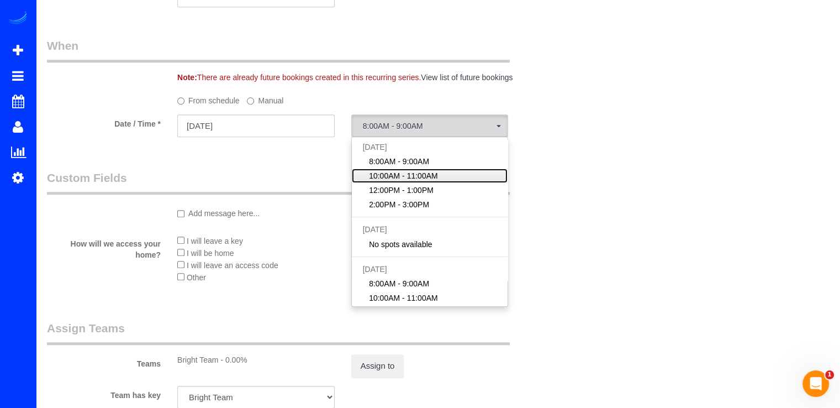
click at [401, 178] on span "10:00AM - 11:00AM" at bounding box center [403, 175] width 69 height 11
select select "spot22"
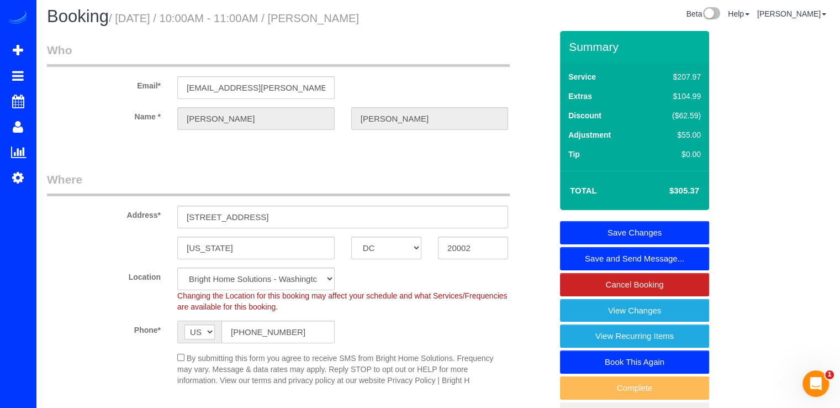
scroll to position [0, 0]
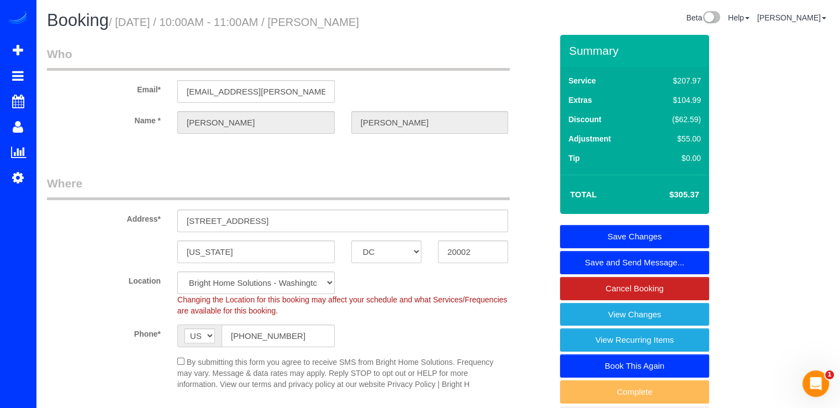
click at [634, 233] on link "Save Changes" at bounding box center [634, 236] width 149 height 23
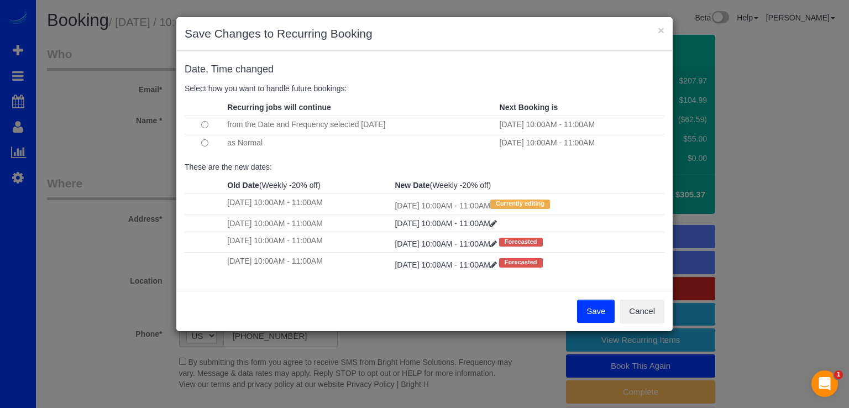
click at [200, 141] on td at bounding box center [205, 143] width 40 height 18
click at [595, 315] on button "Save" at bounding box center [596, 310] width 38 height 23
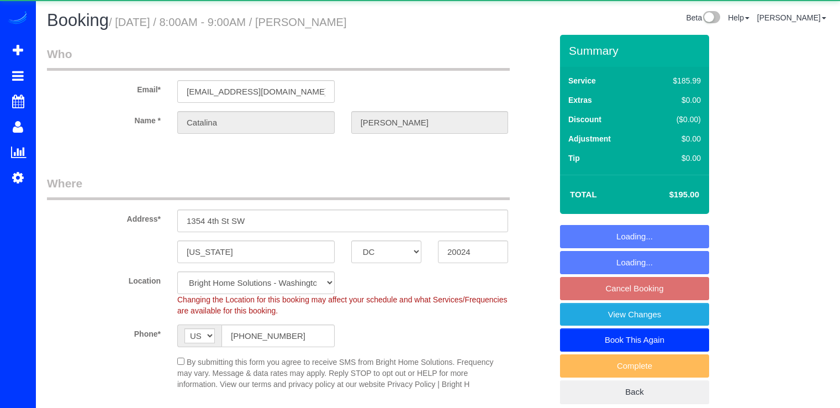
select select "DC"
select select "2"
select select "spot1"
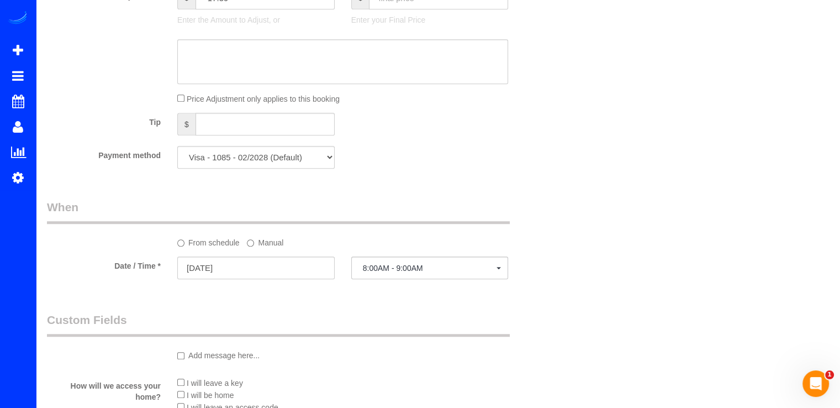
scroll to position [1160, 0]
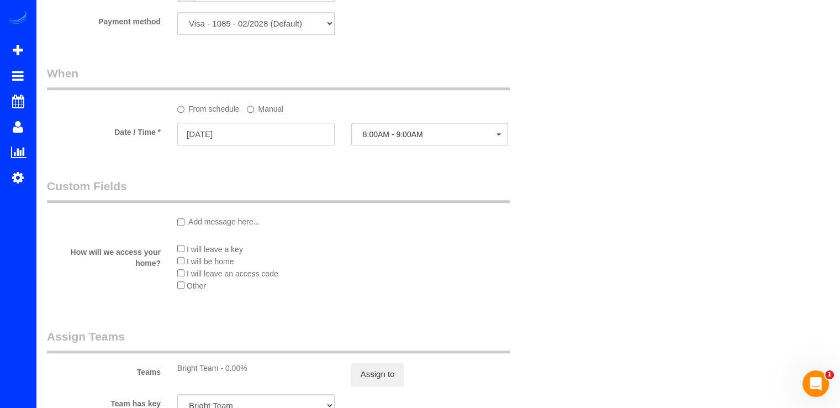
click at [290, 138] on input "09/29/2025" at bounding box center [255, 134] width 157 height 23
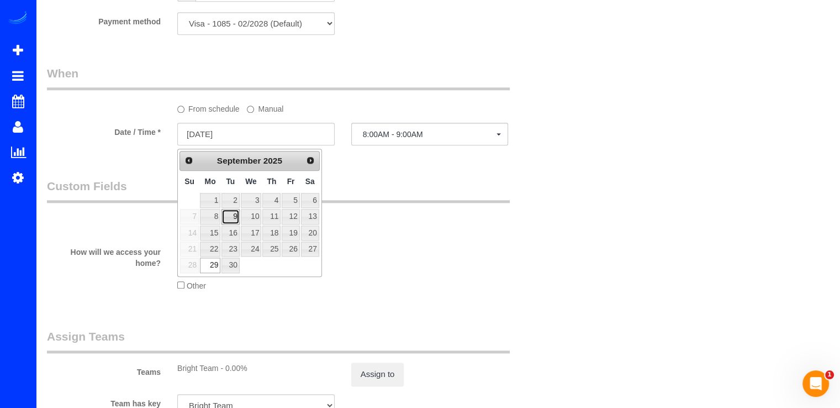
click at [229, 216] on link "9" at bounding box center [231, 216] width 18 height 15
type input "[DATE]"
select select "spot21"
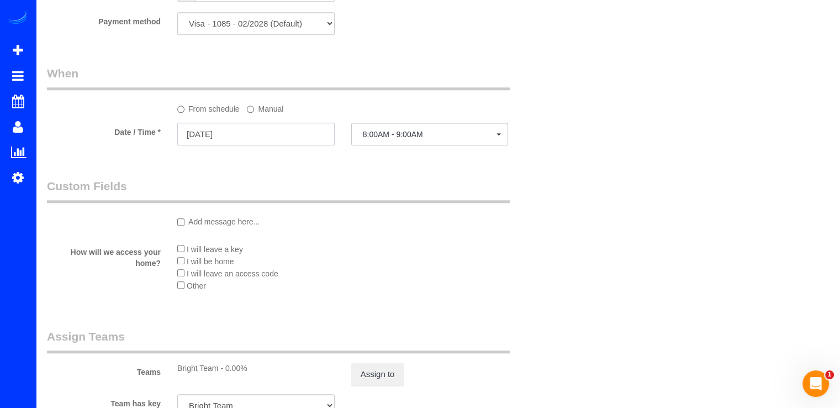
click at [250, 138] on input "[DATE]" at bounding box center [255, 134] width 157 height 23
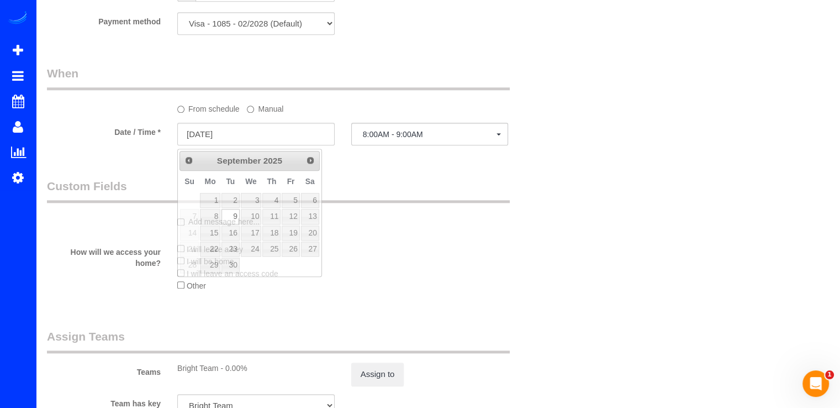
click at [467, 229] on div "Add message here..." at bounding box center [343, 223] width 348 height 22
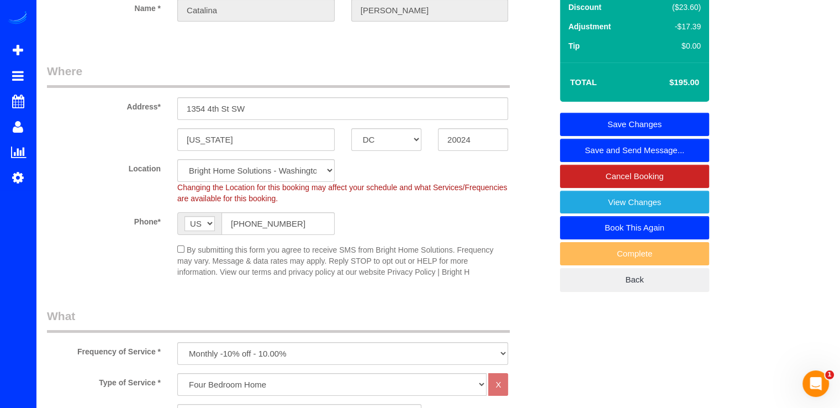
scroll to position [0, 0]
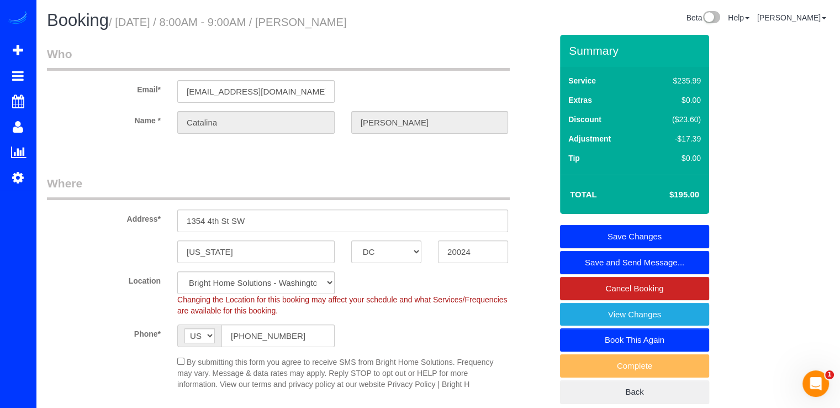
click at [675, 229] on link "Save Changes" at bounding box center [634, 236] width 149 height 23
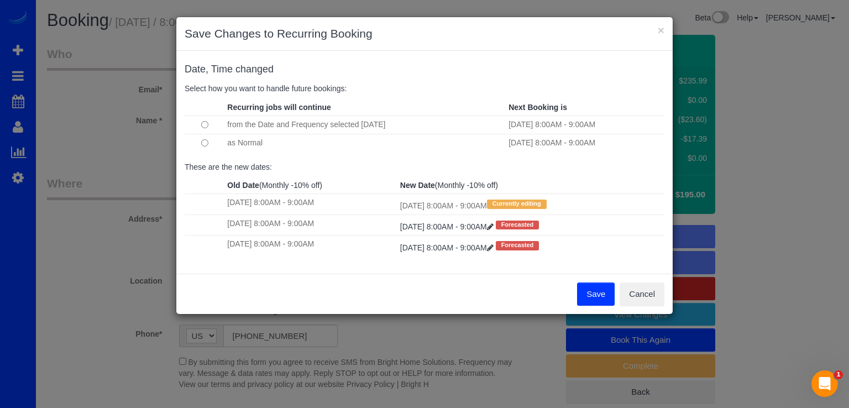
click at [586, 292] on button "Save" at bounding box center [596, 293] width 38 height 23
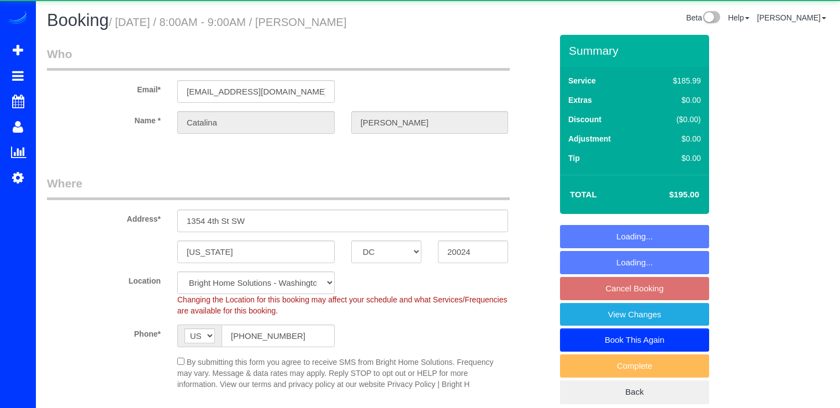
select select "DC"
select select "2"
select select "spot1"
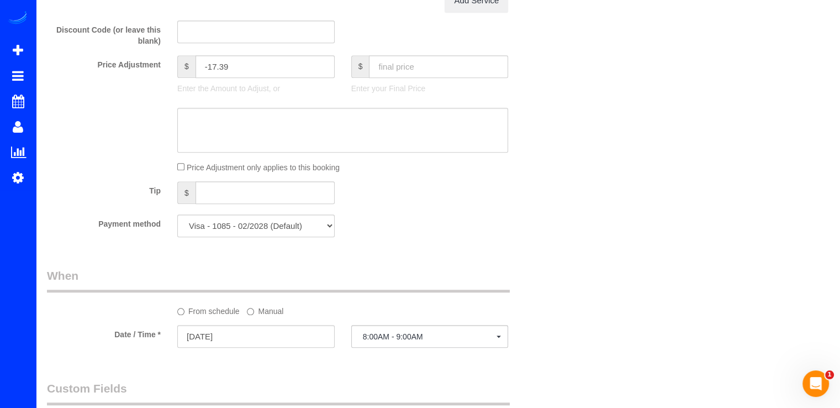
scroll to position [939, 0]
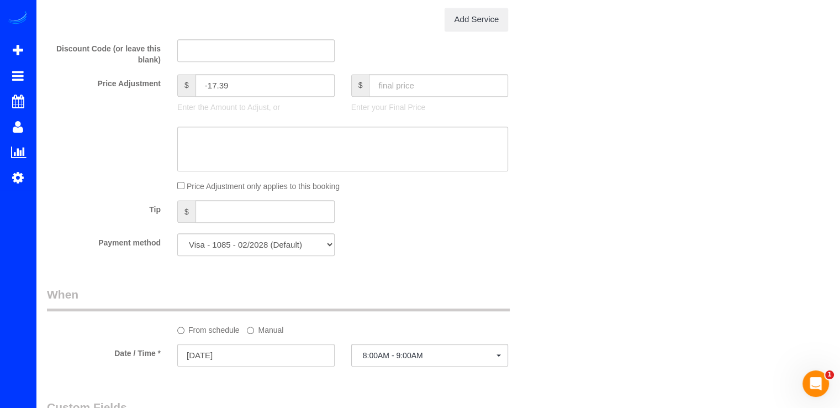
click at [275, 369] on div at bounding box center [255, 367] width 157 height 2
click at [275, 365] on input "10/27/2025" at bounding box center [255, 355] width 157 height 23
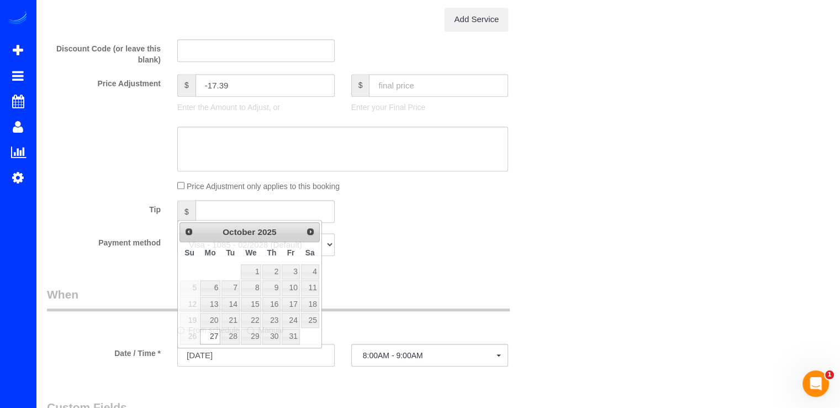
click at [177, 225] on div "$" at bounding box center [256, 212] width 174 height 25
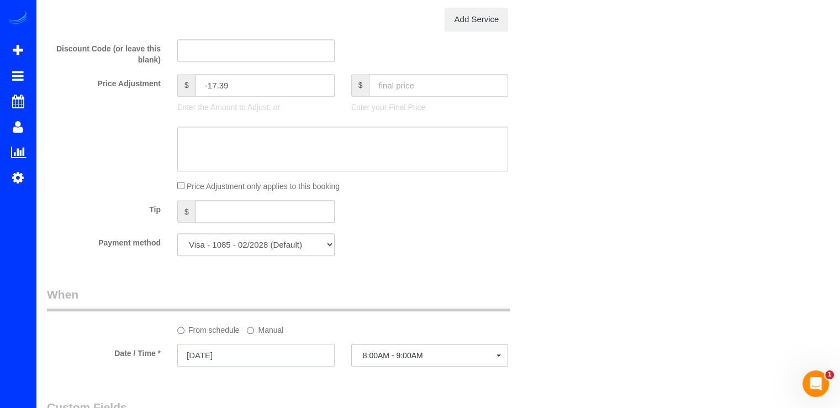
click at [236, 354] on input "10/27/2025" at bounding box center [255, 355] width 157 height 23
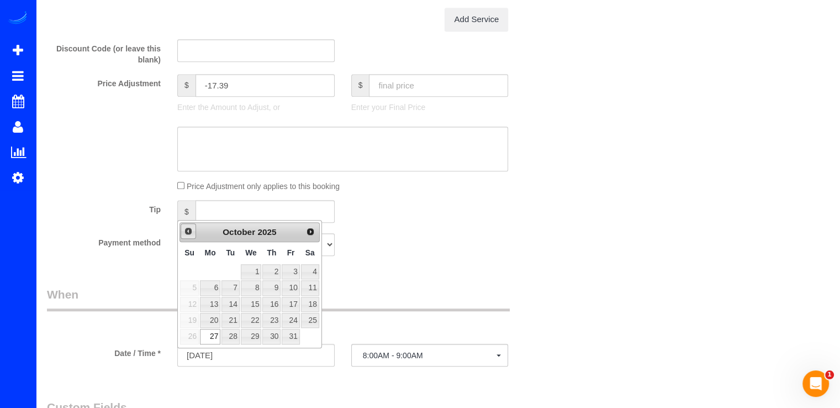
click at [188, 233] on span "Prev" at bounding box center [188, 231] width 9 height 9
click at [213, 336] on link "29" at bounding box center [210, 336] width 20 height 15
type input "09/29/2025"
select select "spot21"
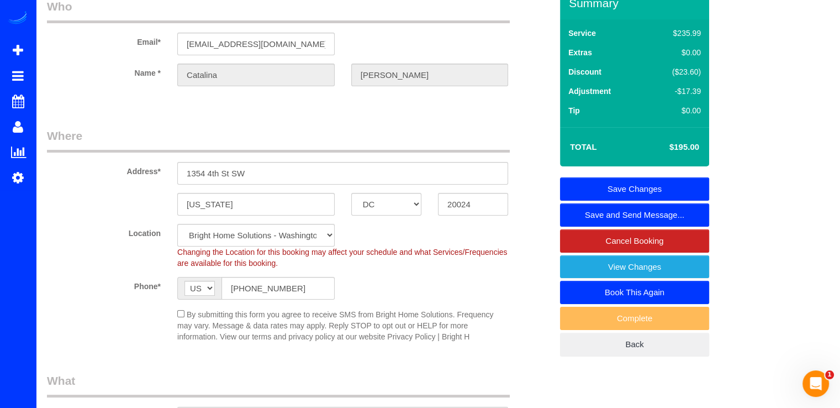
scroll to position [0, 0]
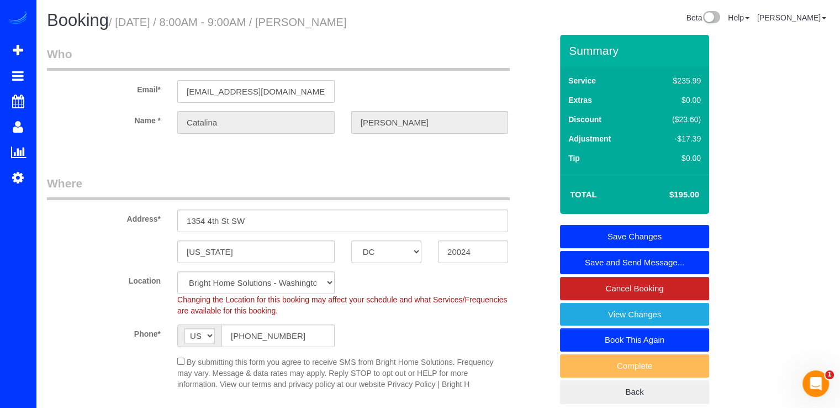
click at [683, 229] on link "Save Changes" at bounding box center [634, 236] width 149 height 23
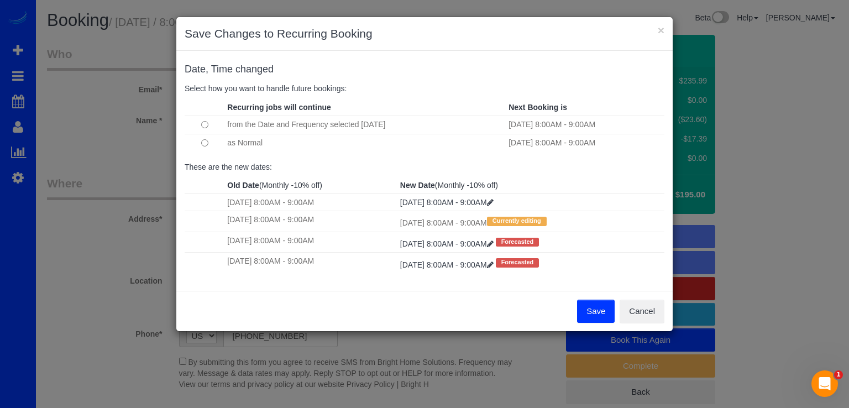
click at [583, 309] on button "Save" at bounding box center [596, 310] width 38 height 23
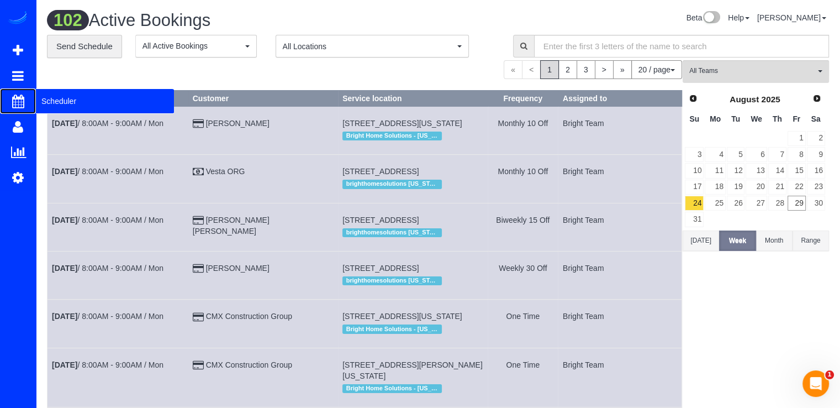
click at [60, 99] on span "Scheduler" at bounding box center [105, 100] width 138 height 25
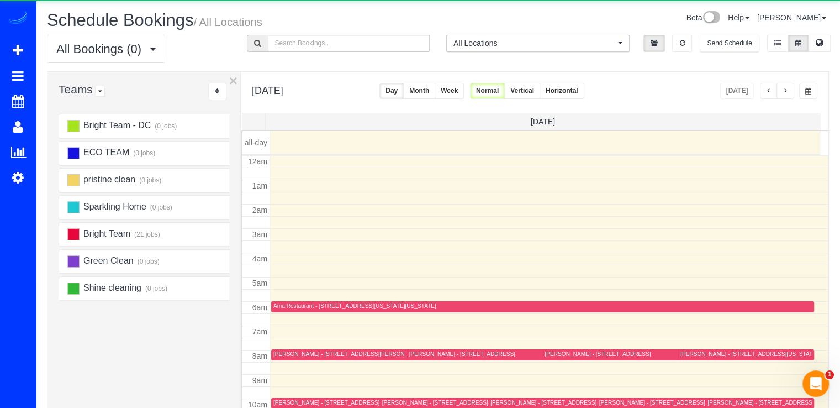
scroll to position [145, 0]
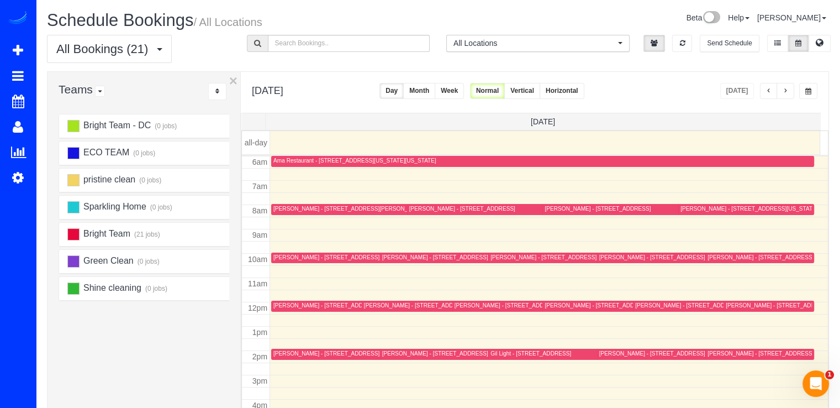
click at [793, 90] on button "button" at bounding box center [786, 91] width 18 height 16
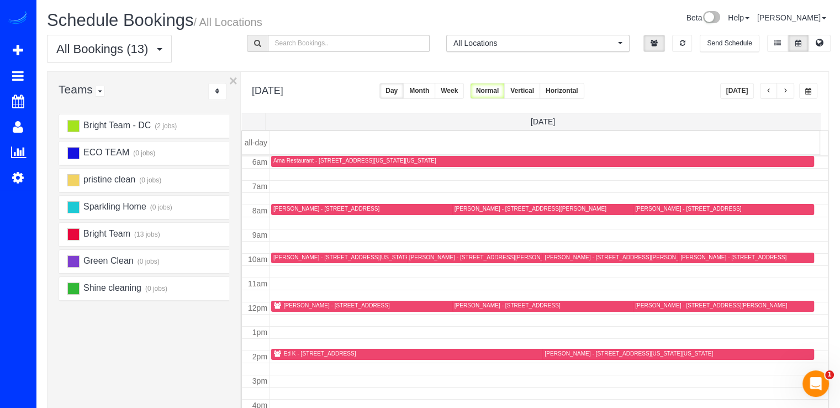
click at [559, 252] on div at bounding box center [673, 257] width 260 height 11
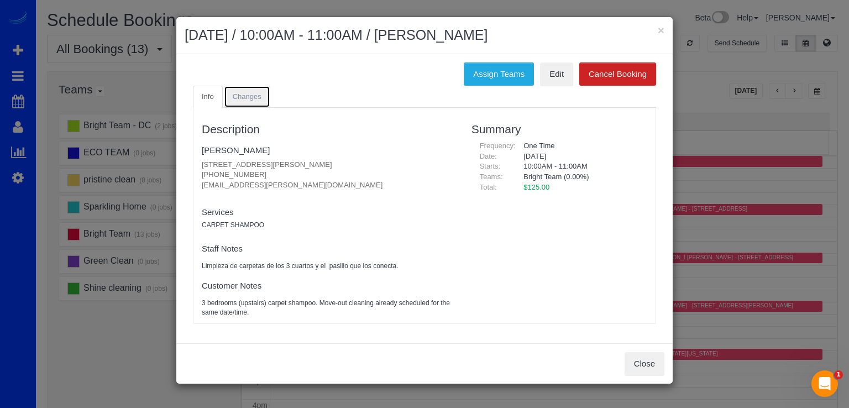
click at [256, 98] on span "Changes" at bounding box center [247, 96] width 29 height 8
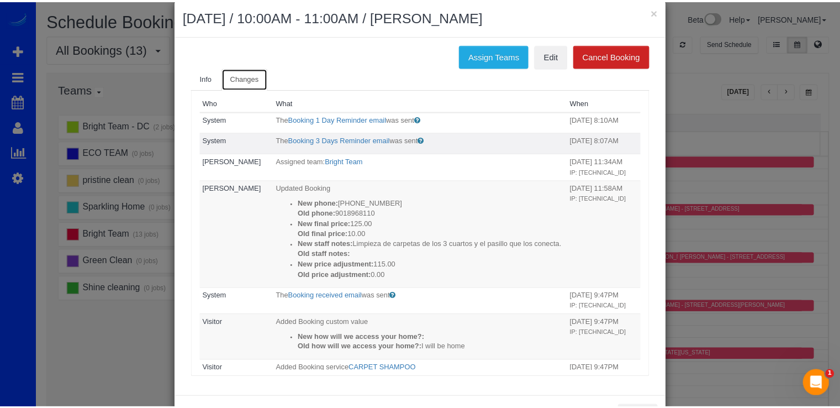
scroll to position [0, 0]
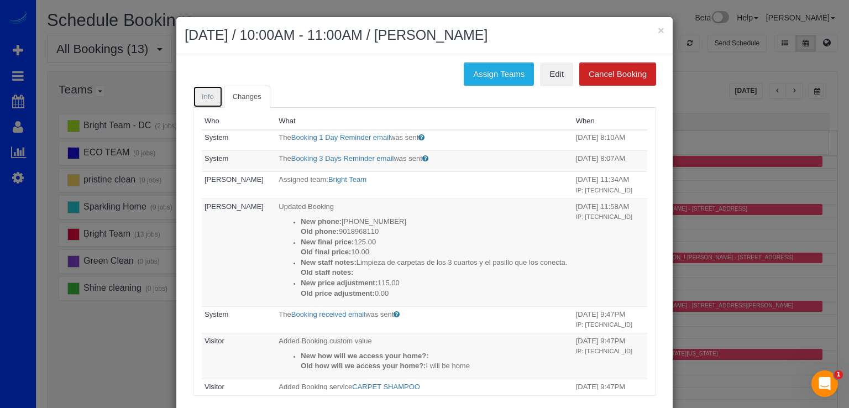
click at [209, 97] on span "Info" at bounding box center [208, 96] width 12 height 8
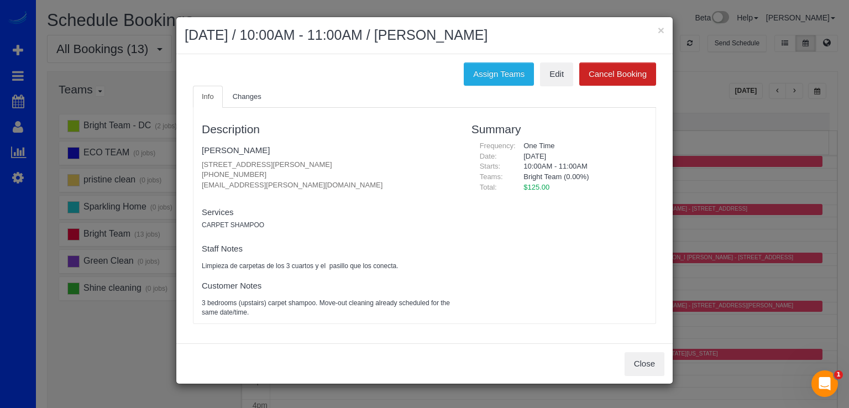
drag, startPoint x: 201, startPoint y: 163, endPoint x: 347, endPoint y: 165, distance: 145.9
click at [347, 165] on p "183 S. Southwood Ave., Annapolis, MD 21403 (901) 896-8110 carly.bushong@gmail.c…" at bounding box center [328, 175] width 253 height 31
copy p "183 S. Southwood Ave., Annapolis, MD 21403"
click at [228, 145] on link "[PERSON_NAME]" at bounding box center [236, 149] width 68 height 9
click at [665, 23] on div "× August 30, 2025 / 10:00AM - 11:00AM / Carly Bushong" at bounding box center [424, 35] width 496 height 37
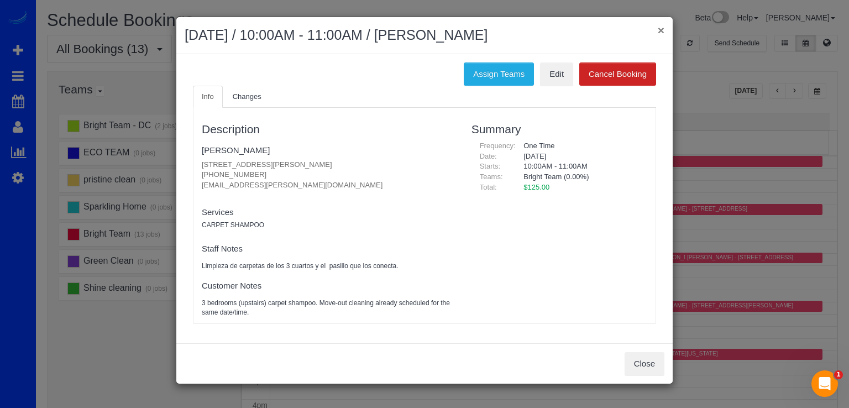
click at [660, 29] on button "×" at bounding box center [660, 30] width 7 height 12
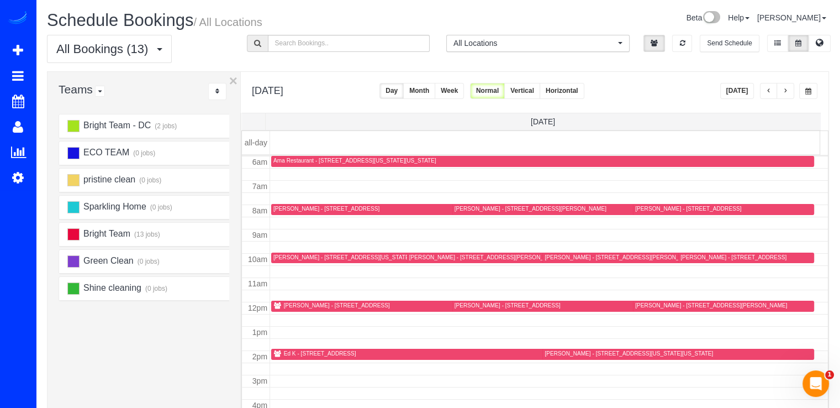
click at [646, 208] on div "William Hytche - 2713 Matapeake Dr, Upper Marlboro, MD 20774" at bounding box center [688, 208] width 106 height 7
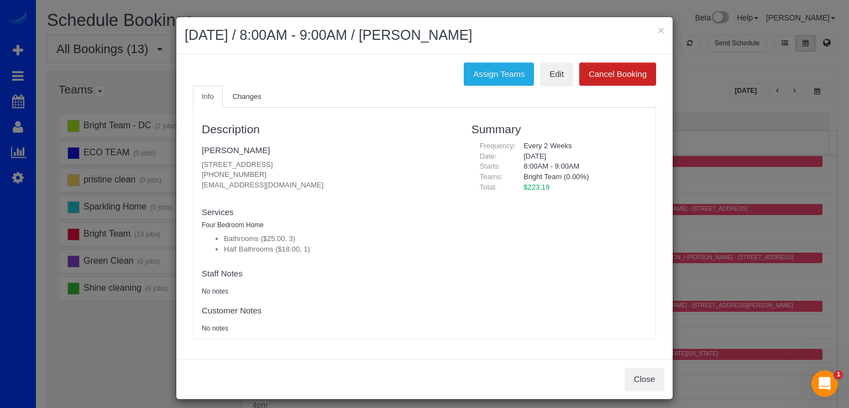
drag, startPoint x: 191, startPoint y: 163, endPoint x: 392, endPoint y: 169, distance: 201.2
click at [392, 169] on div "Description William Hytche 2713 Matapeake Dr, Upper Marlboro, MD 20774 (615) 40…" at bounding box center [328, 223] width 270 height 220
copy p "2713 Matapeake Dr, Upper Marlboro, MD 20774"
click at [657, 27] on button "×" at bounding box center [660, 30] width 7 height 12
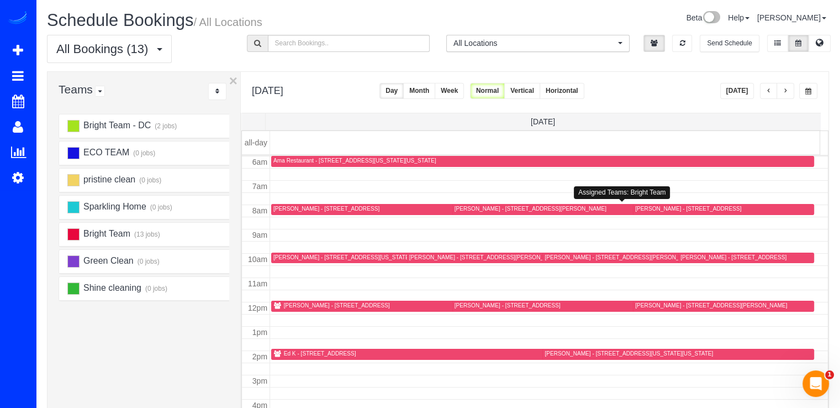
click at [465, 208] on div "Monica Tarzy - 5704 Brewer House Cir Unit T4, Rockville, MD 20852" at bounding box center [531, 208] width 152 height 7
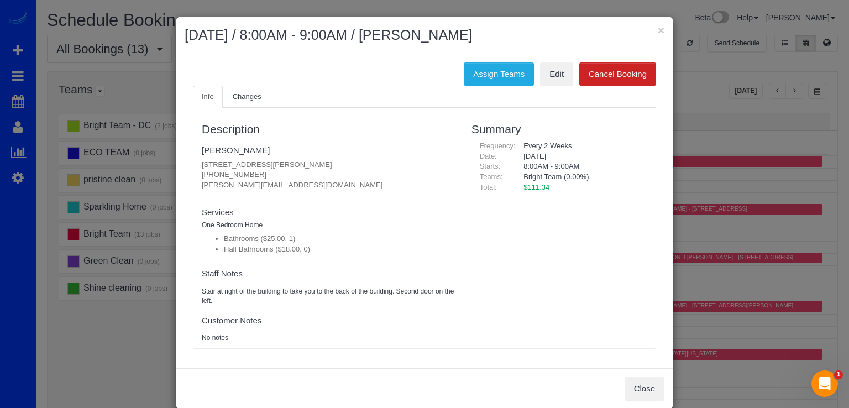
drag, startPoint x: 192, startPoint y: 161, endPoint x: 391, endPoint y: 166, distance: 199.0
click at [391, 166] on div "Description Monica Tarzy 5704 Brewer House Cir Unit T4, Rockville, MD 20852 (30…" at bounding box center [328, 227] width 270 height 229
copy p "5704 Brewer House Cir Unit T4, Rockville, MD 20852"
click at [649, 27] on h2 "August 30, 2025 / 8:00AM - 9:00AM / Monica Tarzy" at bounding box center [425, 35] width 480 height 20
click at [652, 28] on h2 "August 30, 2025 / 8:00AM - 9:00AM / Monica Tarzy" at bounding box center [425, 35] width 480 height 20
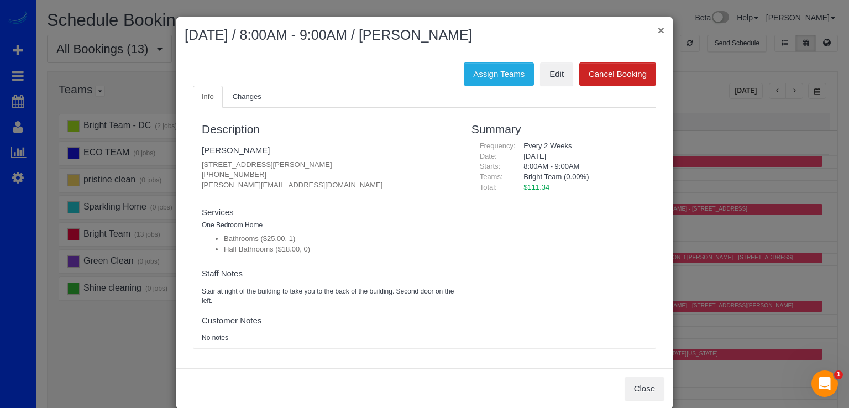
click at [658, 35] on button "×" at bounding box center [660, 30] width 7 height 12
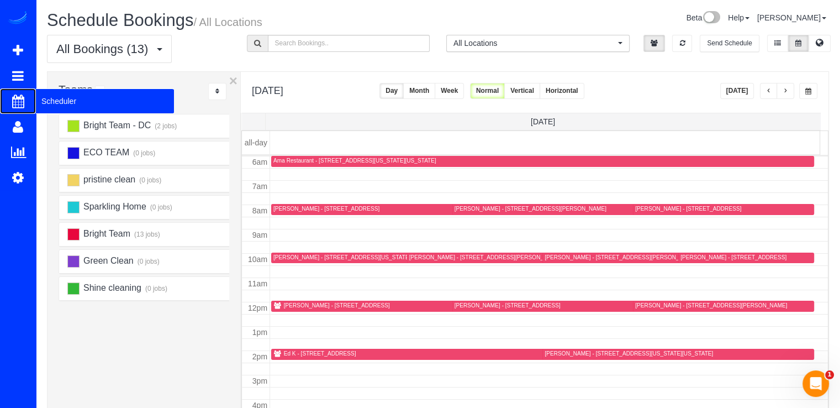
click at [46, 99] on span "Scheduler" at bounding box center [105, 100] width 138 height 25
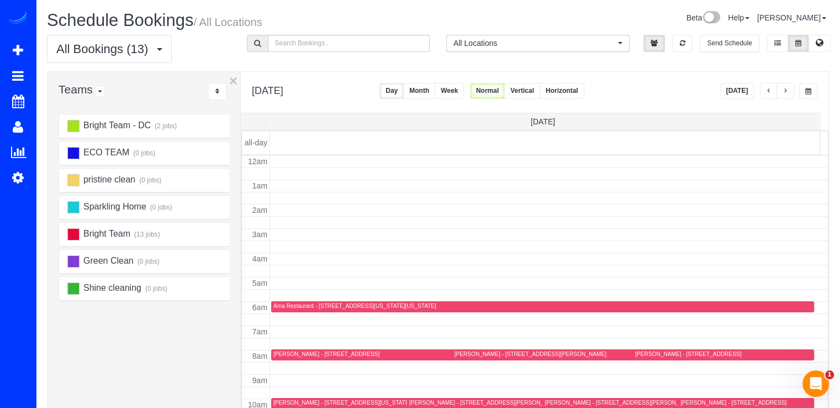
scroll to position [145, 0]
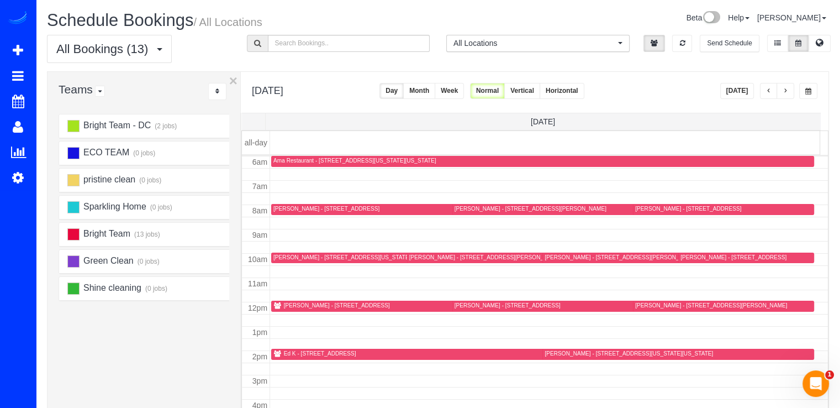
click at [657, 306] on div "Meagan Sheffler - 3262 Bidle Rd, Middletown, MD 21769" at bounding box center [711, 305] width 152 height 7
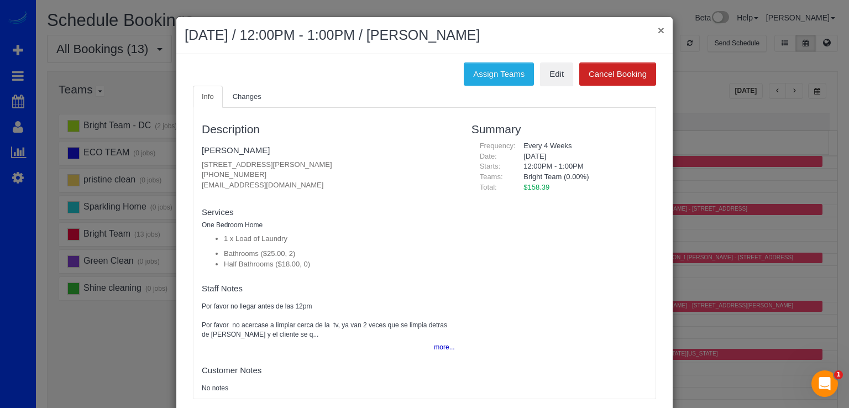
click at [657, 29] on button "×" at bounding box center [660, 30] width 7 height 12
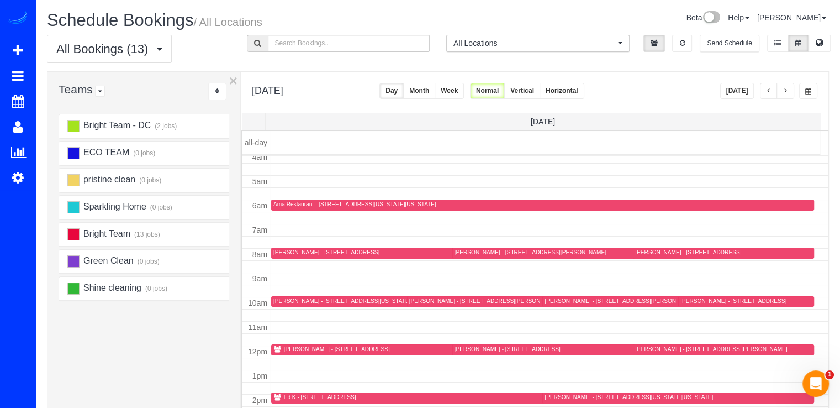
scroll to position [35, 0]
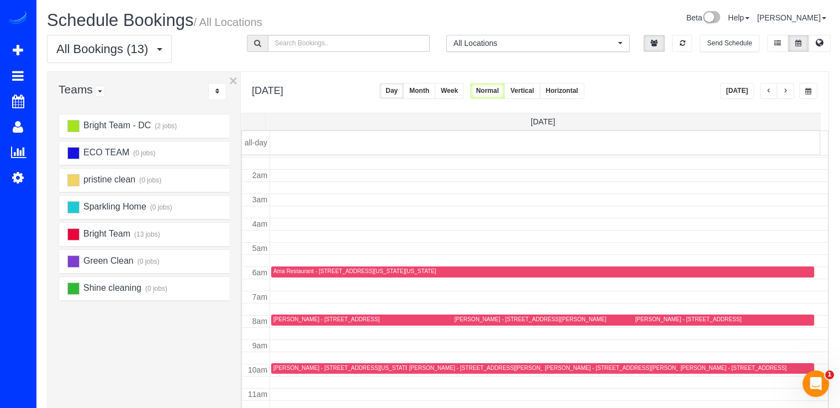
click at [745, 88] on button "Today" at bounding box center [737, 91] width 34 height 16
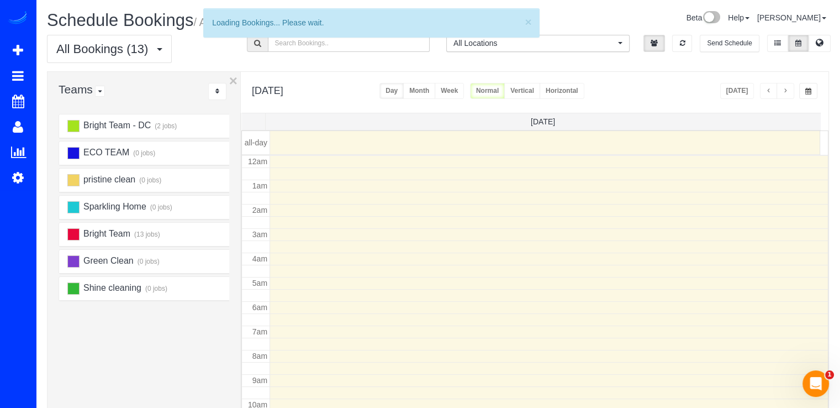
scroll to position [145, 0]
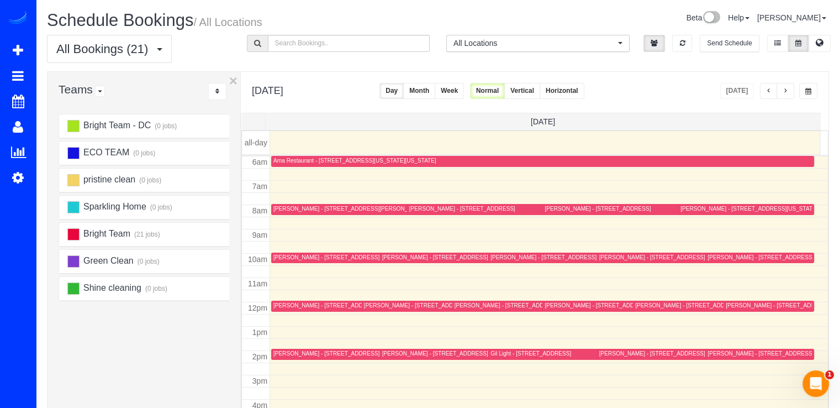
click at [761, 89] on button "button" at bounding box center [769, 91] width 18 height 16
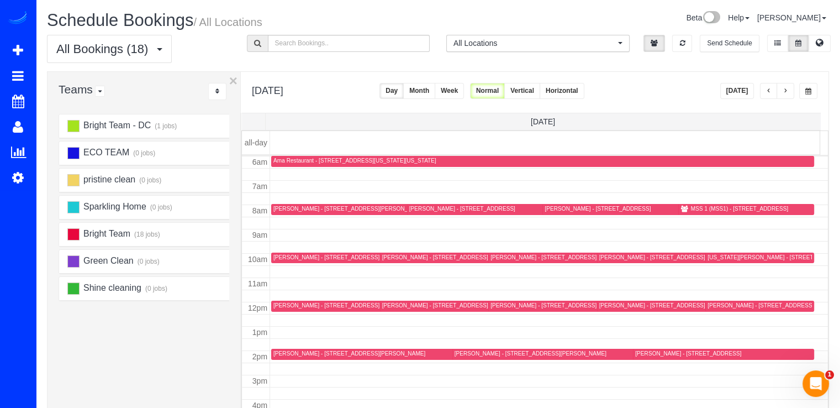
click at [785, 91] on span "button" at bounding box center [786, 91] width 6 height 7
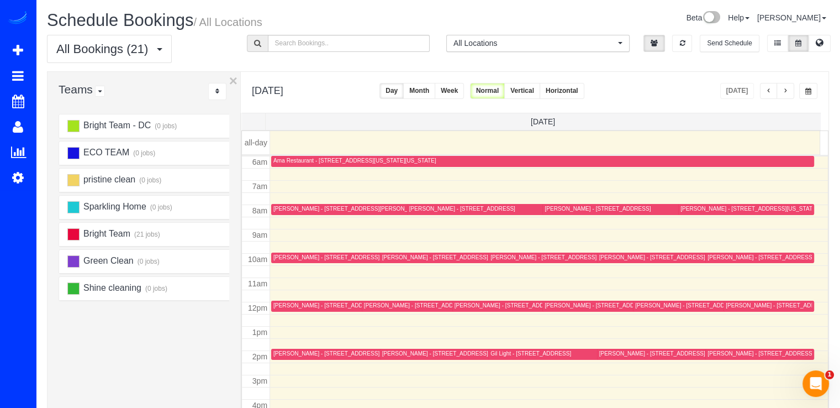
click at [789, 90] on button "button" at bounding box center [786, 91] width 18 height 16
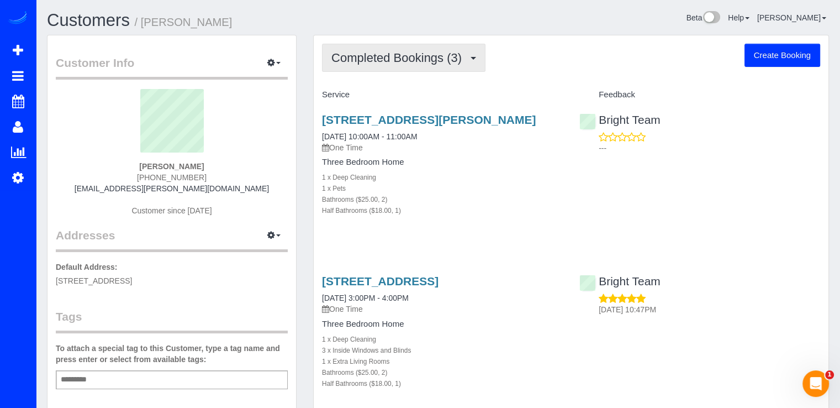
click at [443, 54] on span "Completed Bookings (3)" at bounding box center [400, 58] width 136 height 14
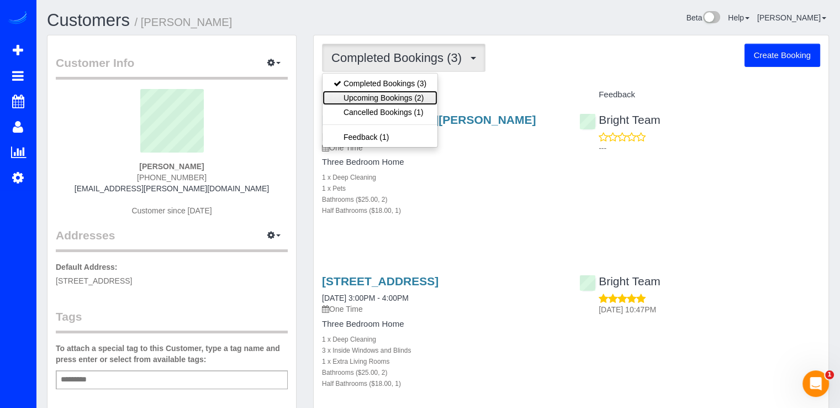
click at [421, 93] on link "Upcoming Bookings (2)" at bounding box center [380, 98] width 115 height 14
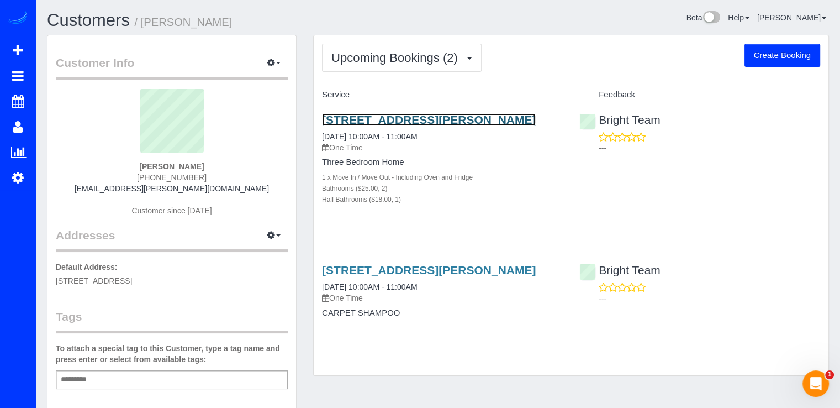
click at [365, 122] on link "[STREET_ADDRESS][PERSON_NAME]" at bounding box center [429, 119] width 214 height 13
click at [401, 119] on link "[STREET_ADDRESS][PERSON_NAME]" at bounding box center [429, 119] width 214 height 13
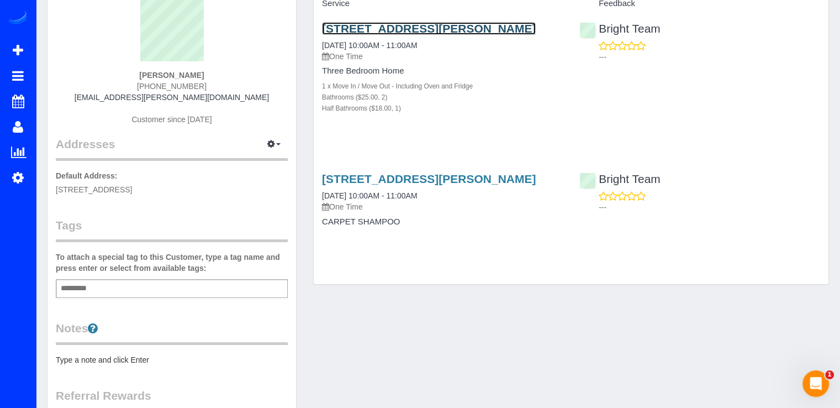
scroll to position [111, 0]
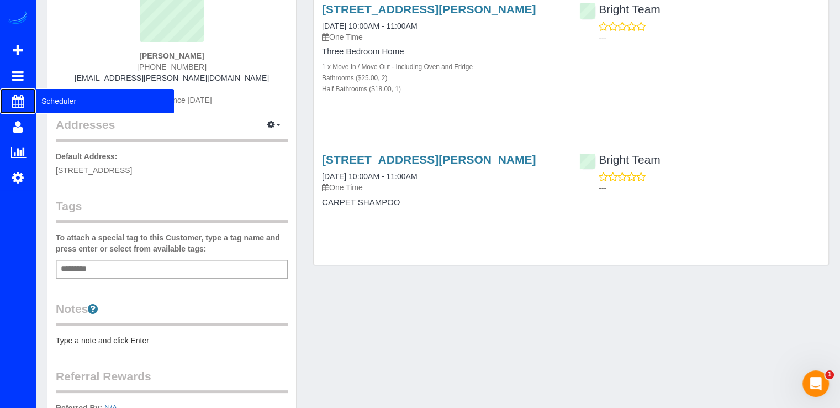
click at [40, 98] on span "Scheduler" at bounding box center [105, 100] width 138 height 25
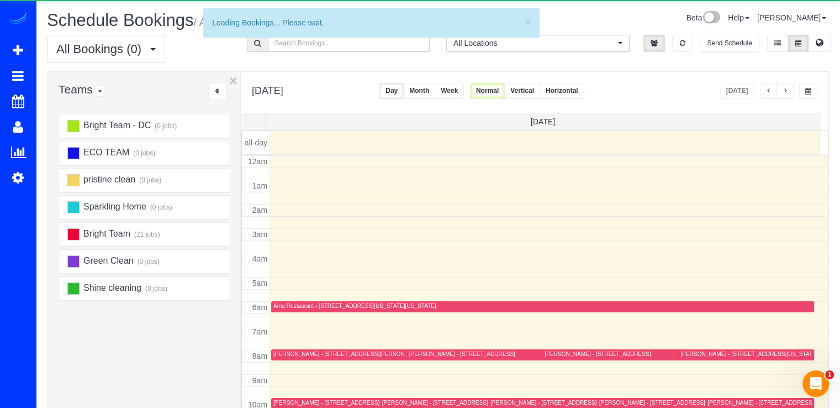
scroll to position [145, 0]
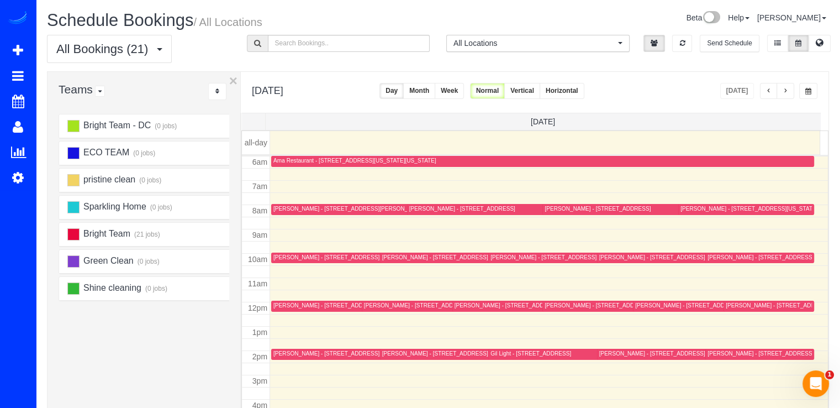
click at [790, 101] on div "[DATE] [DATE] Day Month Week Normal Vertical Horizontal" at bounding box center [535, 92] width 588 height 41
click at [790, 89] on button "button" at bounding box center [786, 91] width 18 height 16
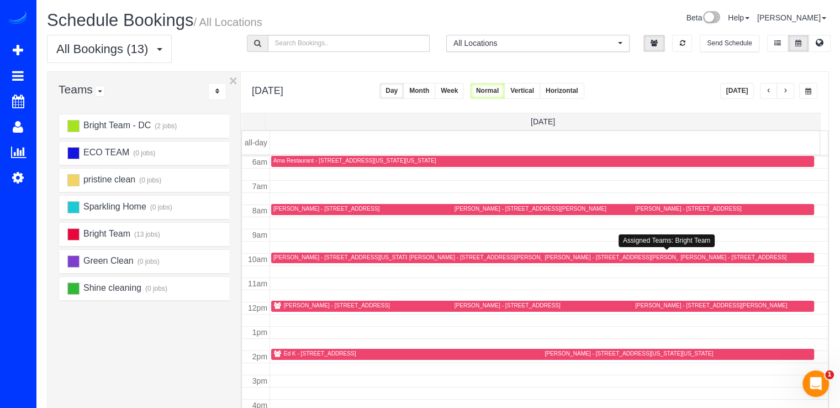
click at [420, 257] on div "[PERSON_NAME] - [STREET_ADDRESS][PERSON_NAME]" at bounding box center [485, 257] width 152 height 7
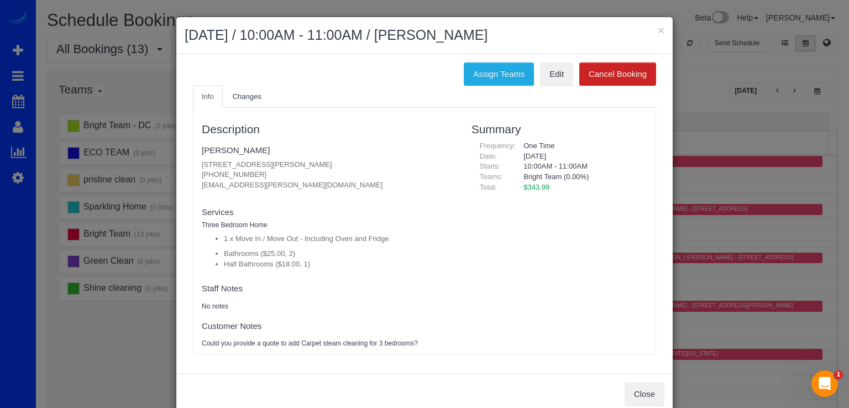
drag, startPoint x: 196, startPoint y: 162, endPoint x: 353, endPoint y: 163, distance: 156.9
click at [353, 162] on div "Description [PERSON_NAME] [STREET_ADDRESS][PERSON_NAME] [PHONE_NUMBER] [EMAIL_A…" at bounding box center [328, 230] width 270 height 235
copy p "[STREET_ADDRESS][PERSON_NAME]"
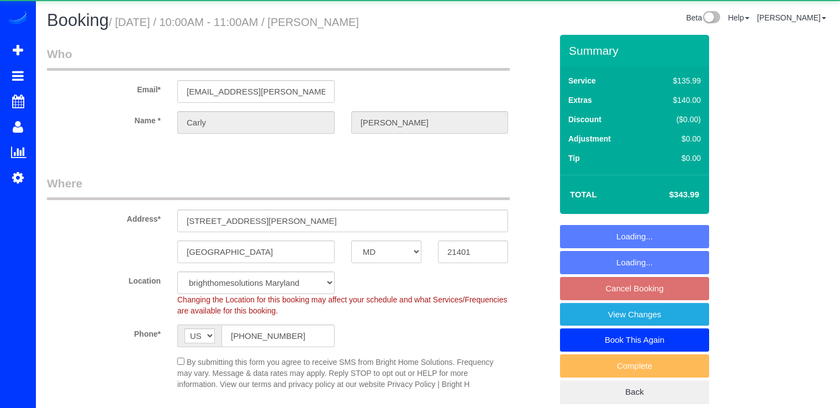
select select "MD"
select select "2"
select select "1"
select select "string:fspay-67b6cc78-d348-4ea6-b88a-2c73b365a40f"
select select "spot2"
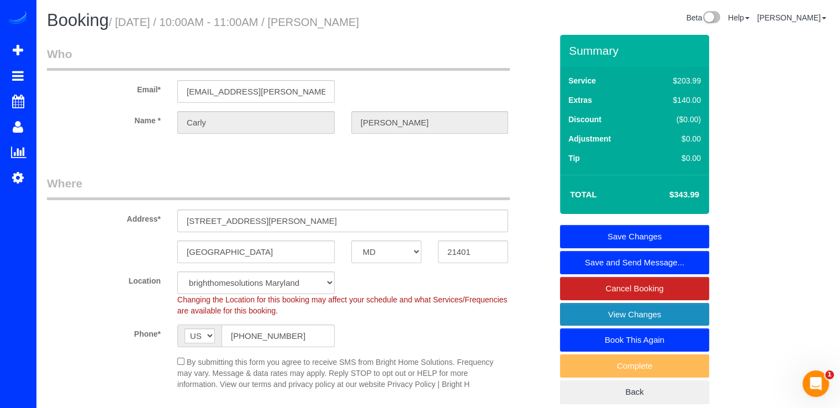
click at [575, 314] on link "View Changes" at bounding box center [634, 314] width 149 height 23
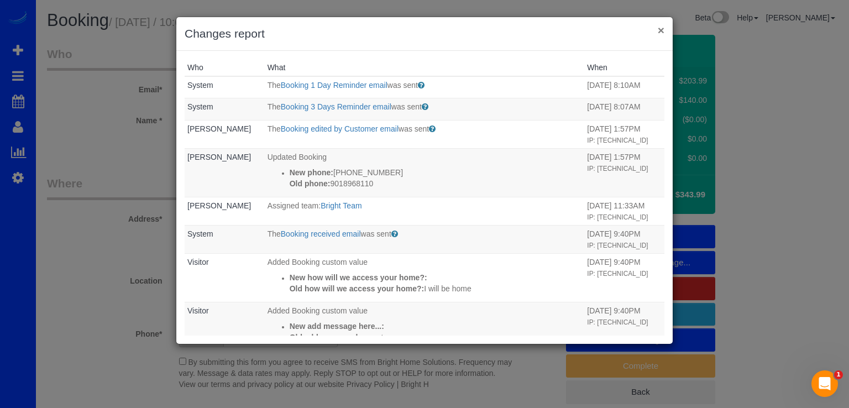
click at [661, 35] on button "×" at bounding box center [660, 30] width 7 height 12
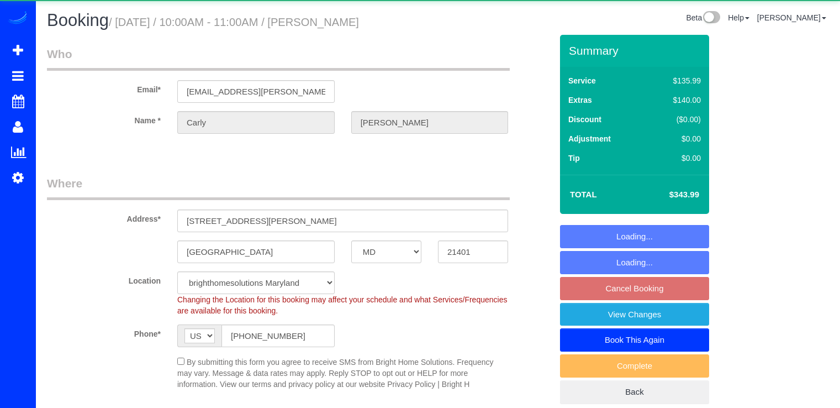
select select "MD"
select select "2"
select select "1"
select select "string:fspay-67b6cc78-d348-4ea6-b88a-2c73b365a40f"
select select "spot2"
